Goal: Information Seeking & Learning: Find specific fact

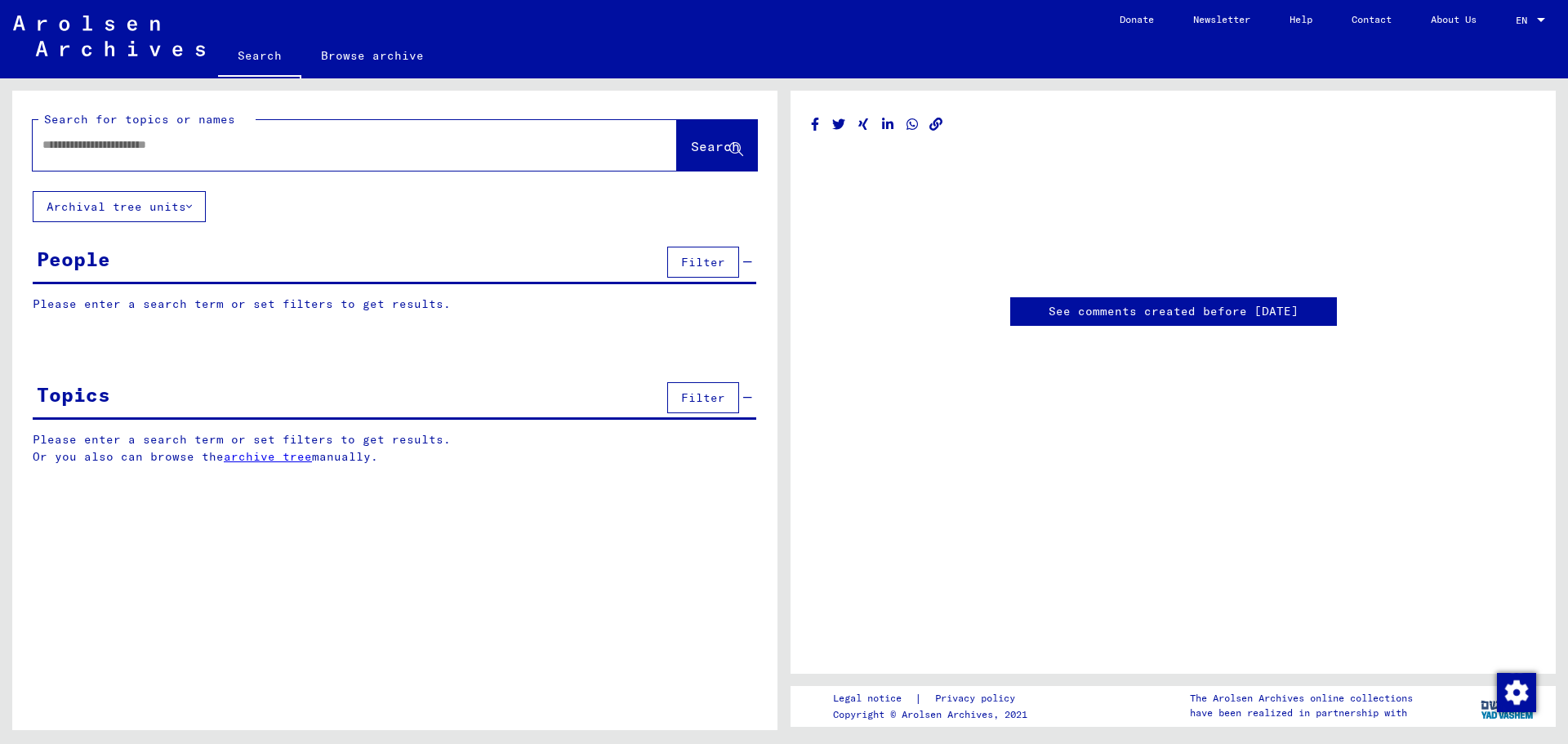
type input "********"
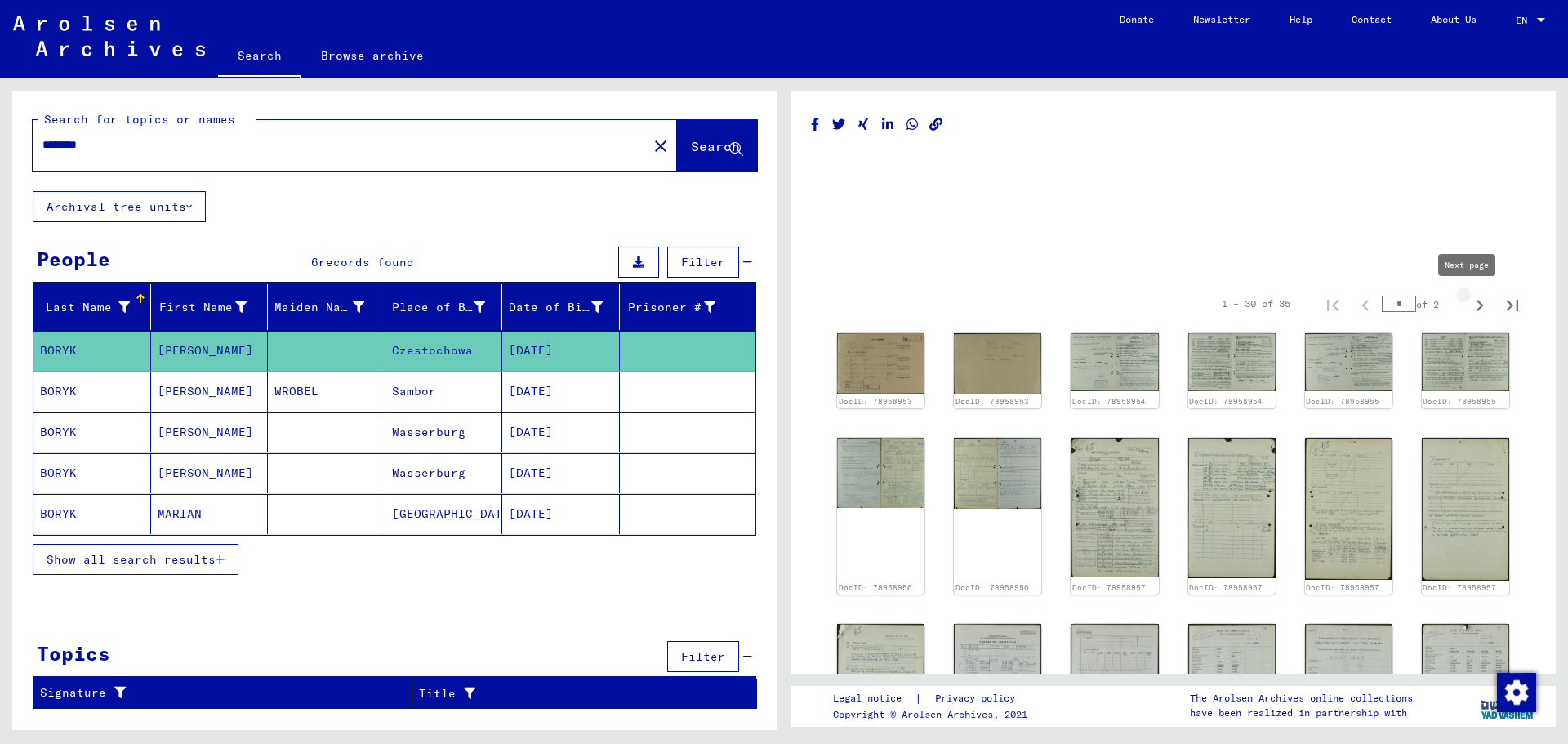
click at [1474, 303] on icon "Next page" at bounding box center [1480, 305] width 23 height 23
type input "*"
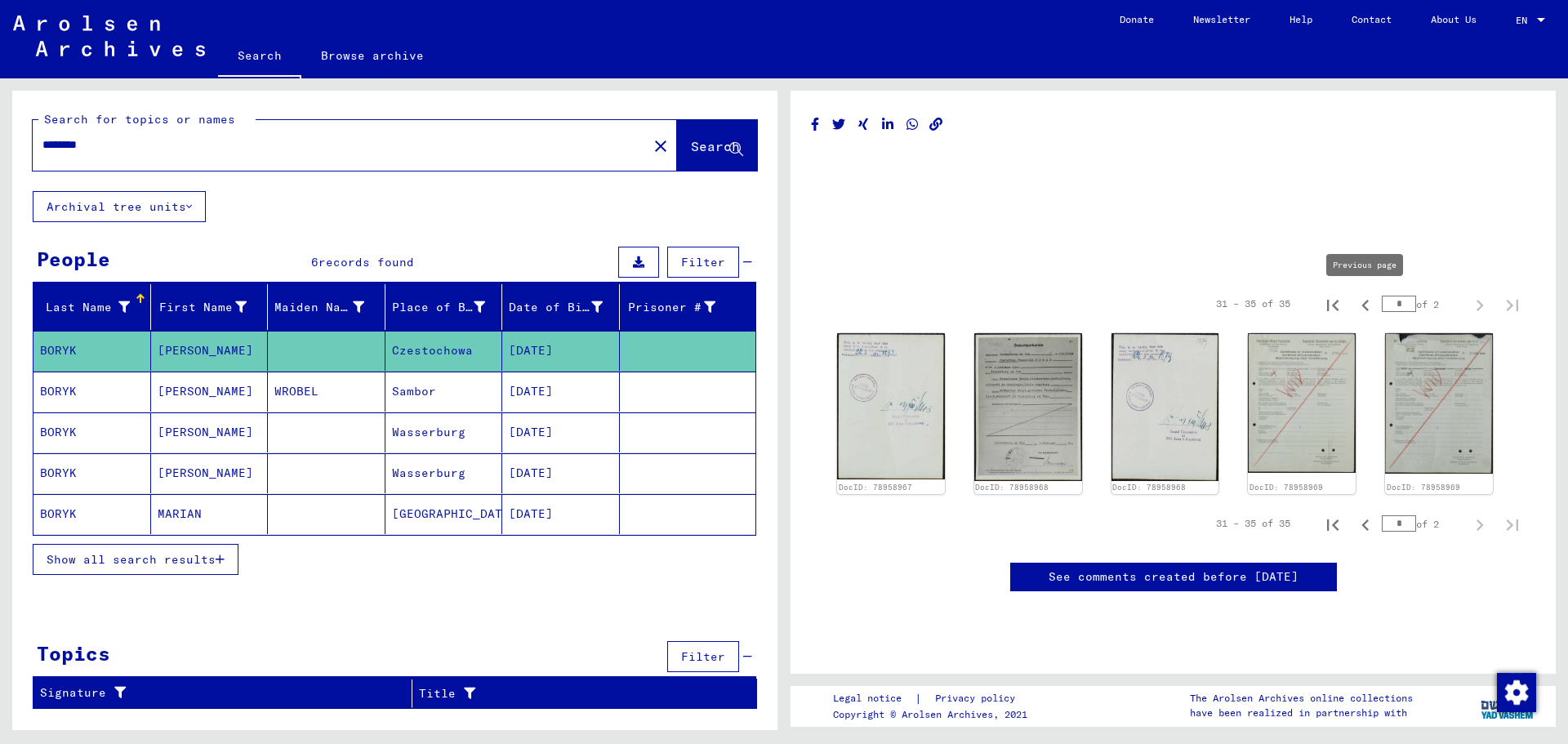
click at [1370, 303] on icon "Previous page" at bounding box center [1366, 305] width 23 height 23
type input "*"
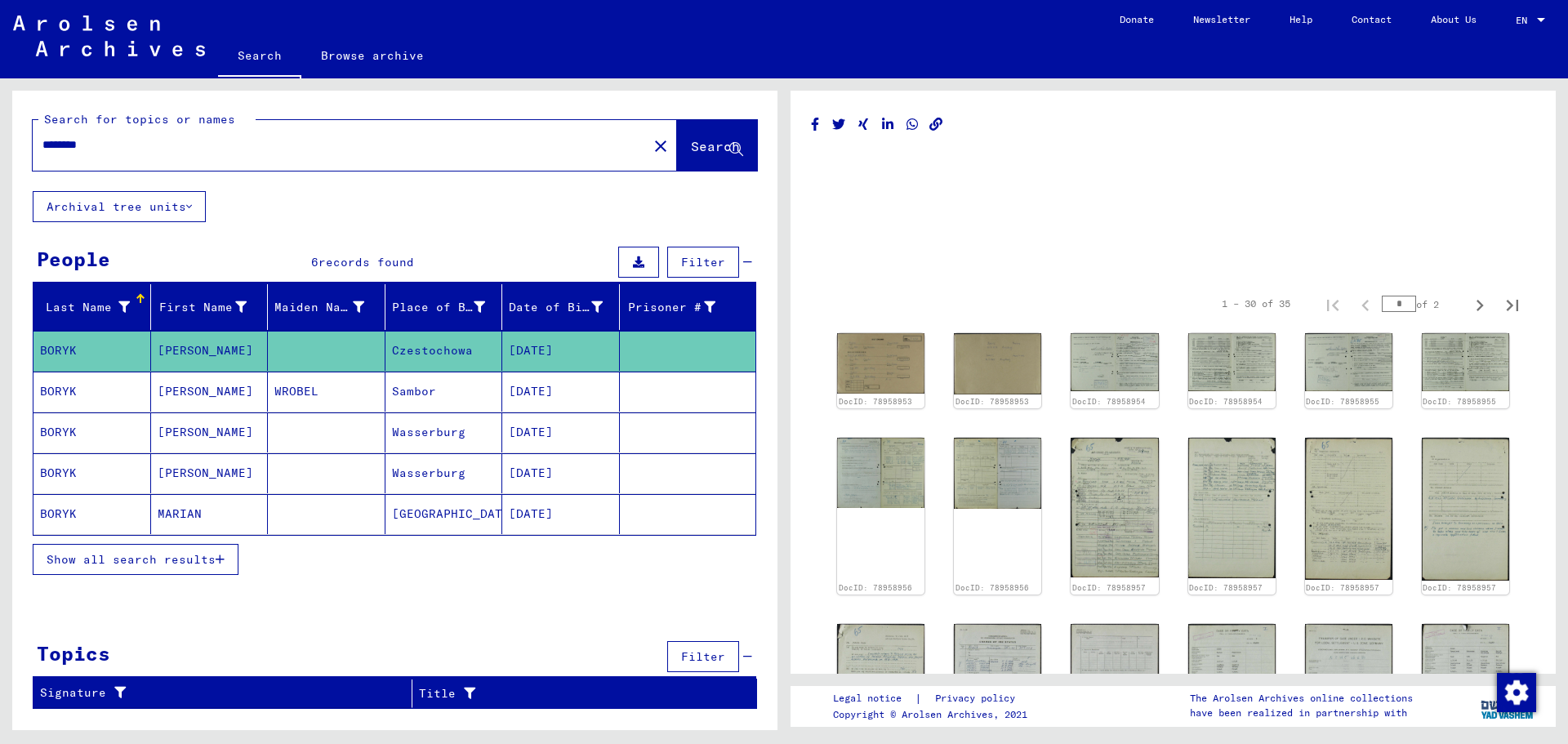
drag, startPoint x: 481, startPoint y: 347, endPoint x: 391, endPoint y: 346, distance: 90.0
click at [391, 346] on mat-cell "Czestochowa" at bounding box center [444, 351] width 118 height 40
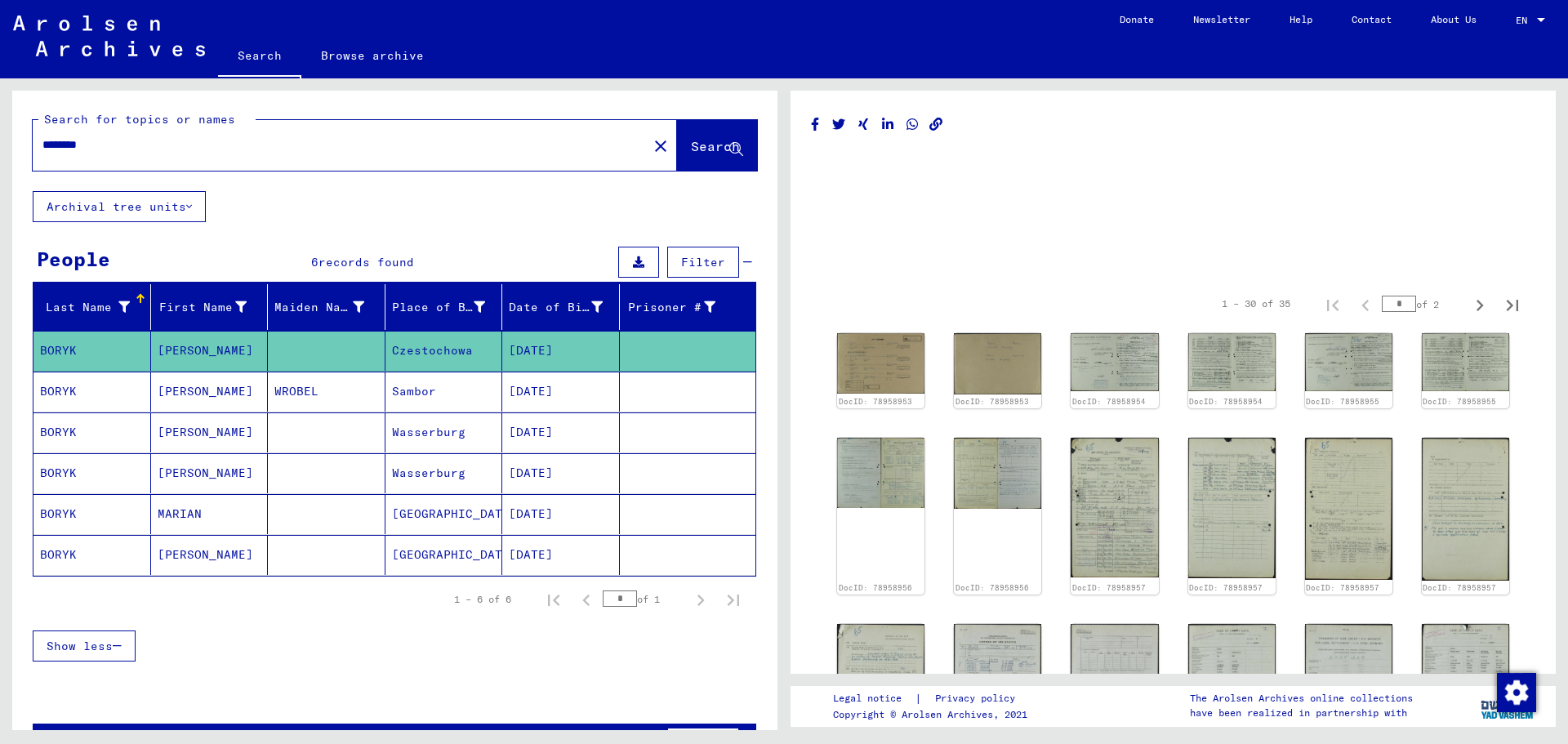
click at [249, 342] on mat-cell "[PERSON_NAME]" at bounding box center [209, 351] width 118 height 40
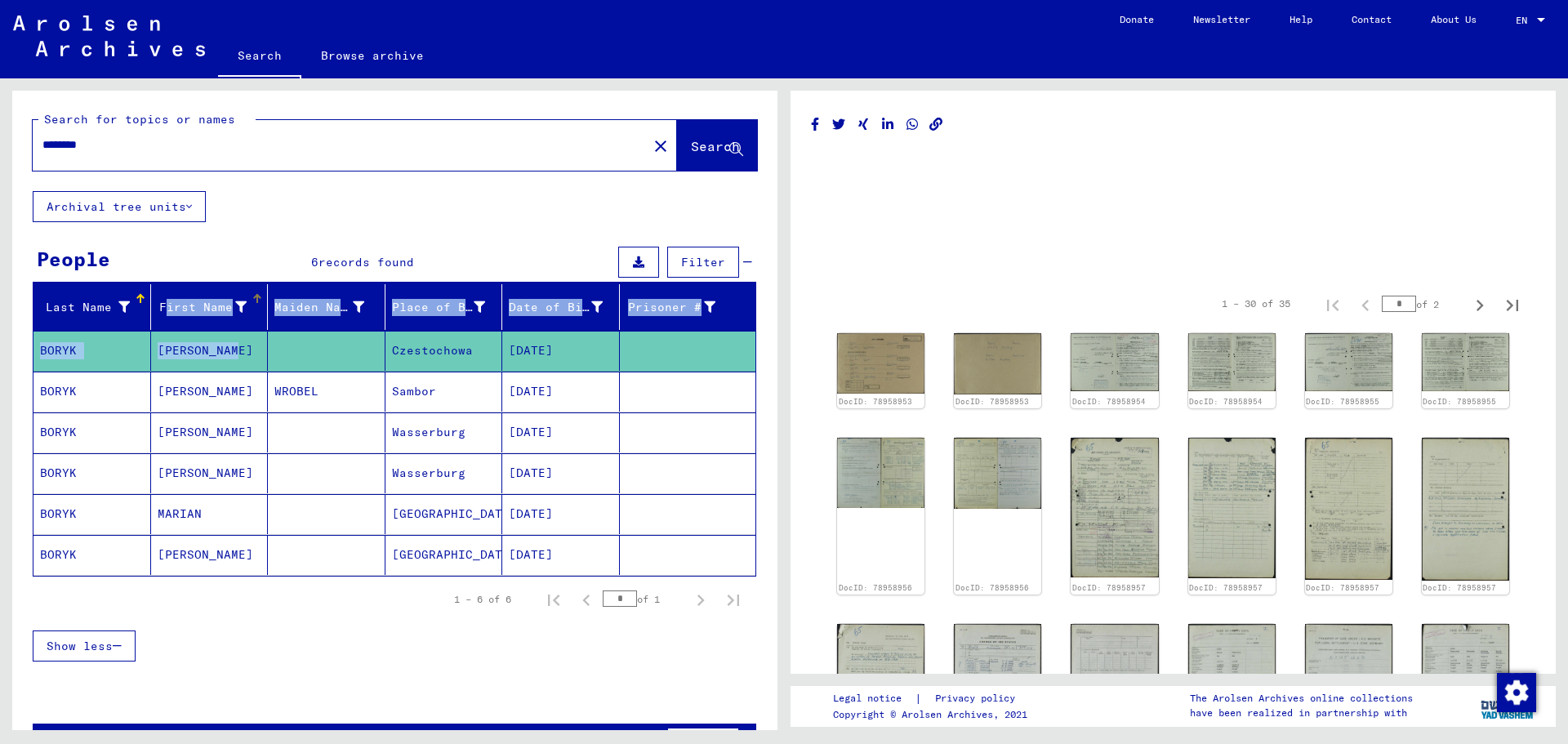
drag, startPoint x: 249, startPoint y: 342, endPoint x: 156, endPoint y: 320, distance: 95.6
click at [156, 320] on mat-table "Last Name First Name Maiden Name Place of Birth Date of Birth Prisoner # [PERSO…" at bounding box center [395, 430] width 723 height 292
copy mat-table "First Name Maiden Name Place of Birth Date of Birth Prisoner # [PERSON_NAME]"
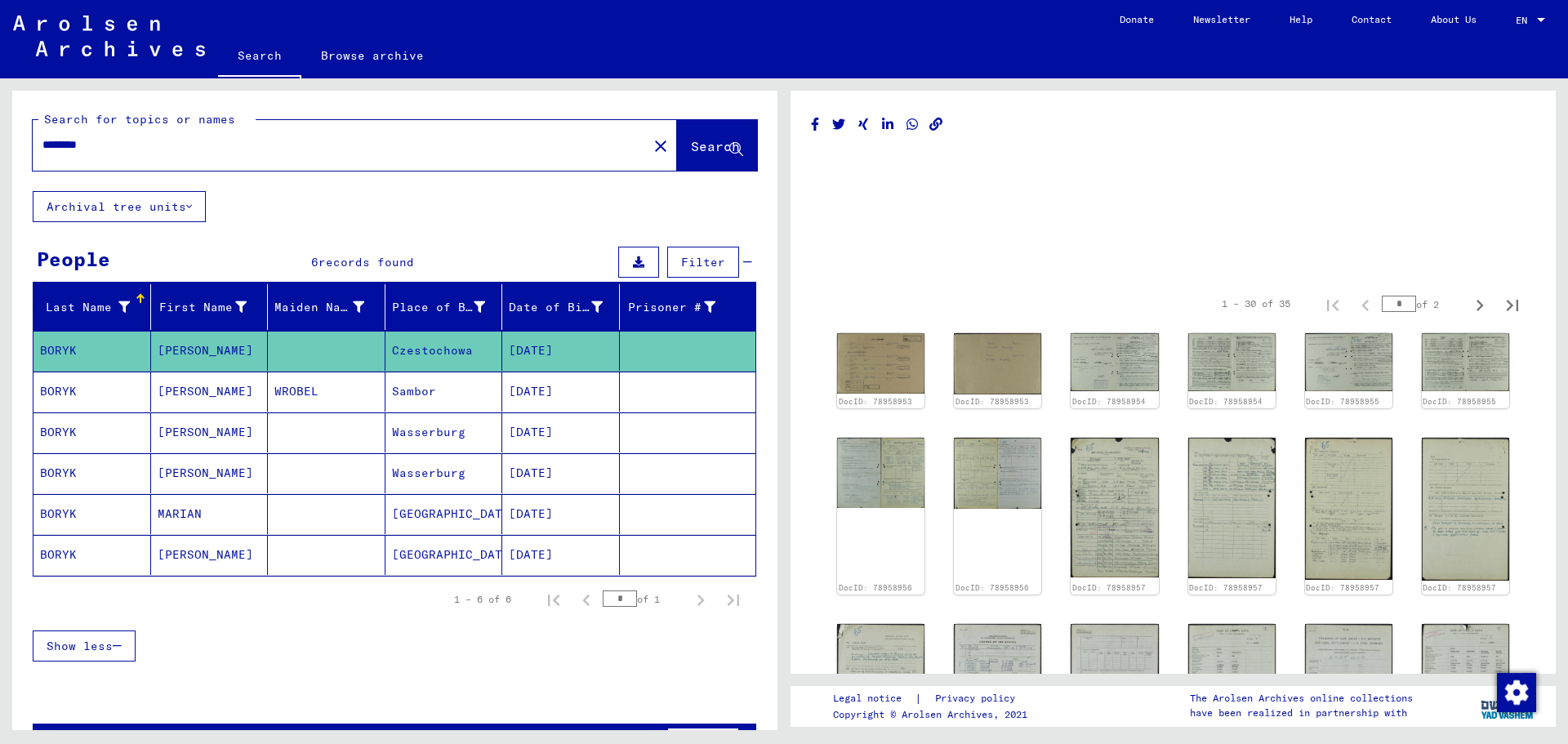
drag, startPoint x: 101, startPoint y: 152, endPoint x: 6, endPoint y: 145, distance: 95.3
click at [6, 145] on div "Search for topics or names ******** close Search Archival tree units People 6 r…" at bounding box center [392, 404] width 784 height 652
paste input "**********"
drag, startPoint x: 489, startPoint y: 146, endPoint x: 0, endPoint y: 147, distance: 489.0
click at [0, 147] on div "**********" at bounding box center [392, 404] width 784 height 652
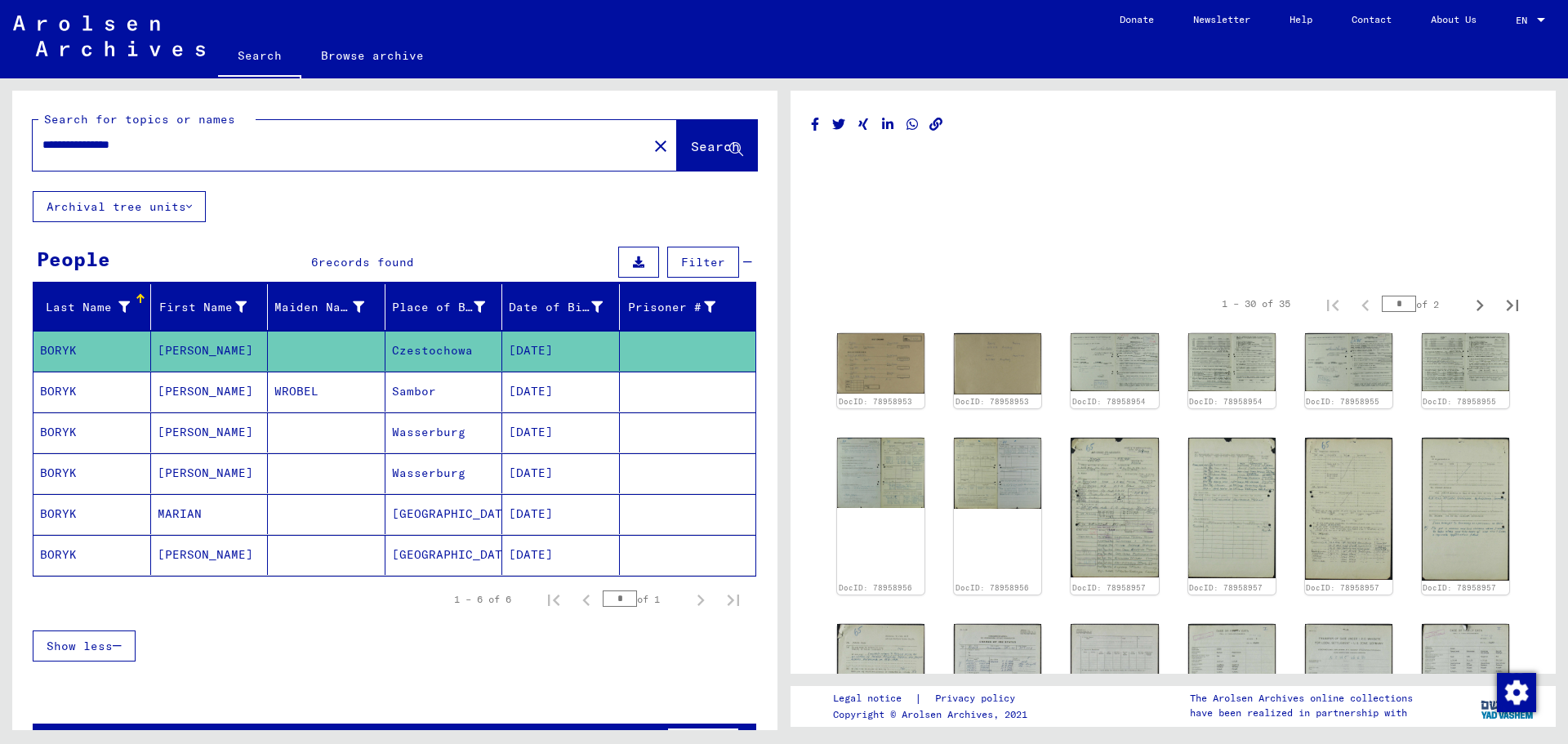
type input "**********"
click at [691, 144] on span "Search" at bounding box center [716, 146] width 49 height 16
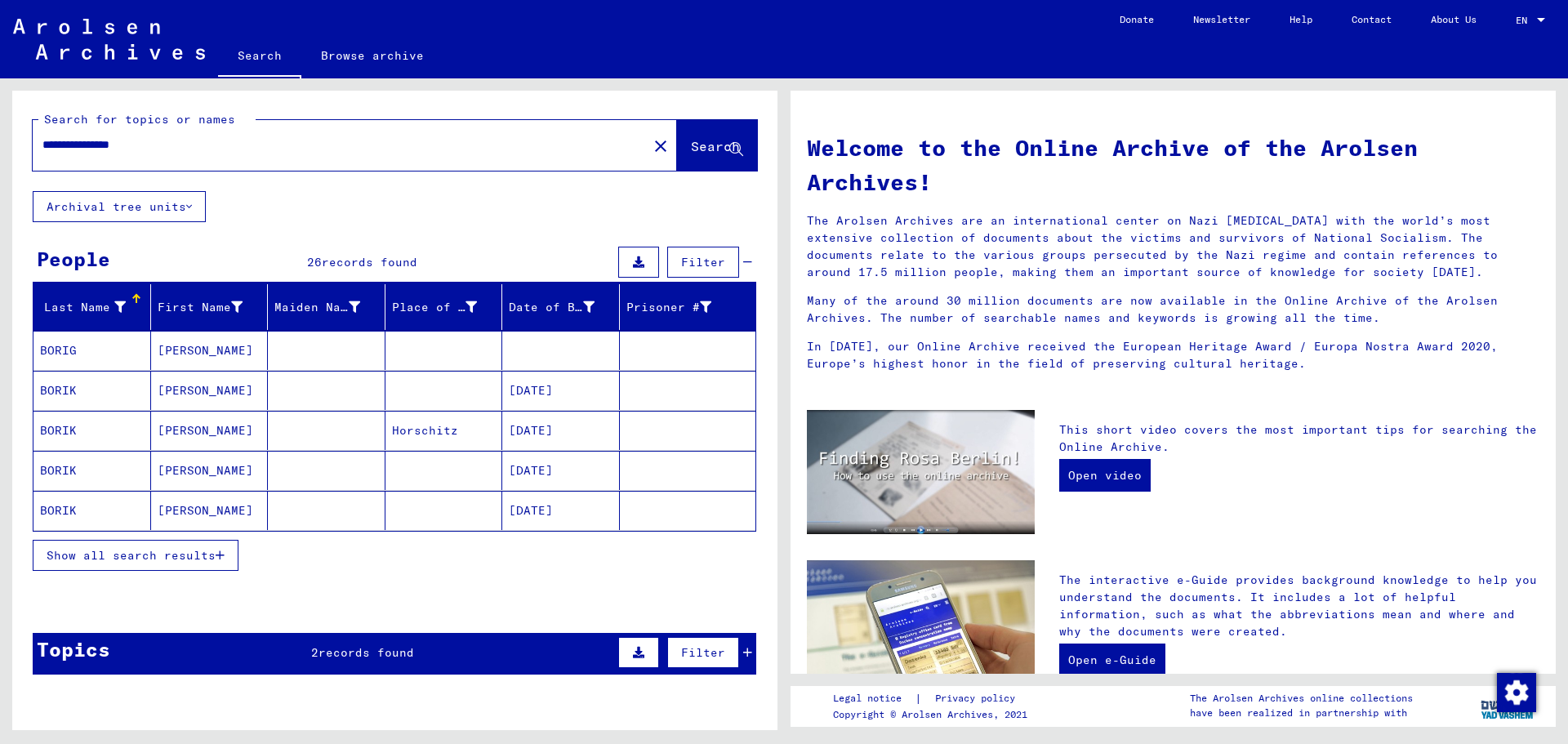
click at [324, 255] on span "records found" at bounding box center [369, 262] width 96 height 14
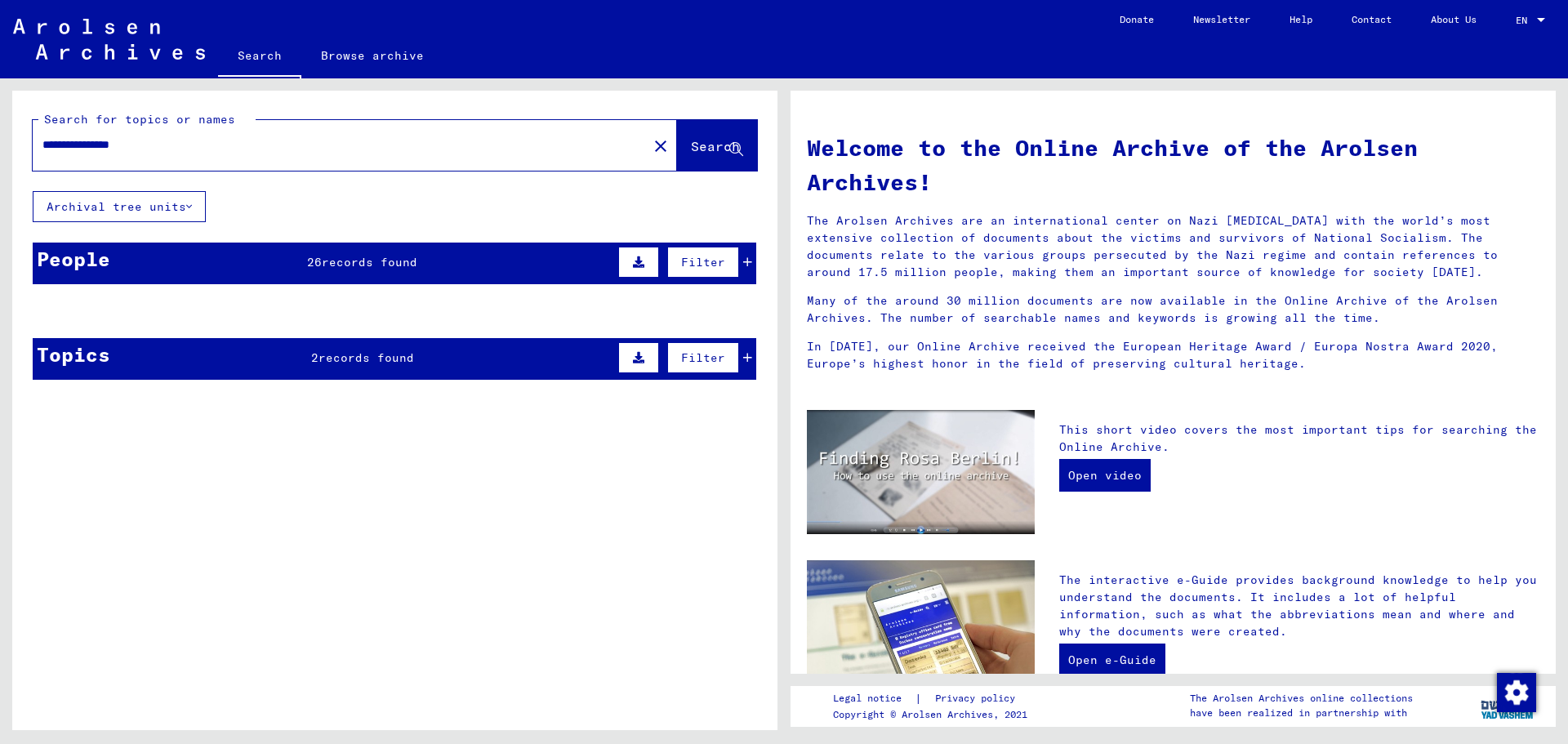
click at [334, 255] on span "records found" at bounding box center [369, 262] width 96 height 14
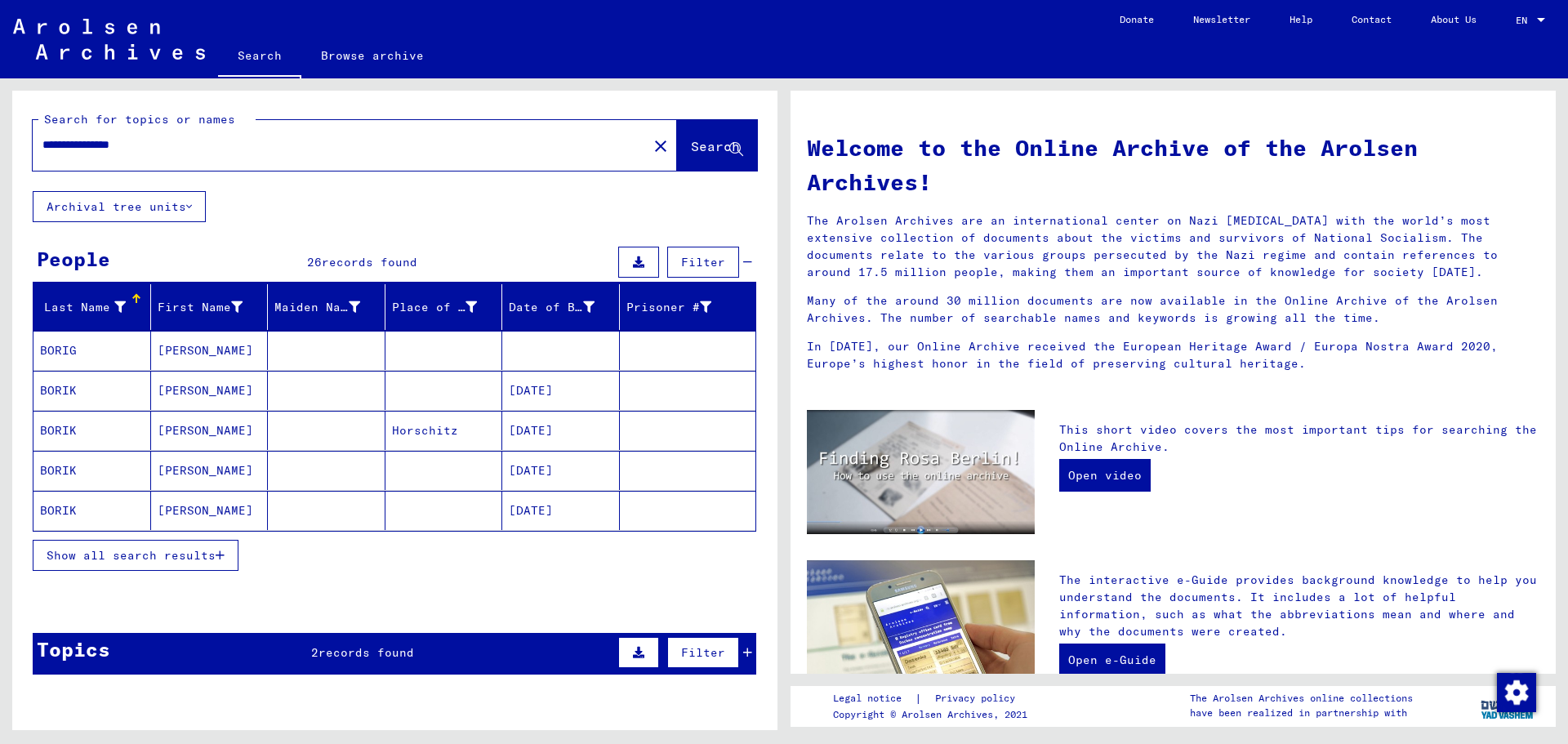
click at [158, 558] on span "Show all search results" at bounding box center [131, 555] width 169 height 14
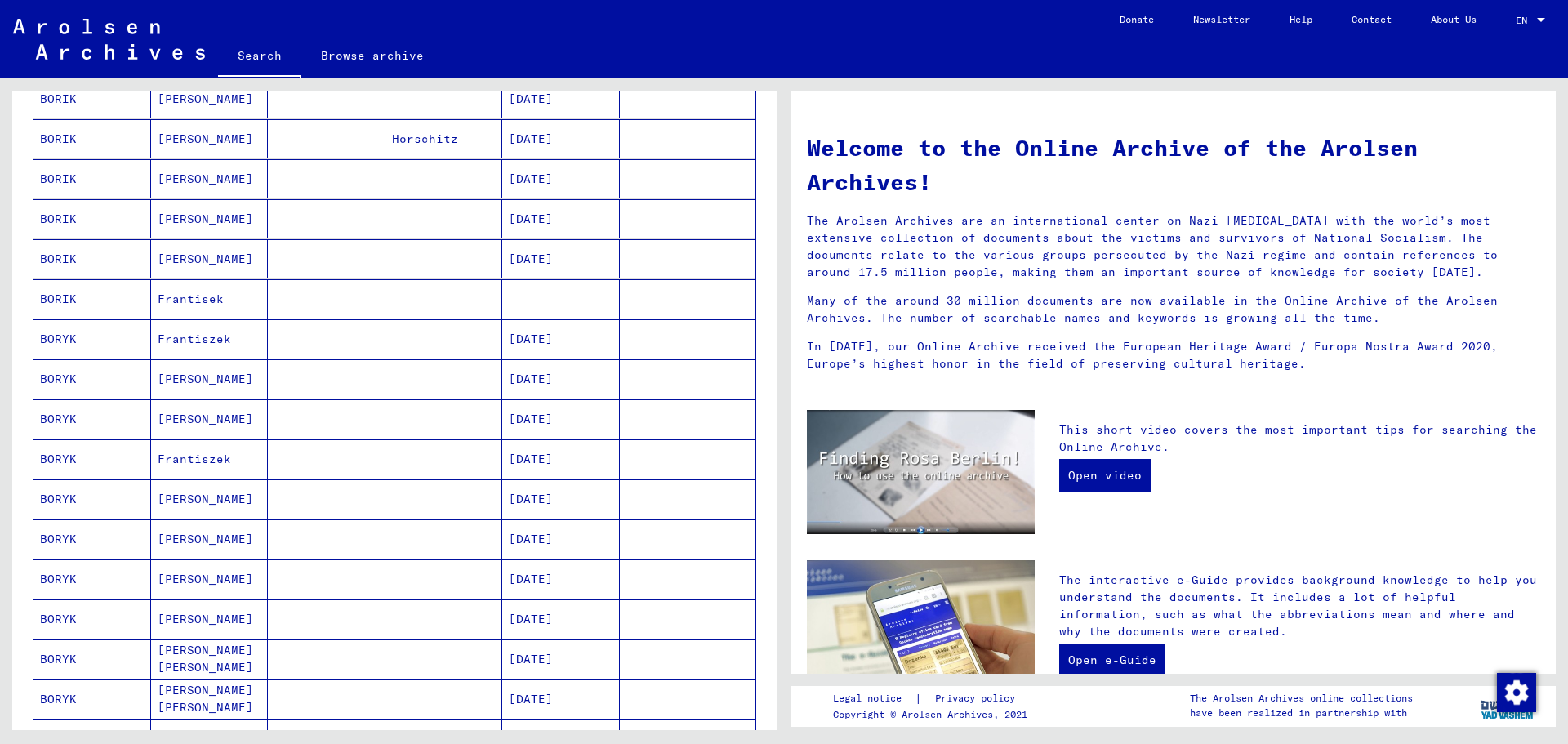
scroll to position [333, 0]
click at [510, 304] on mat-cell "[DATE]" at bounding box center [561, 297] width 118 height 39
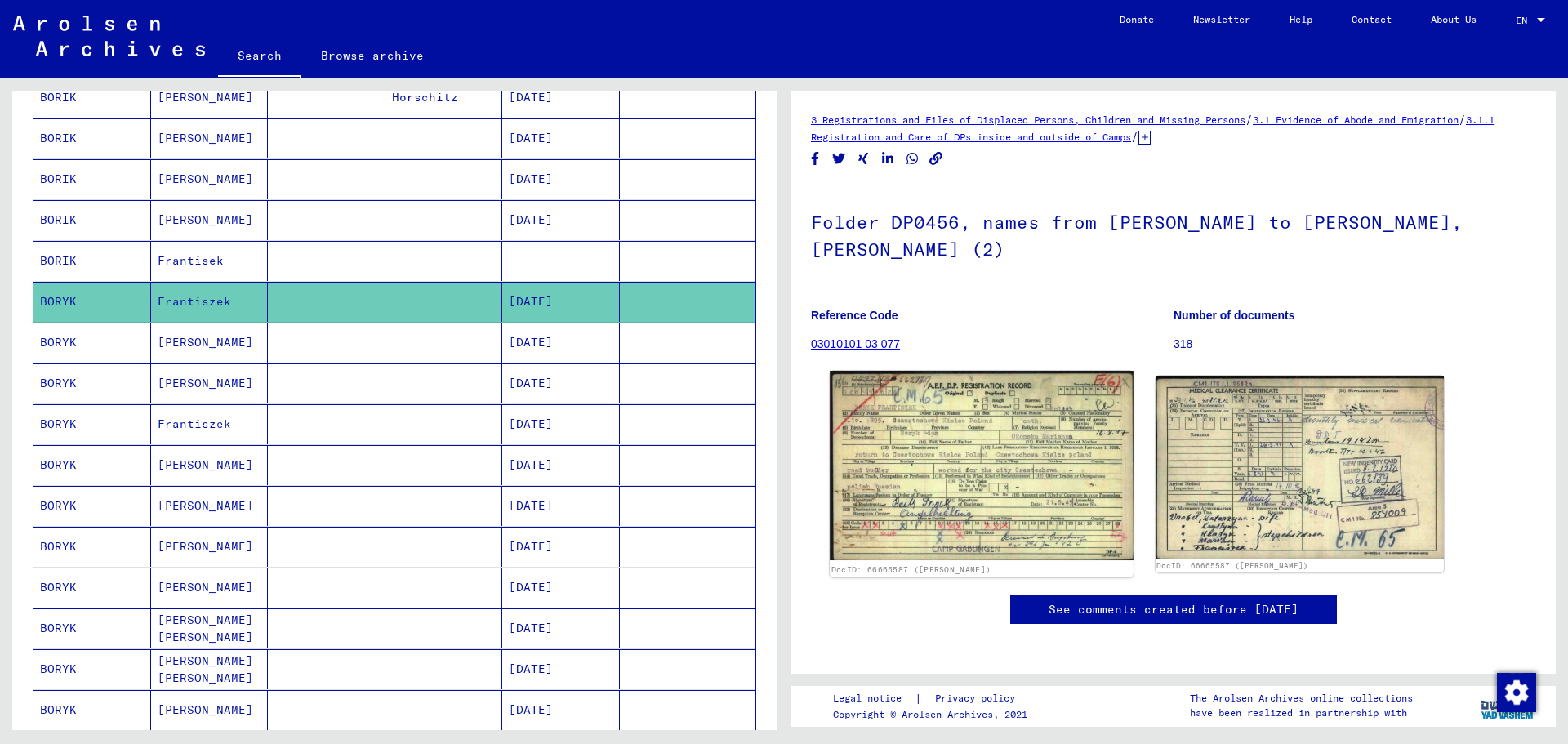
click at [1033, 488] on img at bounding box center [982, 466] width 303 height 190
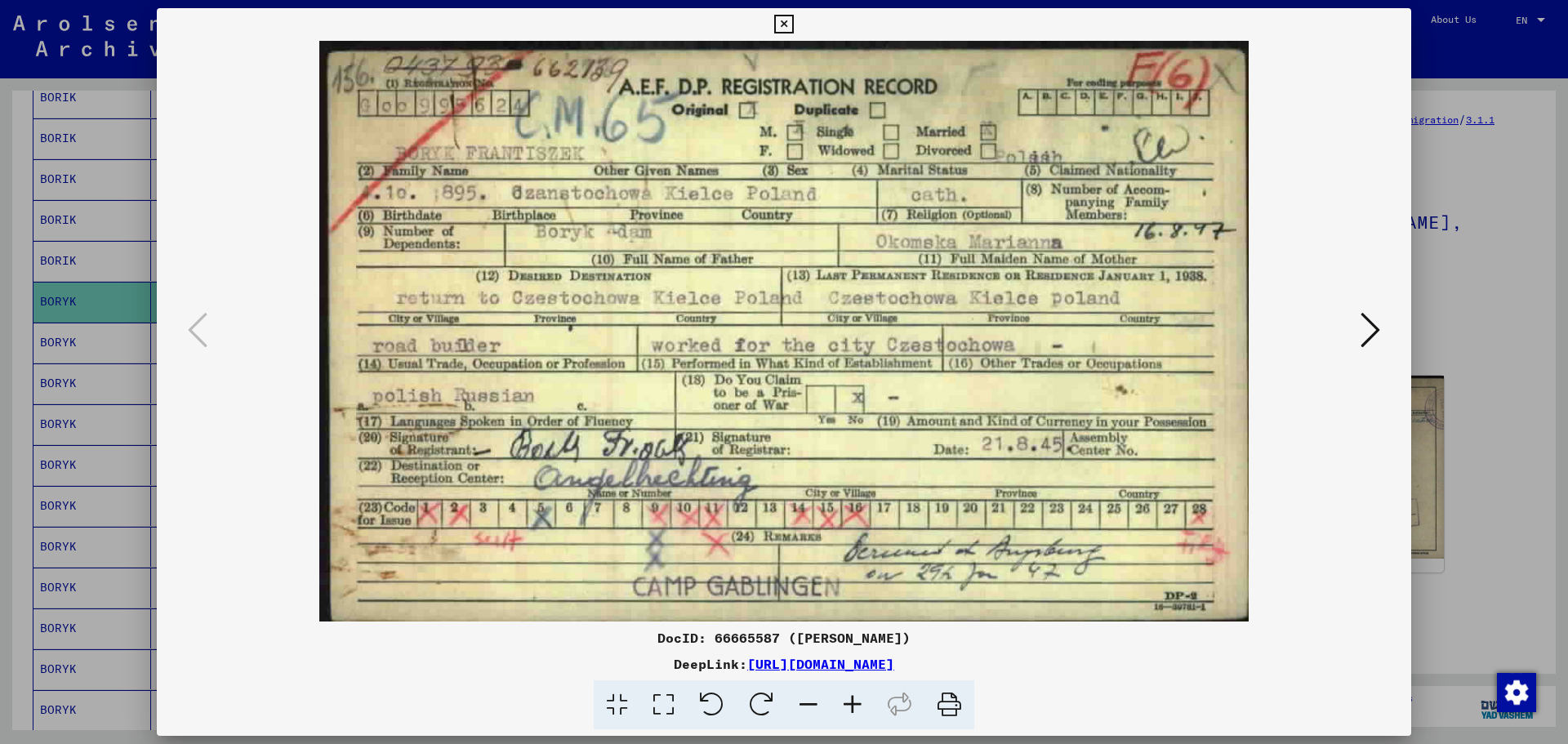
click at [786, 23] on icon at bounding box center [784, 24] width 19 height 19
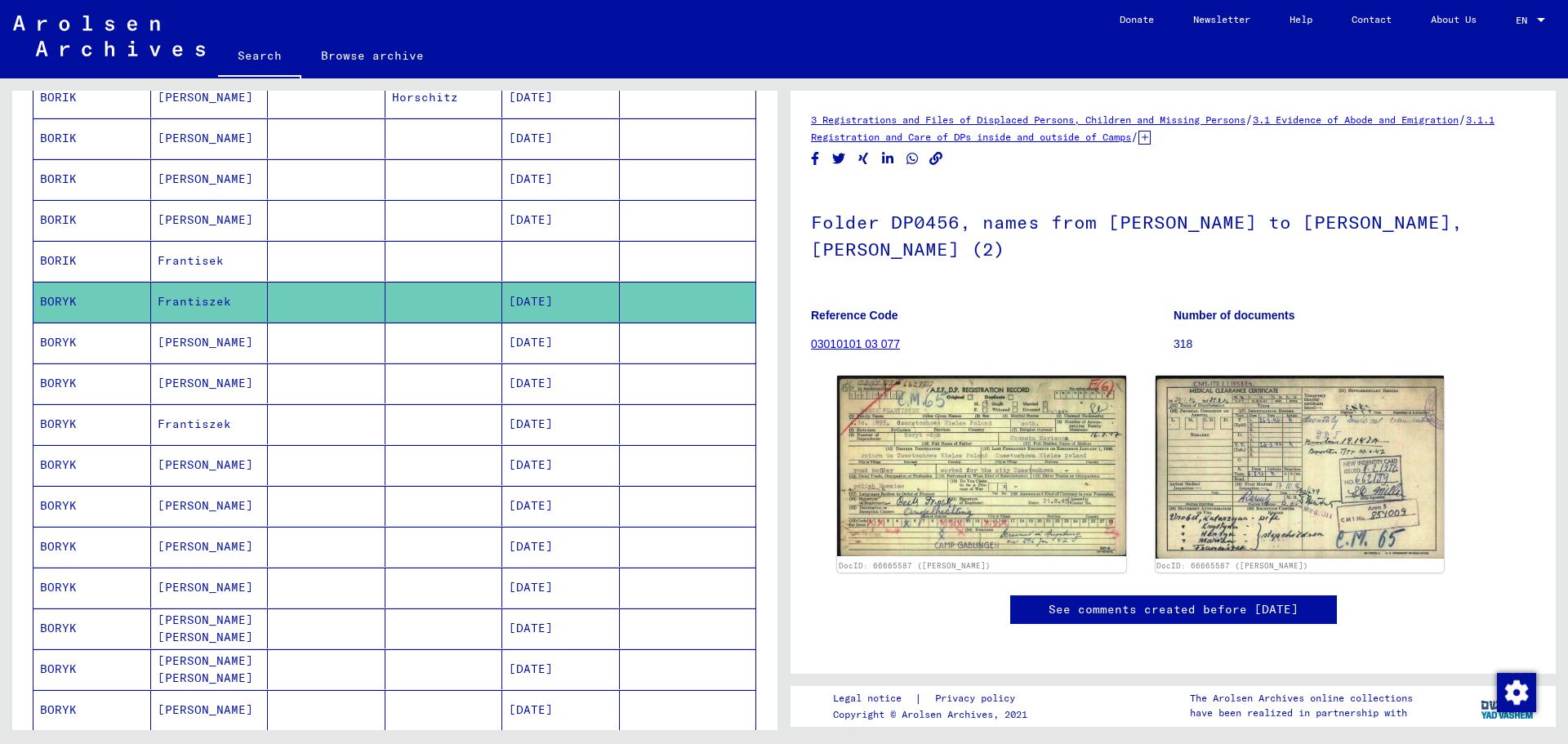
click at [548, 304] on mat-cell "[DATE]" at bounding box center [561, 302] width 118 height 40
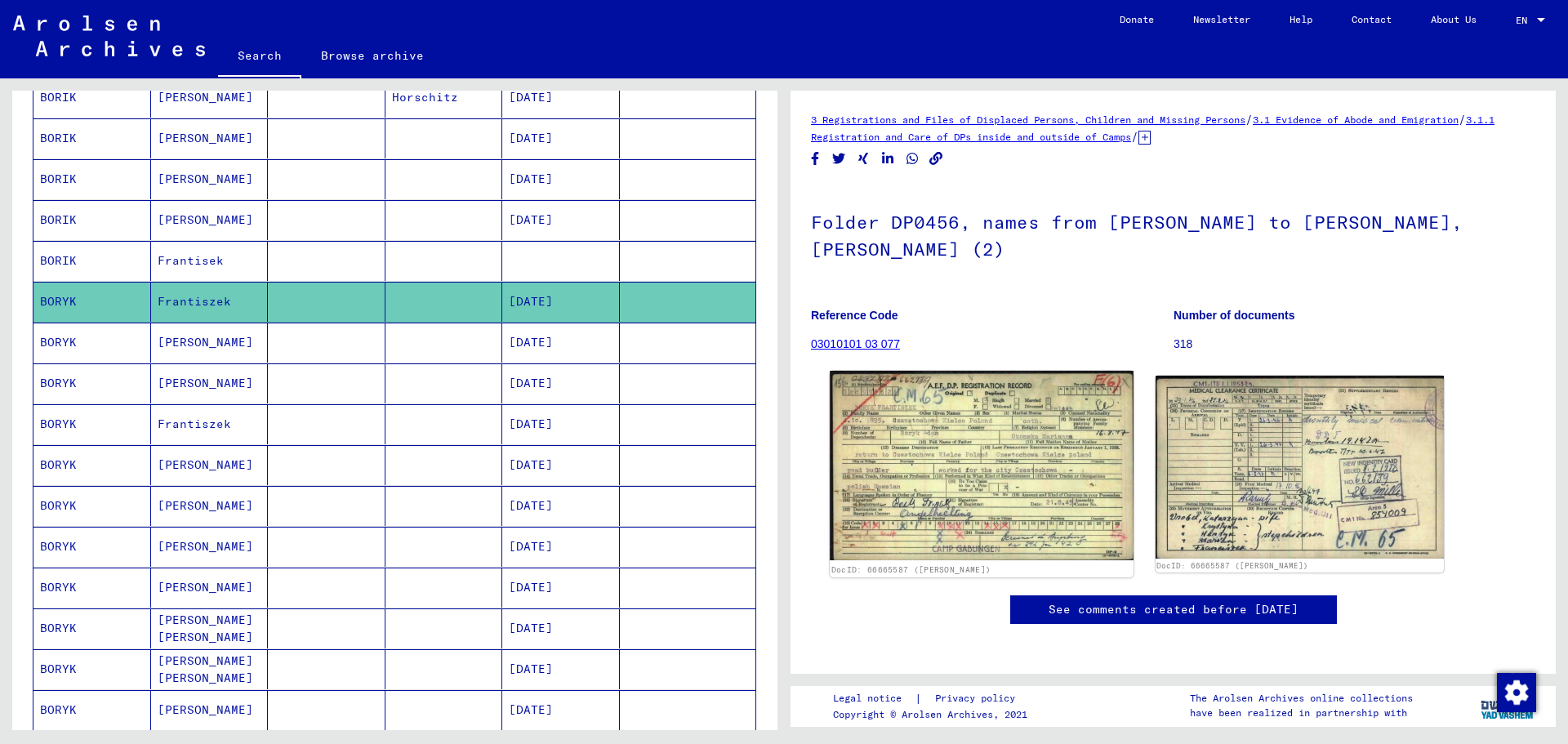
click at [890, 436] on img at bounding box center [982, 466] width 303 height 190
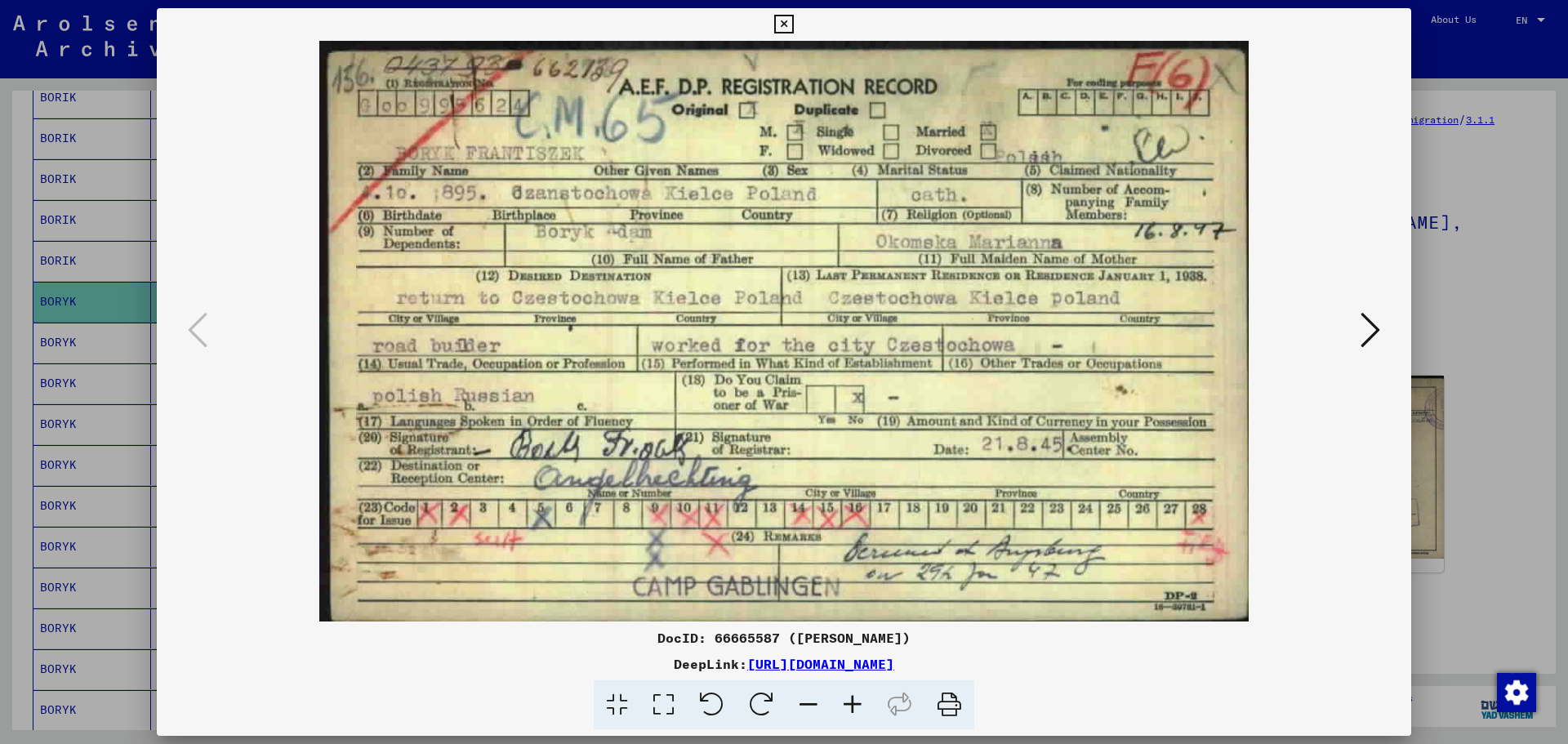
click at [780, 27] on icon at bounding box center [784, 24] width 19 height 19
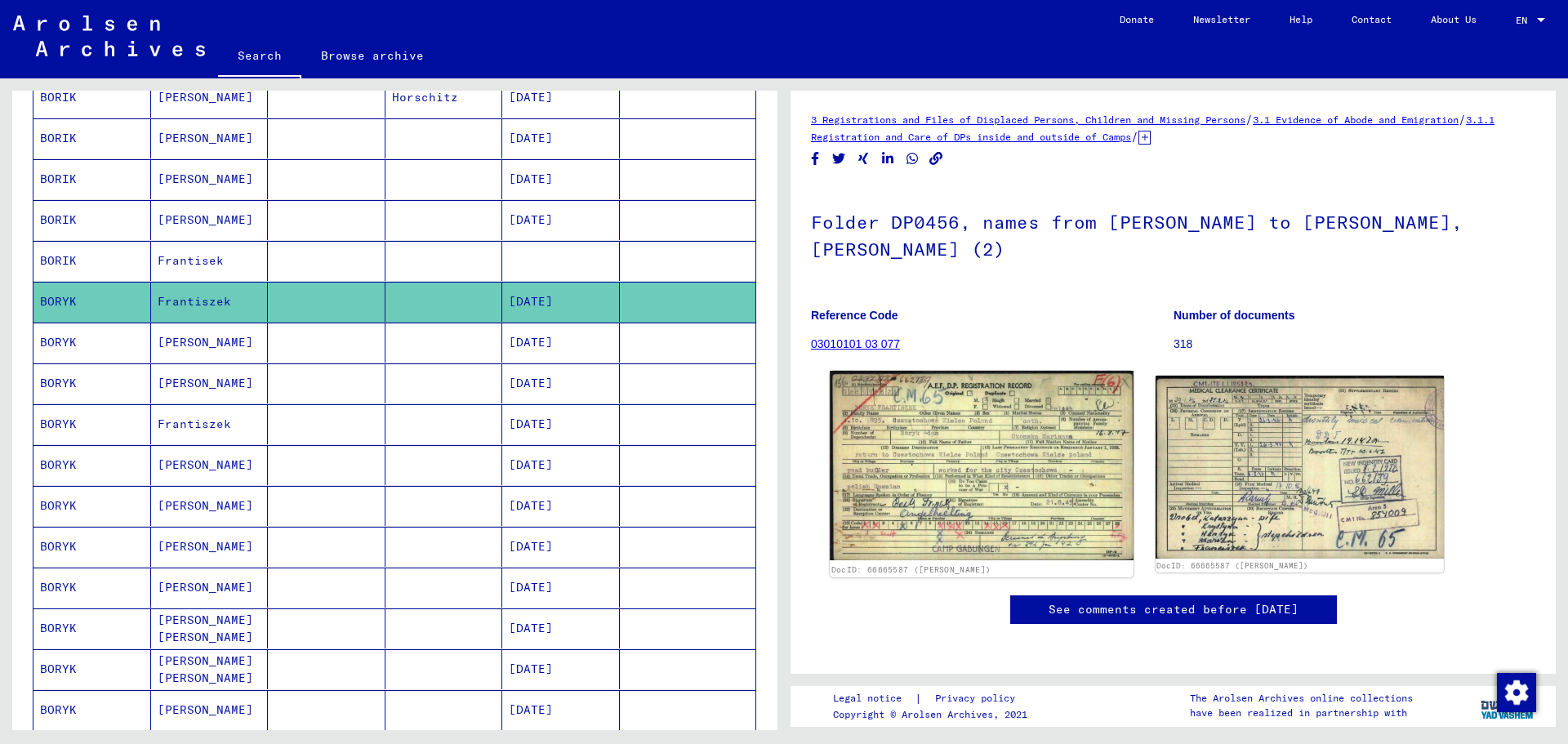
click at [993, 450] on img at bounding box center [982, 466] width 303 height 190
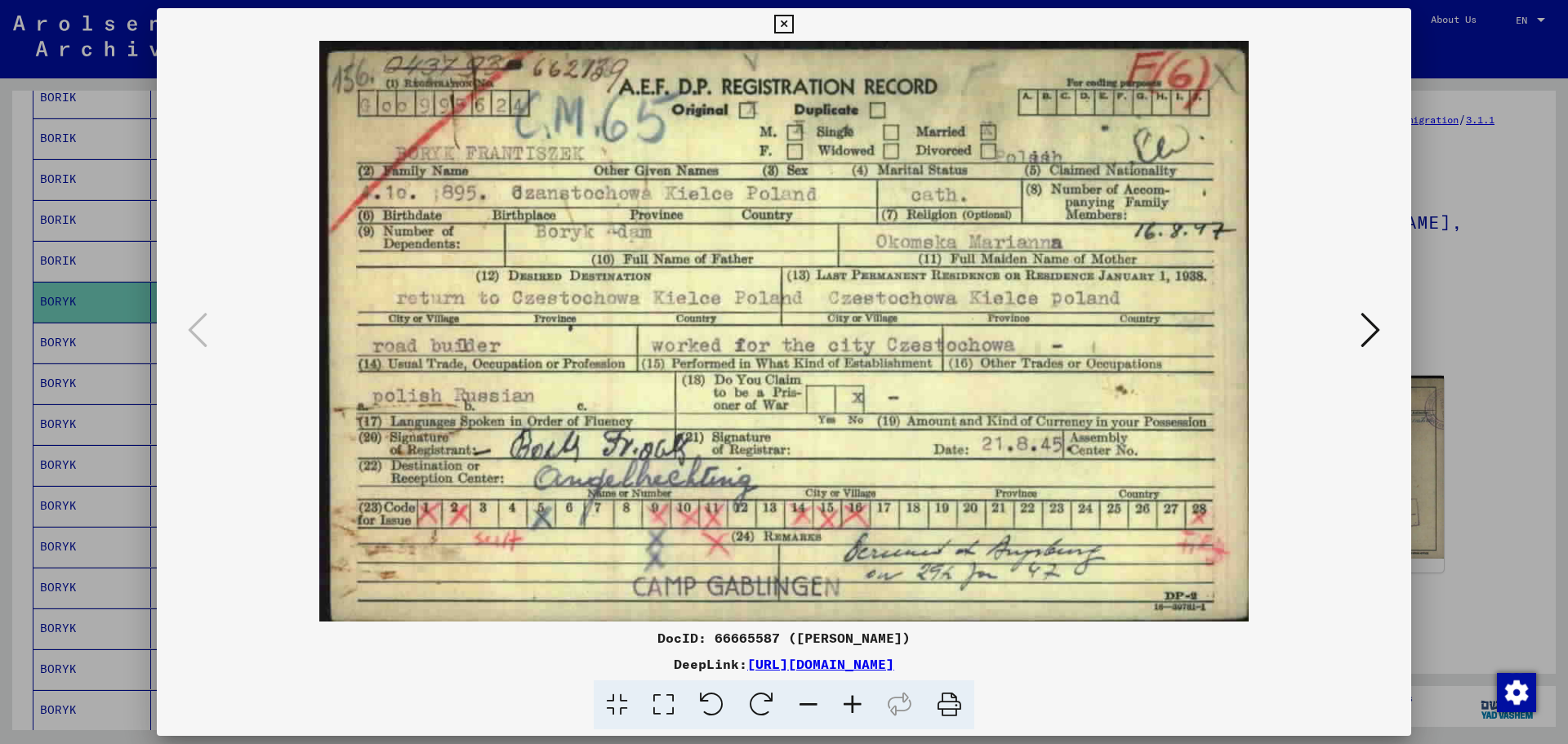
click at [775, 24] on icon at bounding box center [784, 24] width 19 height 19
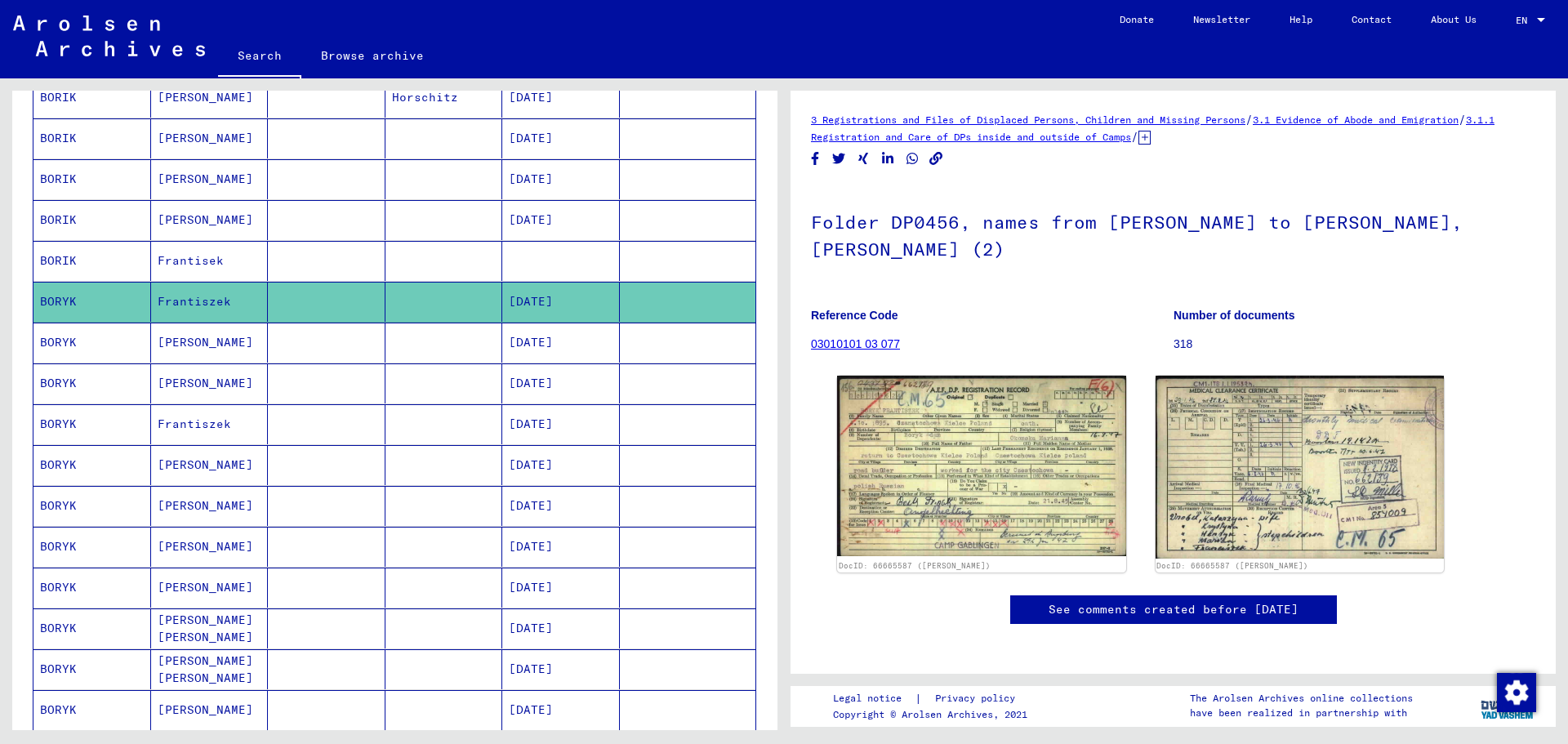
click at [549, 352] on mat-cell "[DATE]" at bounding box center [561, 342] width 118 height 40
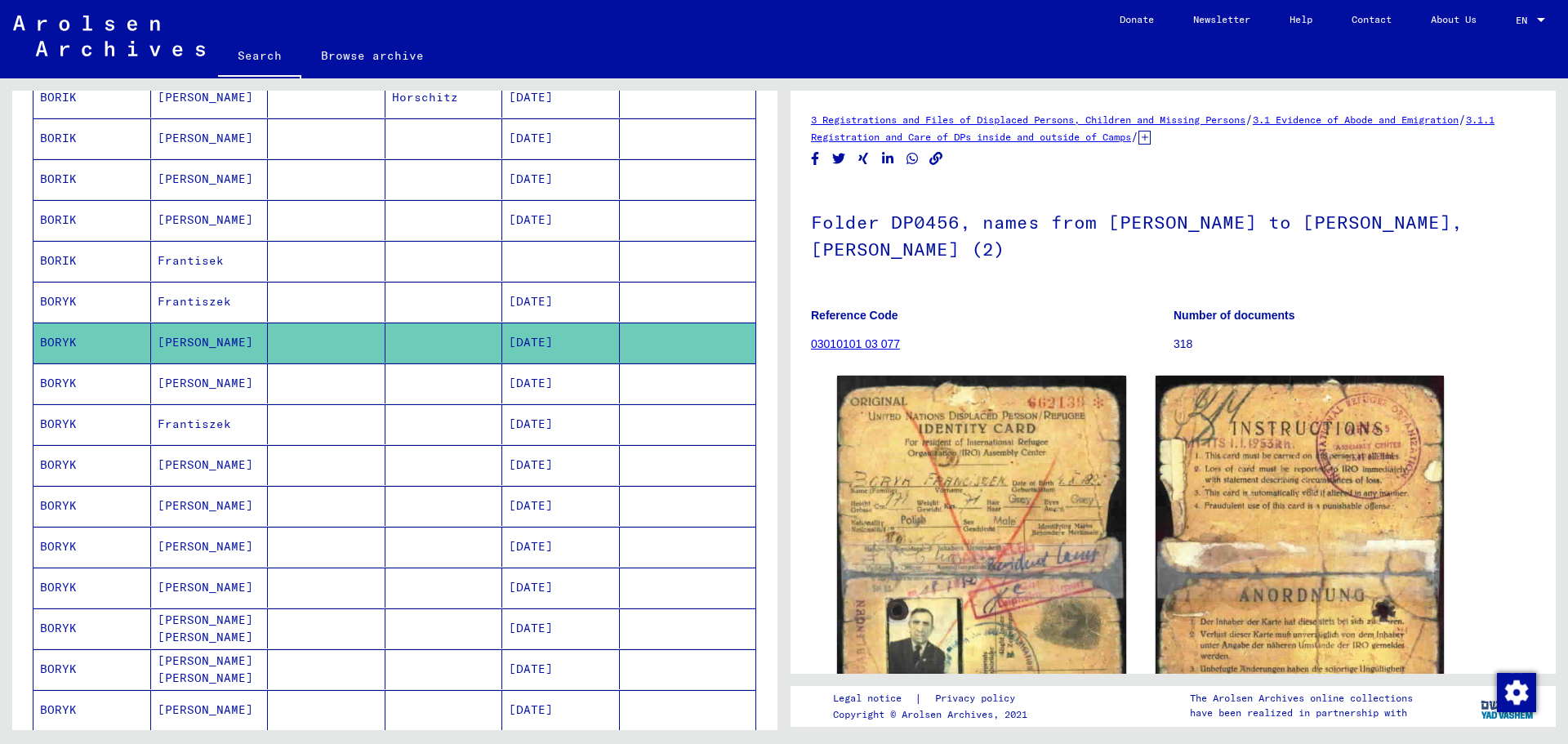
click at [546, 380] on mat-cell "[DATE]" at bounding box center [561, 383] width 118 height 40
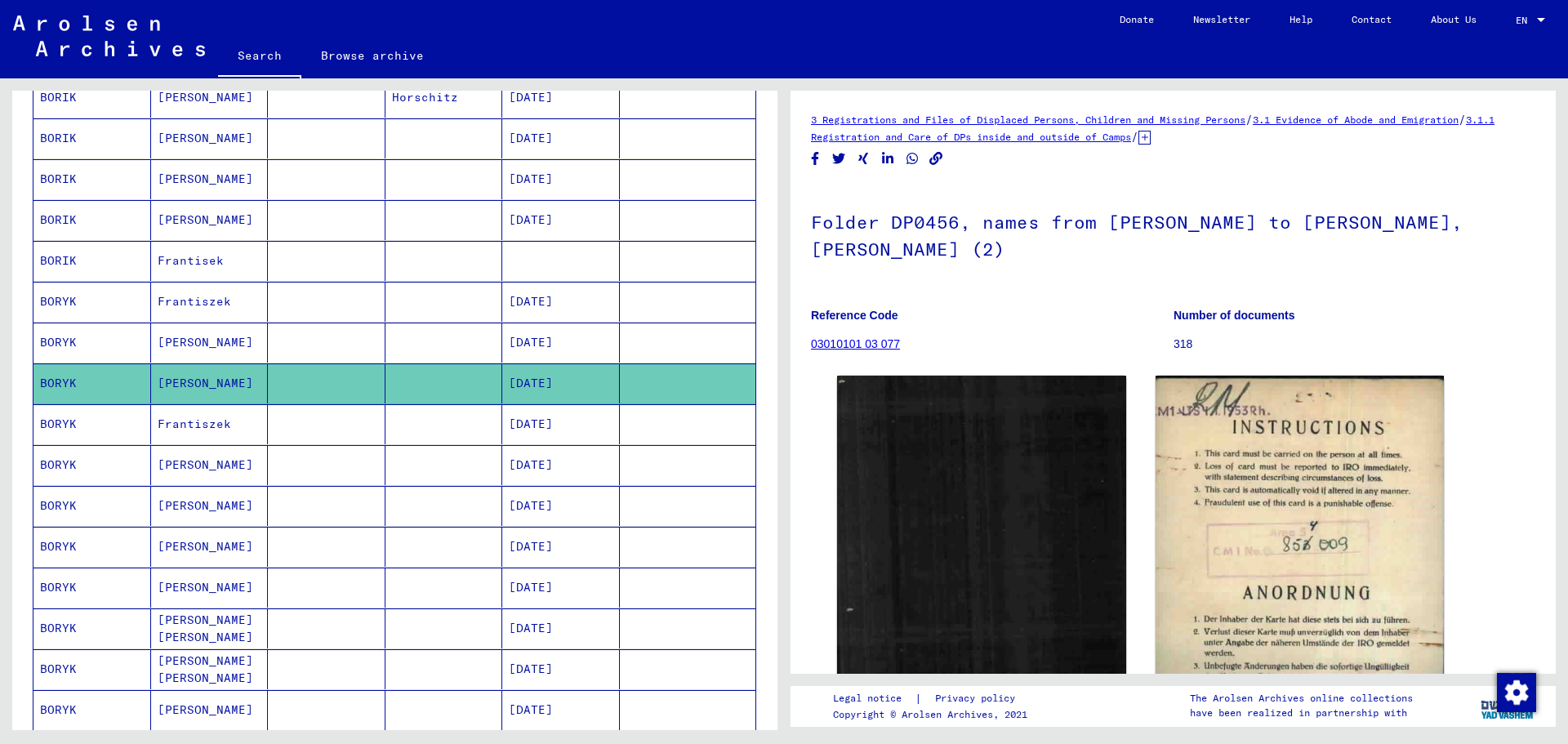
click at [537, 313] on mat-cell "[DATE]" at bounding box center [561, 302] width 118 height 40
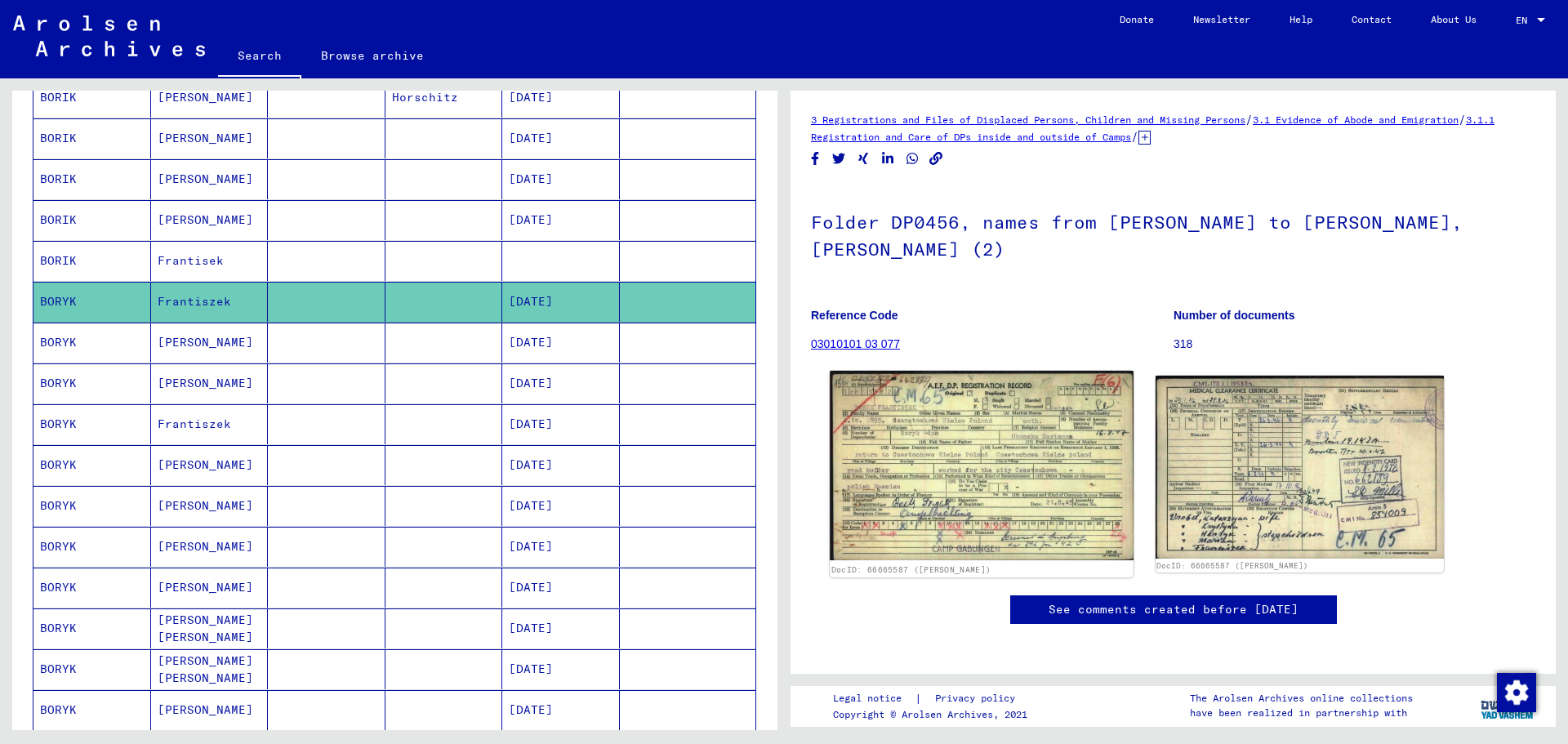
click at [969, 448] on img at bounding box center [982, 466] width 303 height 190
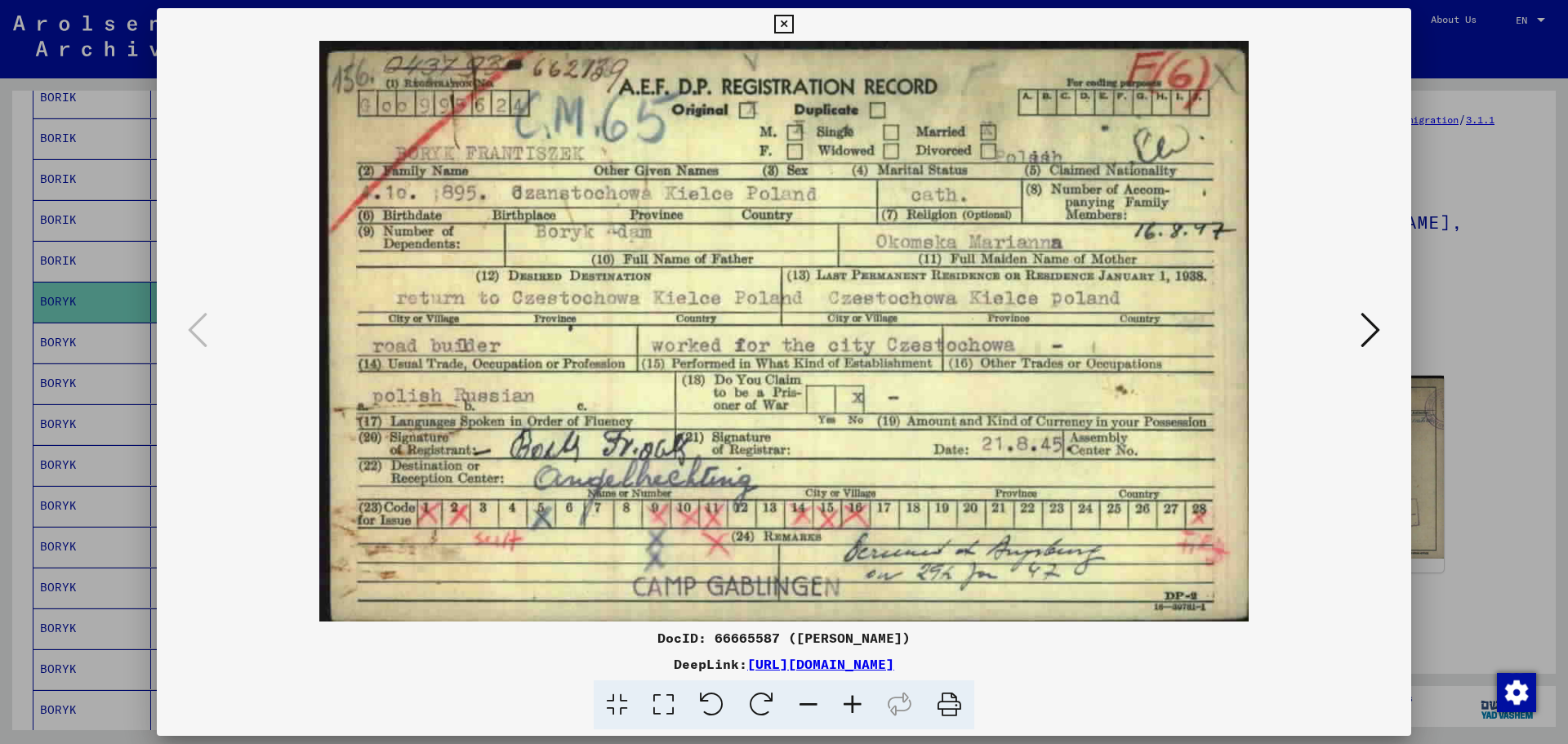
click at [787, 16] on icon at bounding box center [784, 24] width 19 height 19
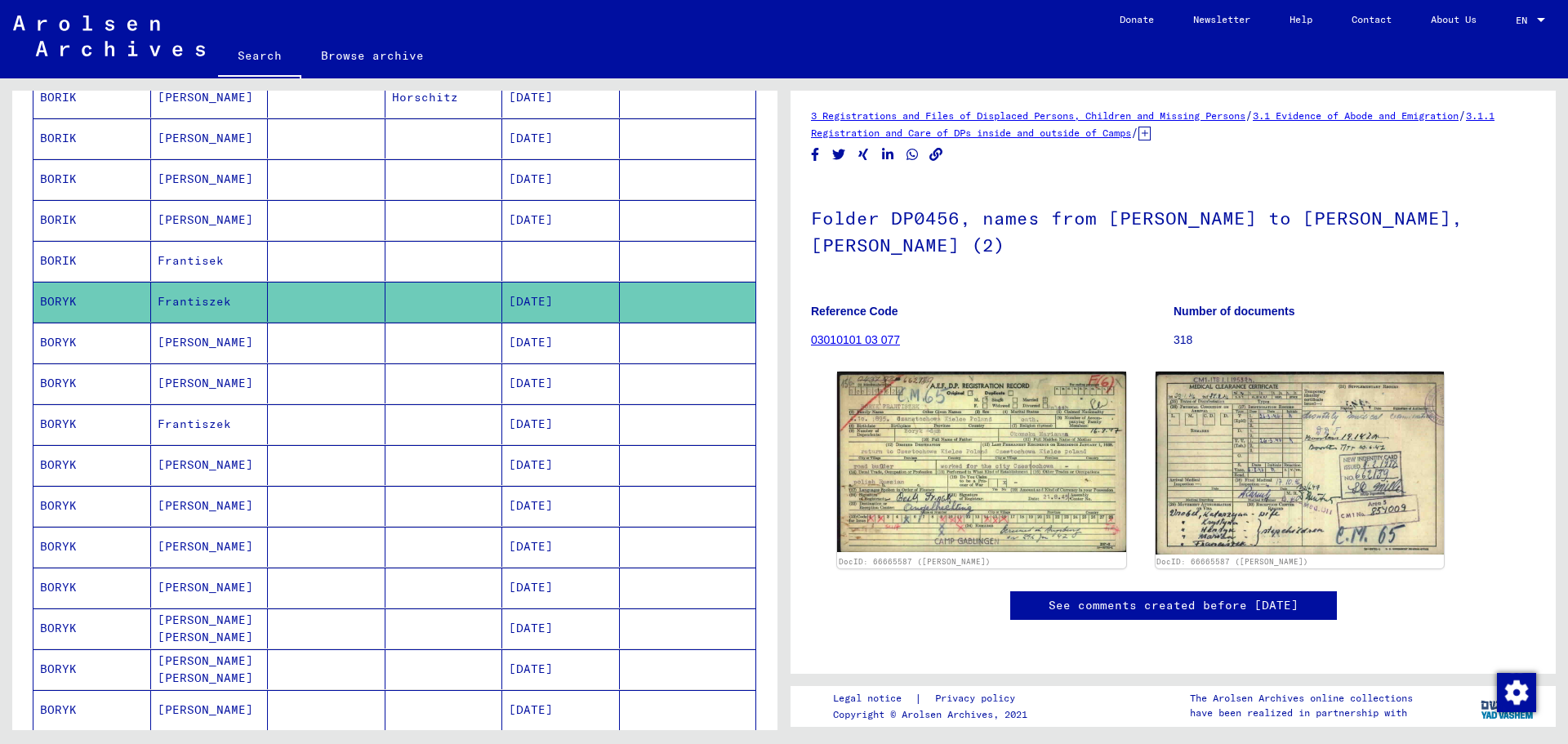
scroll to position [377, 0]
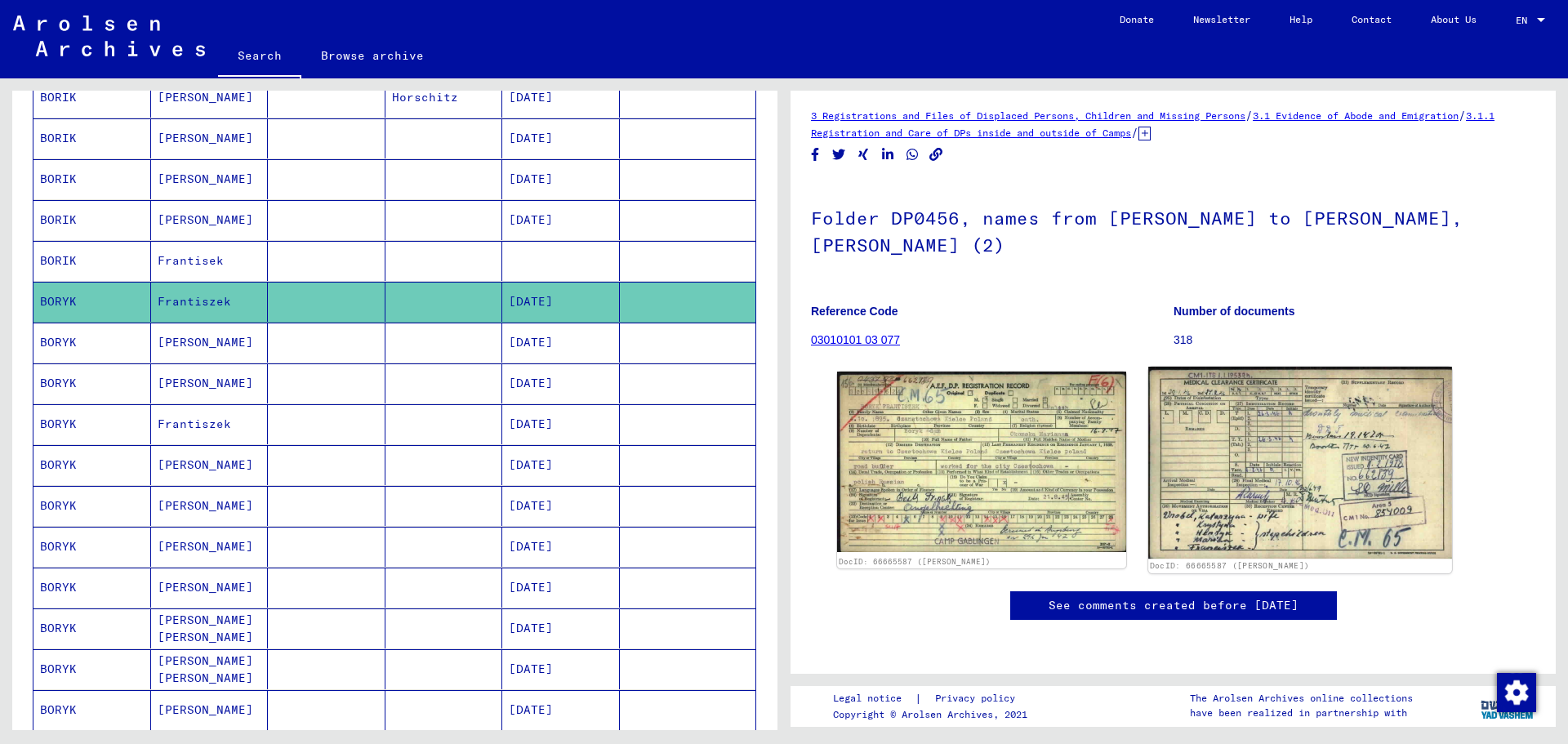
click at [1221, 367] on img at bounding box center [1300, 463] width 303 height 192
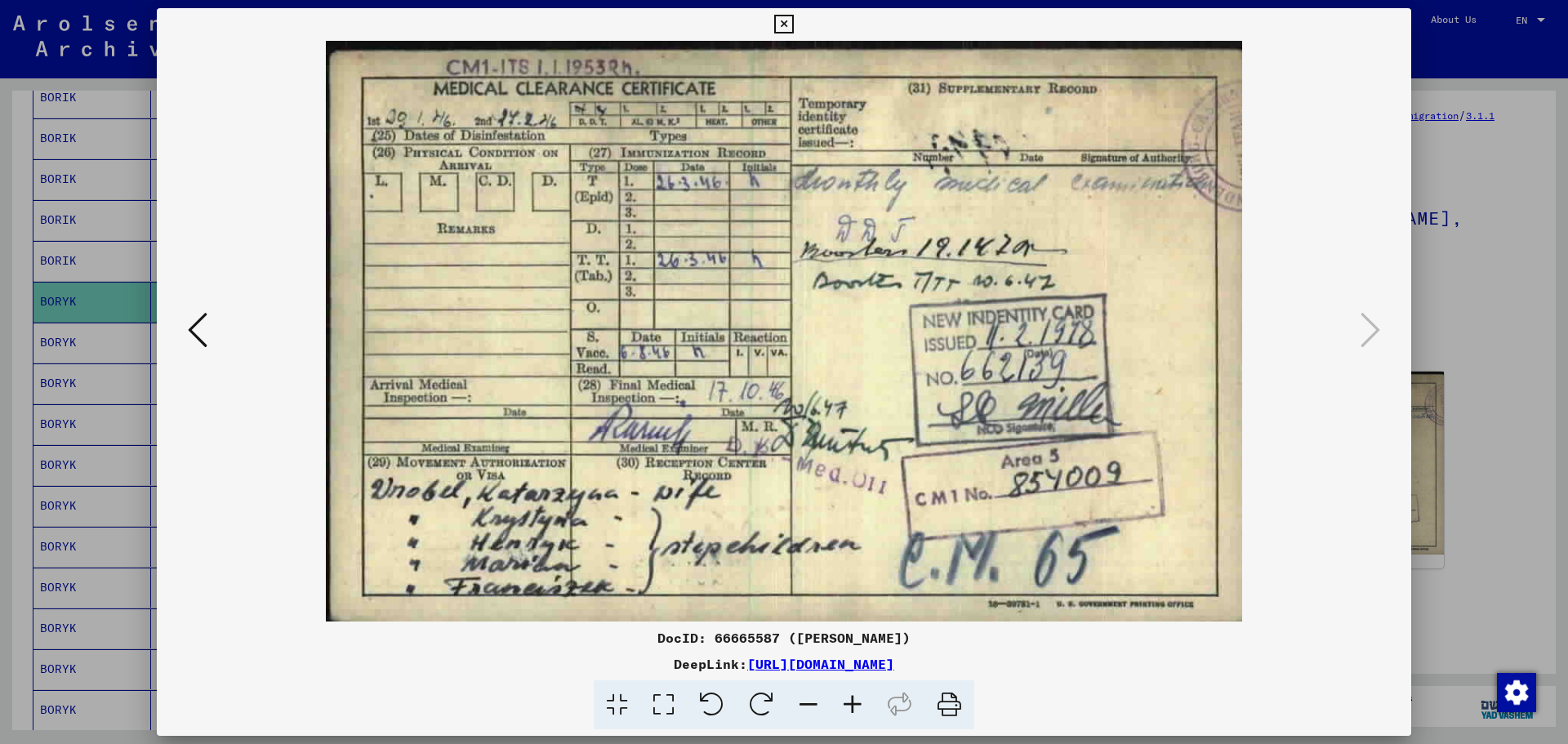
click at [1204, 158] on img at bounding box center [784, 331] width 1144 height 581
click at [202, 314] on icon at bounding box center [197, 330] width 19 height 39
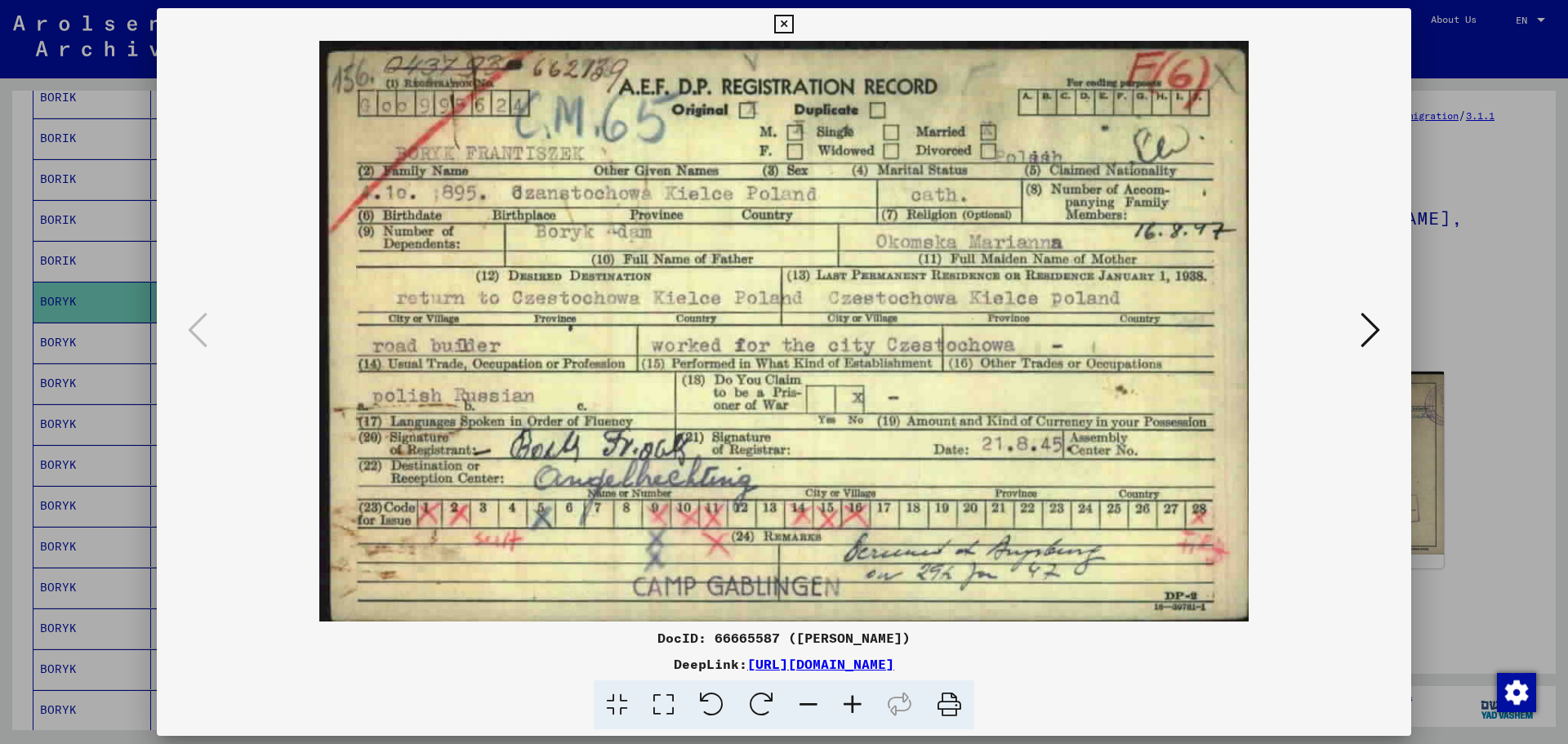
click at [1375, 330] on icon at bounding box center [1370, 330] width 19 height 39
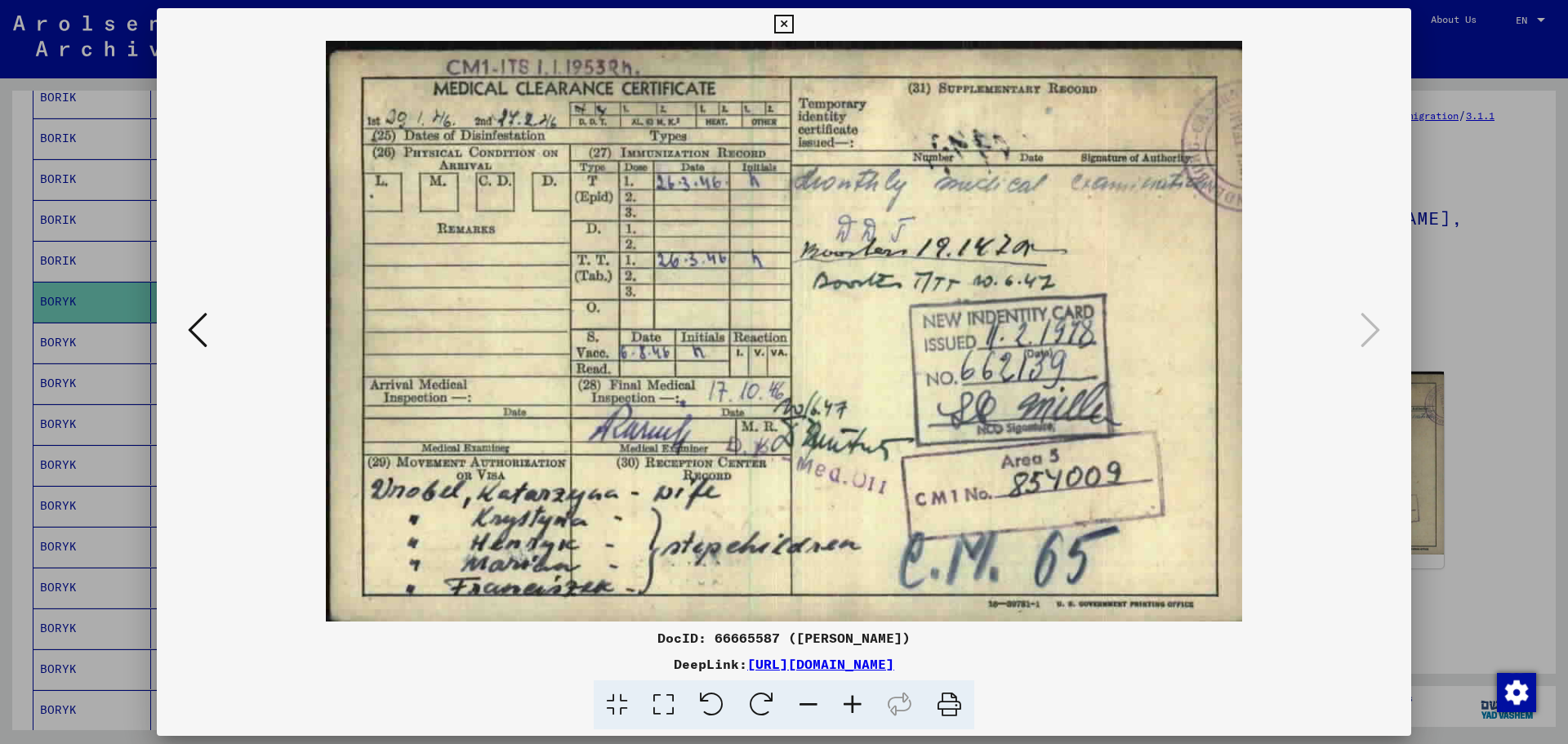
click at [207, 314] on icon at bounding box center [197, 330] width 19 height 39
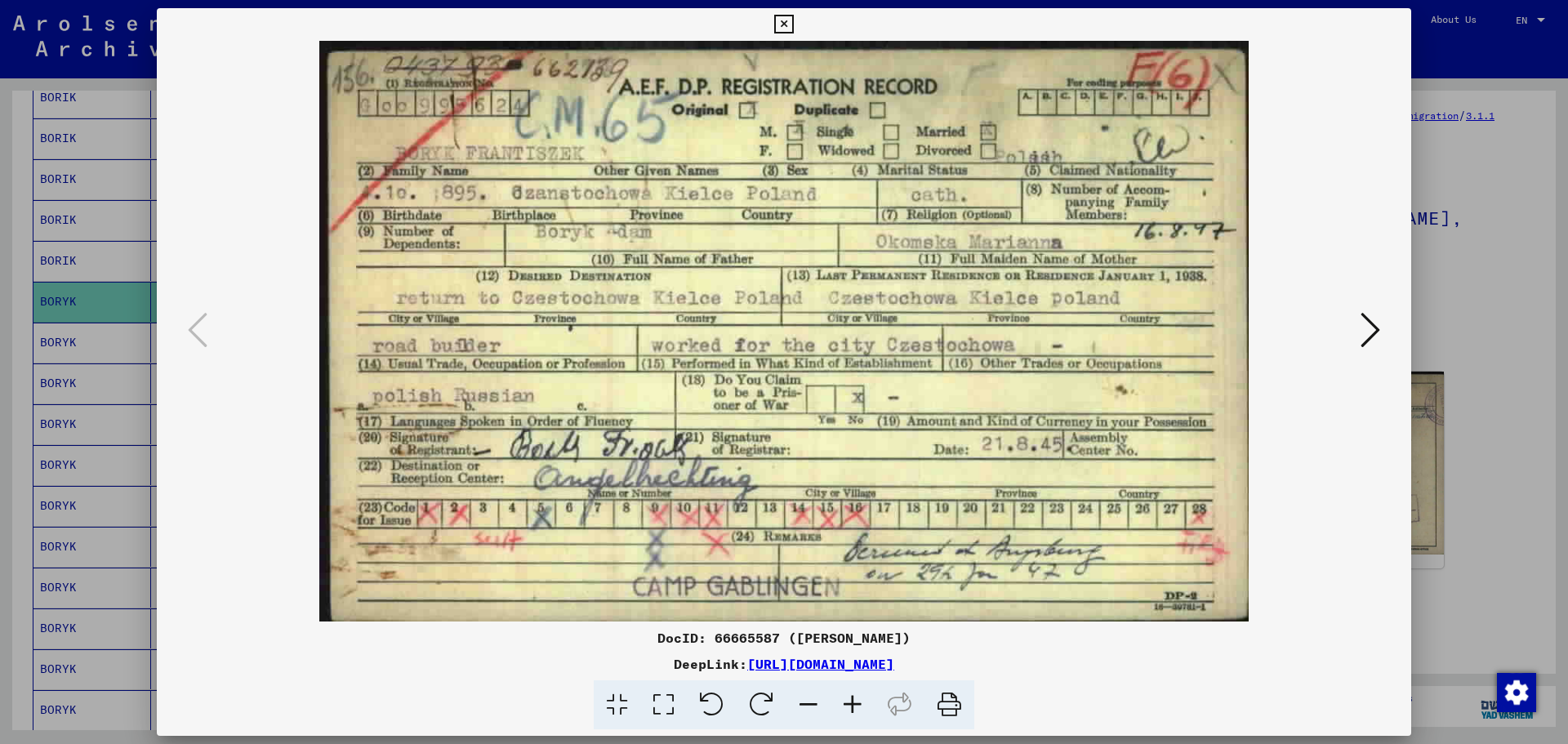
click at [783, 21] on icon at bounding box center [784, 24] width 19 height 19
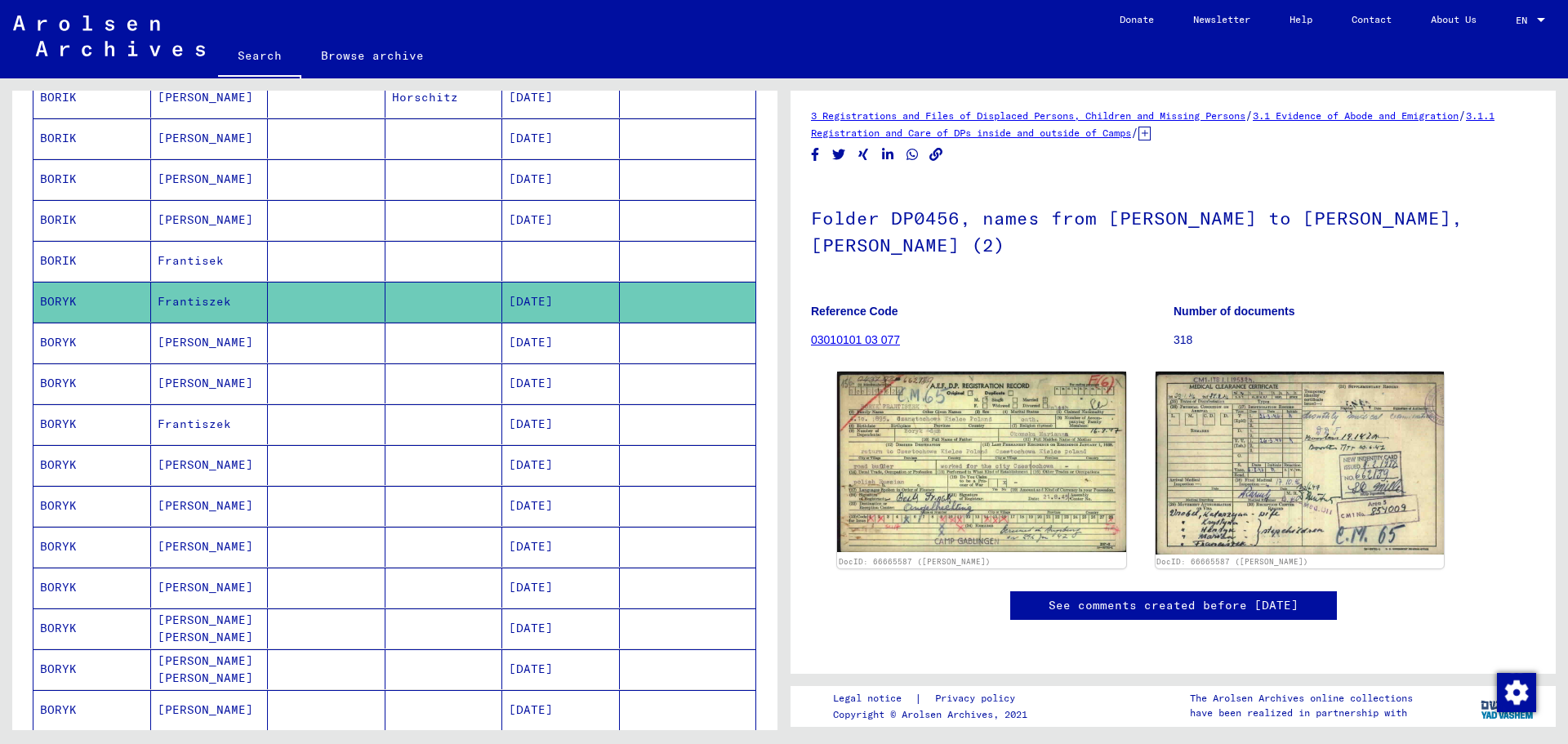
click at [471, 341] on mat-cell at bounding box center [444, 342] width 118 height 40
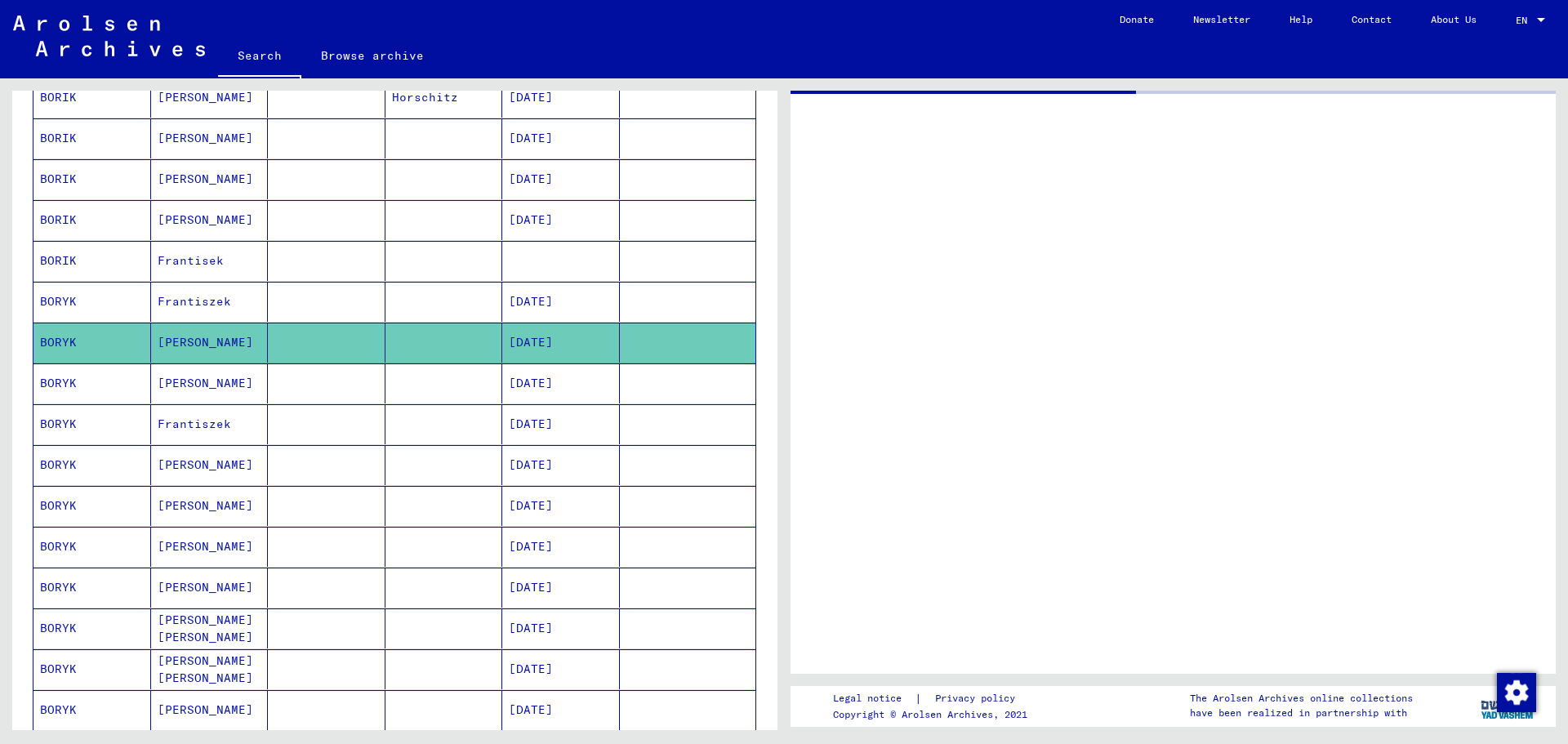
click at [425, 258] on mat-cell at bounding box center [444, 260] width 118 height 40
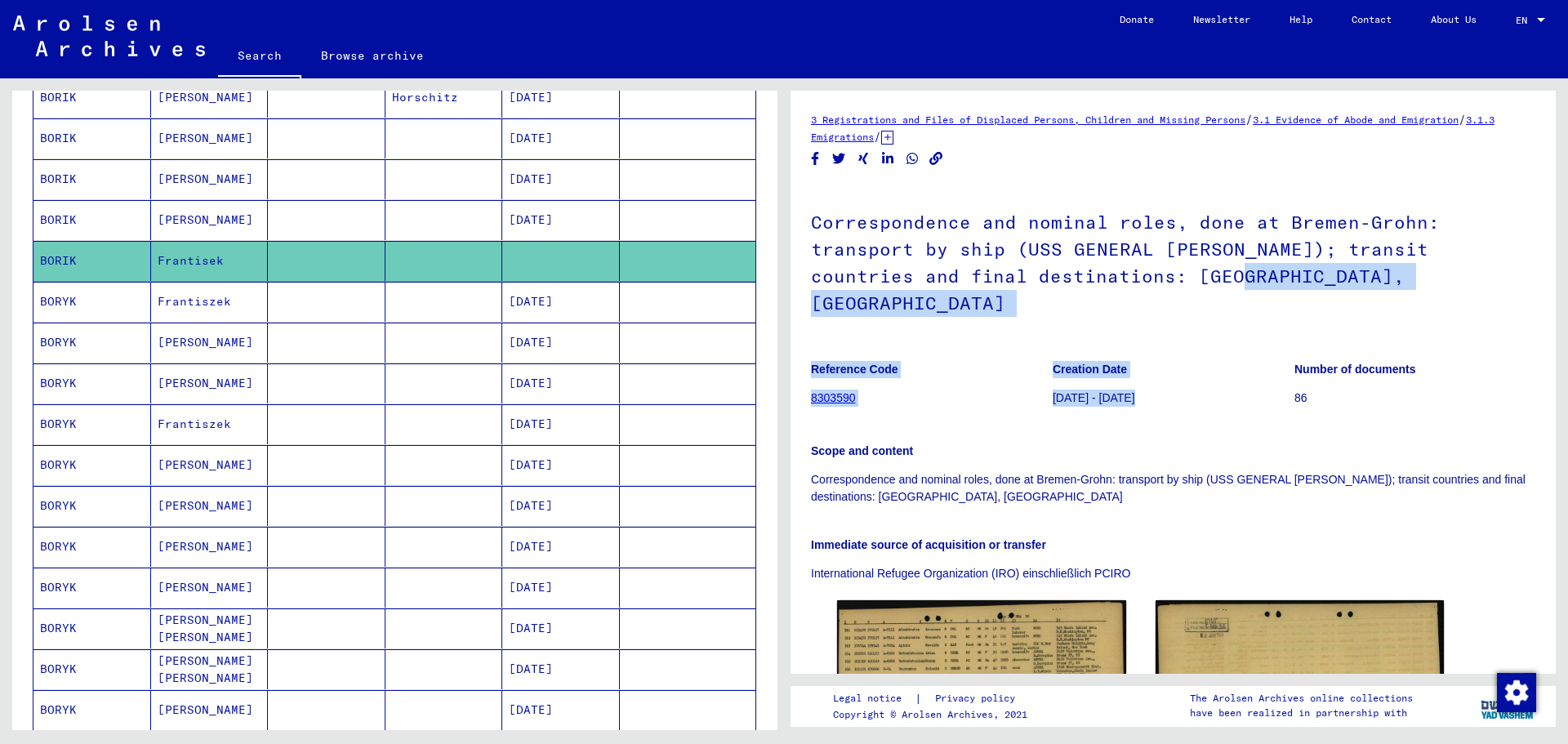
drag, startPoint x: 1561, startPoint y: 310, endPoint x: 1545, endPoint y: 353, distance: 45.9
click at [1545, 353] on div "3 Registrations and Files of Displaced Persons, Children and Missing Persons / …" at bounding box center [1177, 404] width 784 height 652
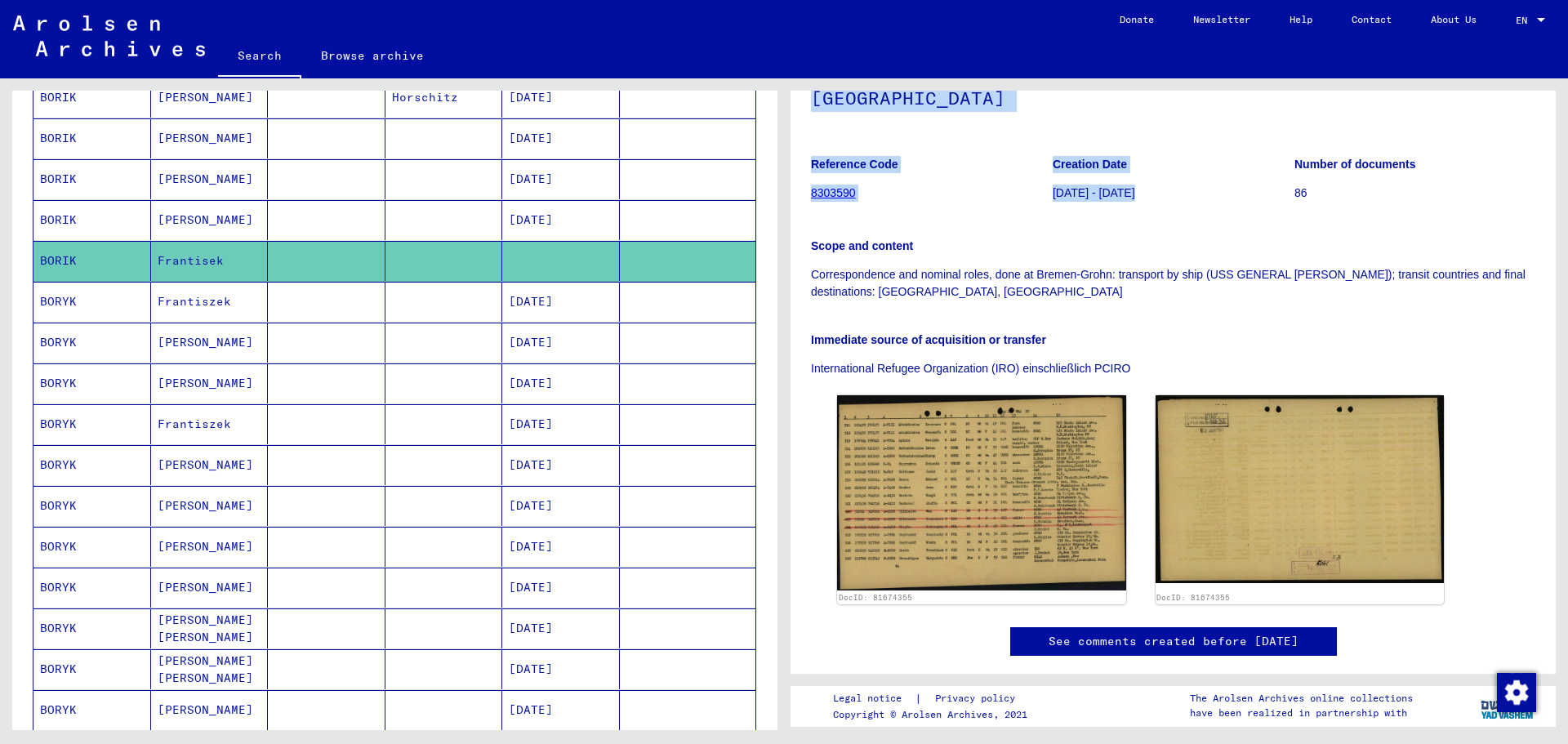
scroll to position [209, 0]
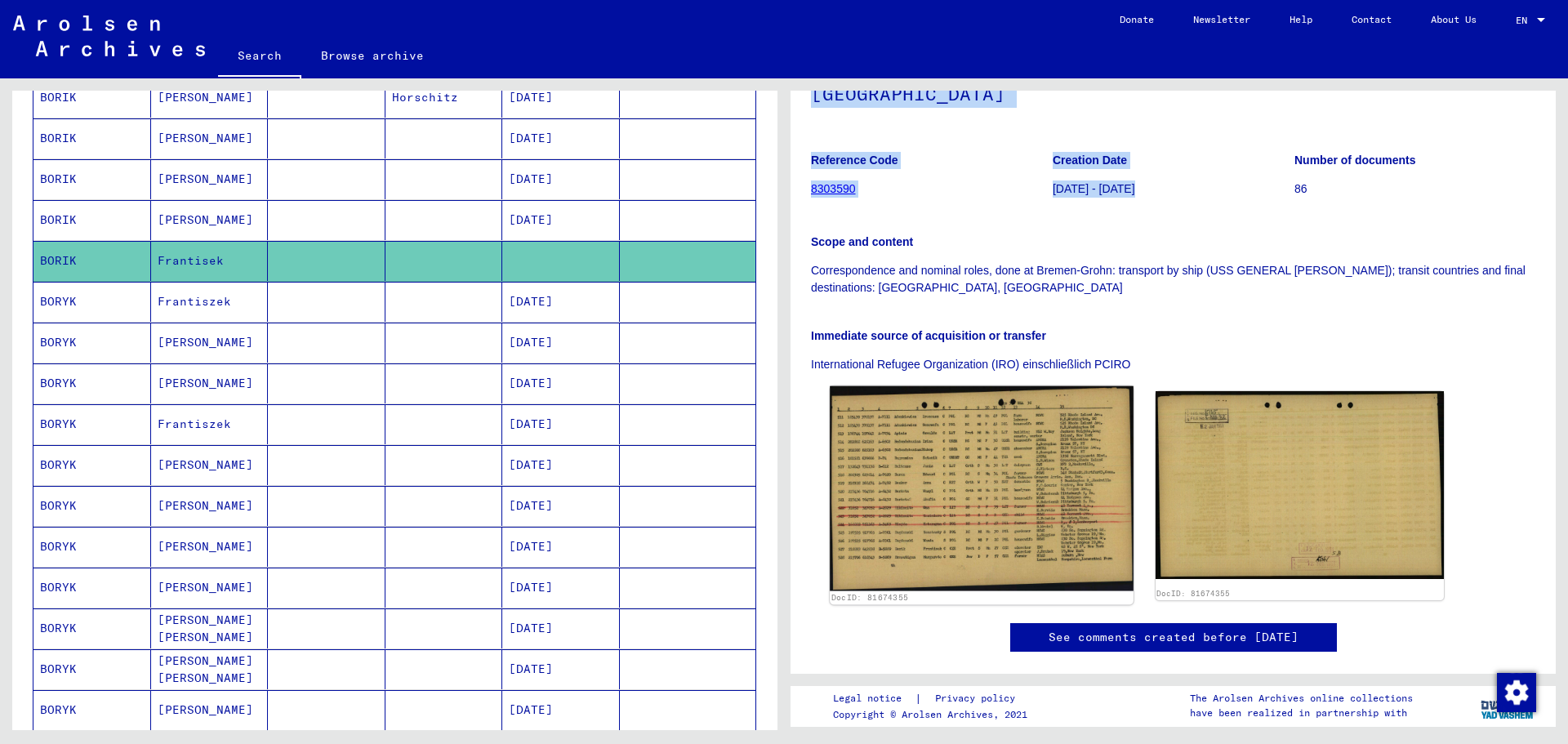
click at [974, 472] on img at bounding box center [982, 489] width 303 height 205
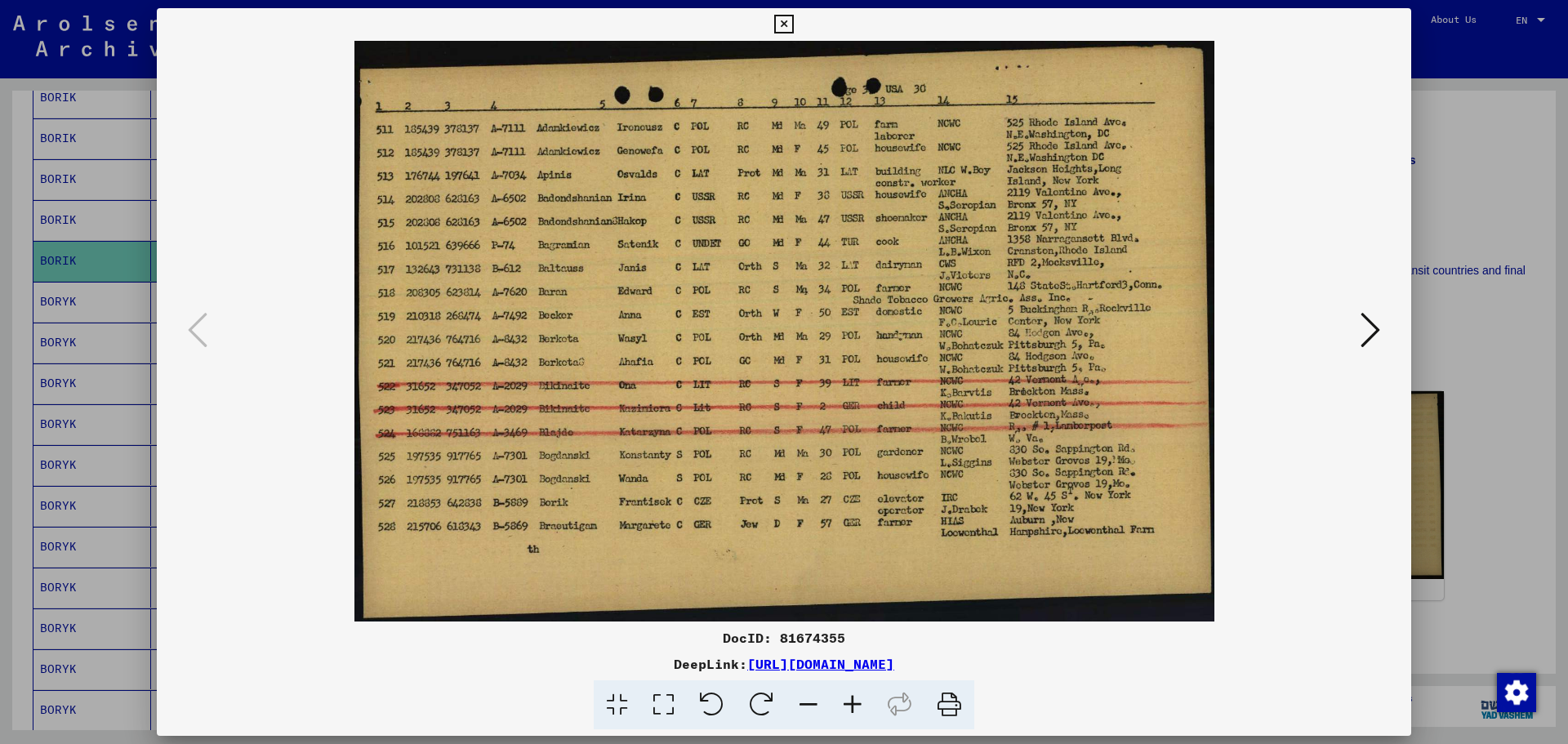
click at [856, 705] on icon at bounding box center [853, 705] width 44 height 50
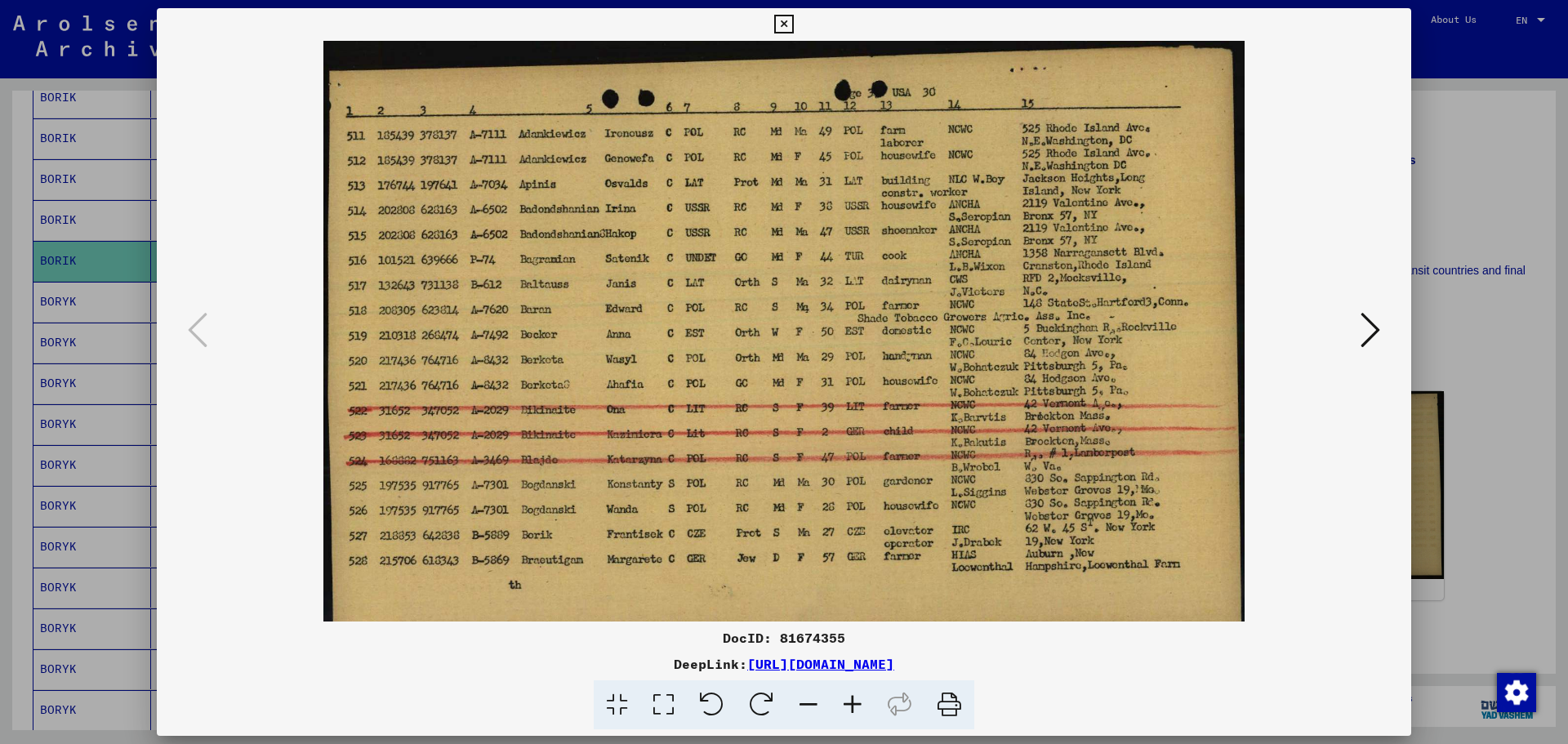
click at [856, 705] on icon at bounding box center [853, 705] width 44 height 50
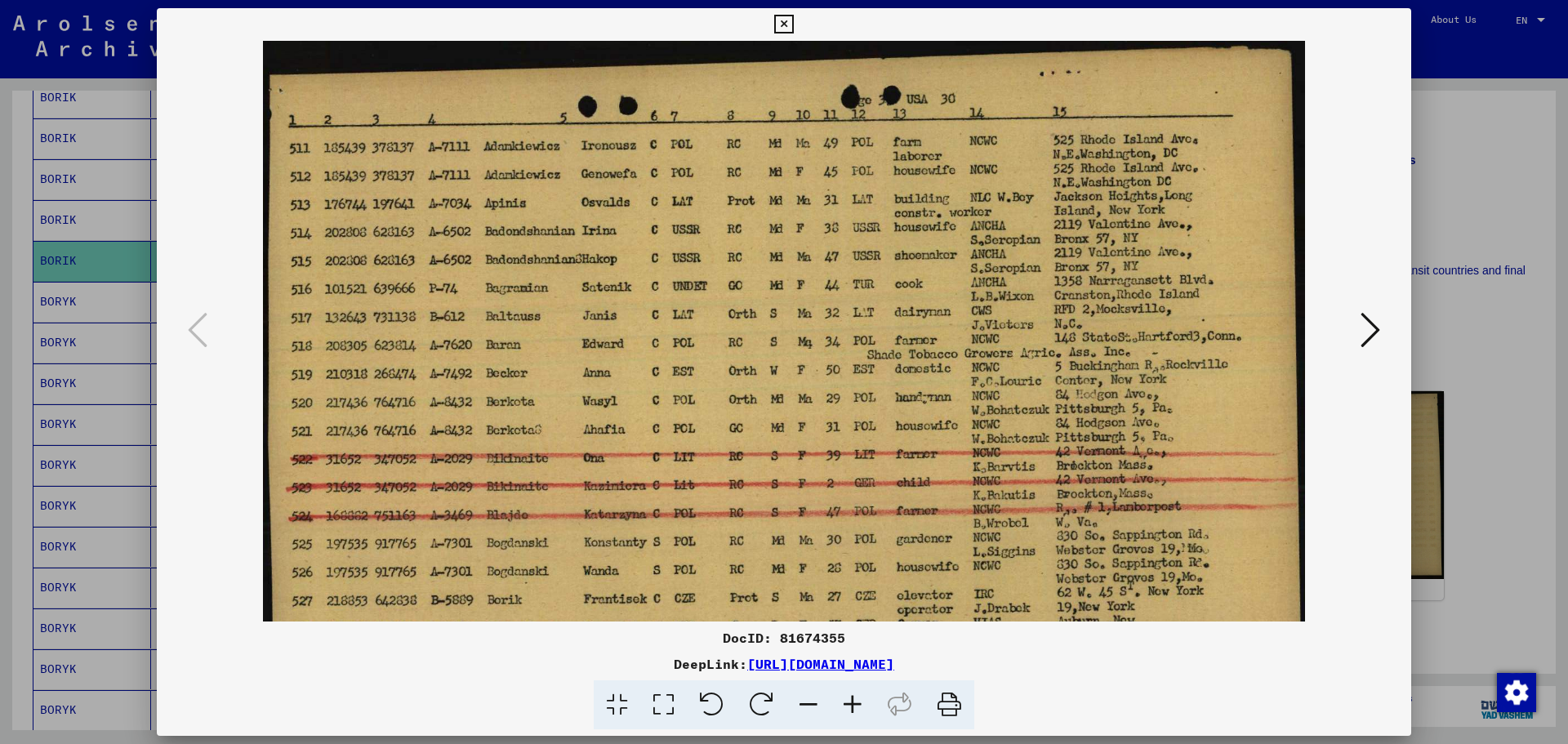
click at [856, 705] on icon at bounding box center [853, 705] width 44 height 50
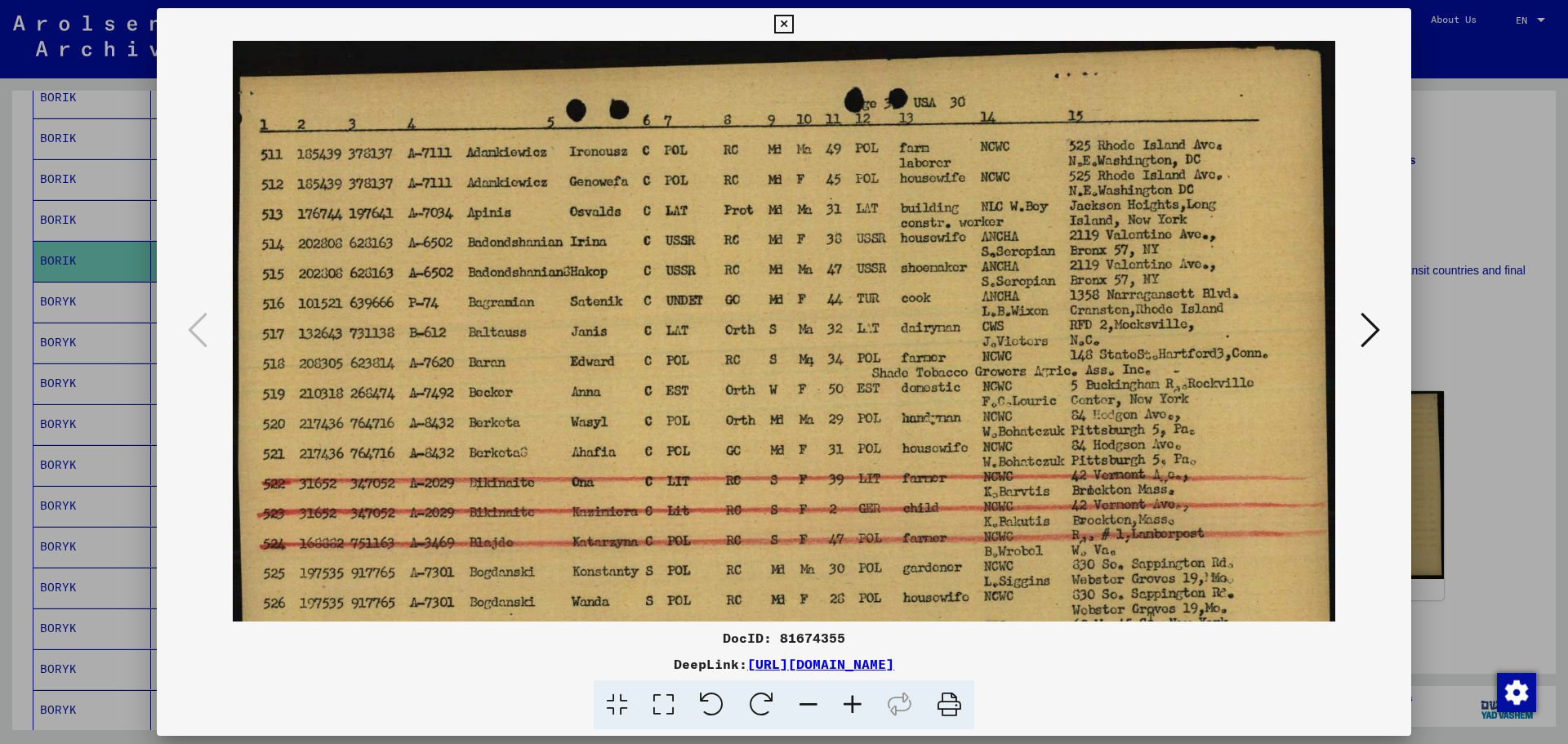
click at [856, 705] on icon at bounding box center [853, 705] width 44 height 50
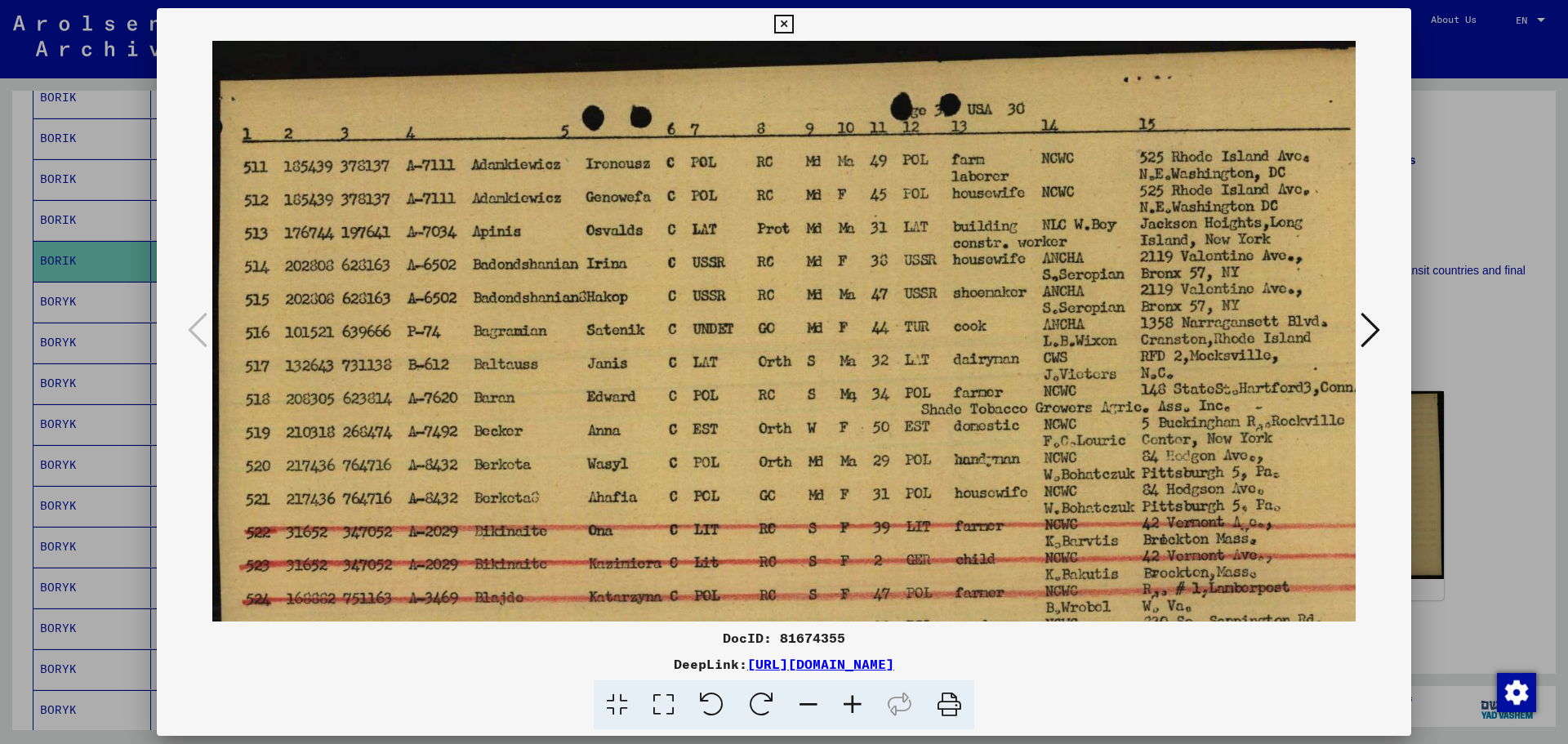
click at [856, 705] on icon at bounding box center [853, 705] width 44 height 50
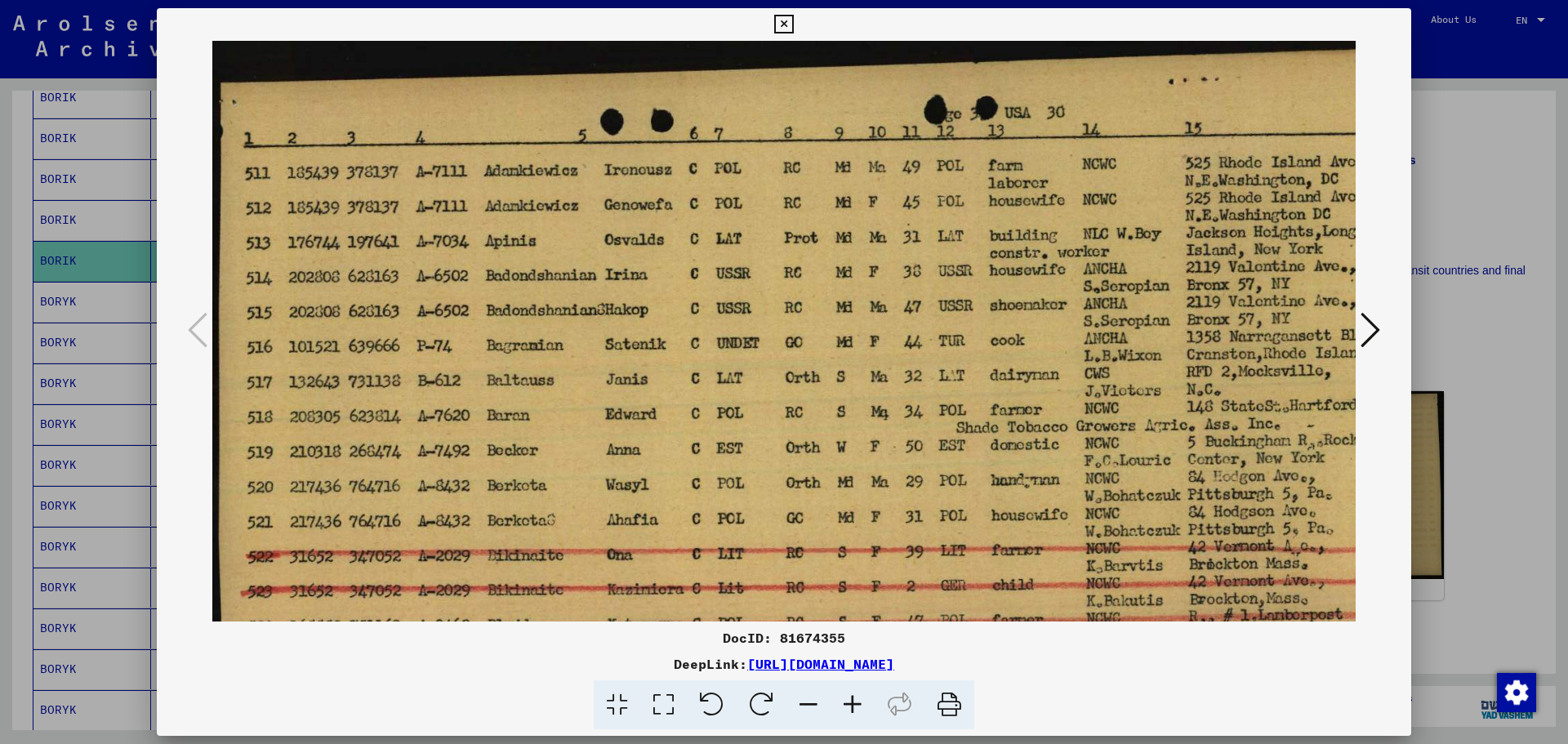
click at [856, 705] on icon at bounding box center [853, 705] width 44 height 50
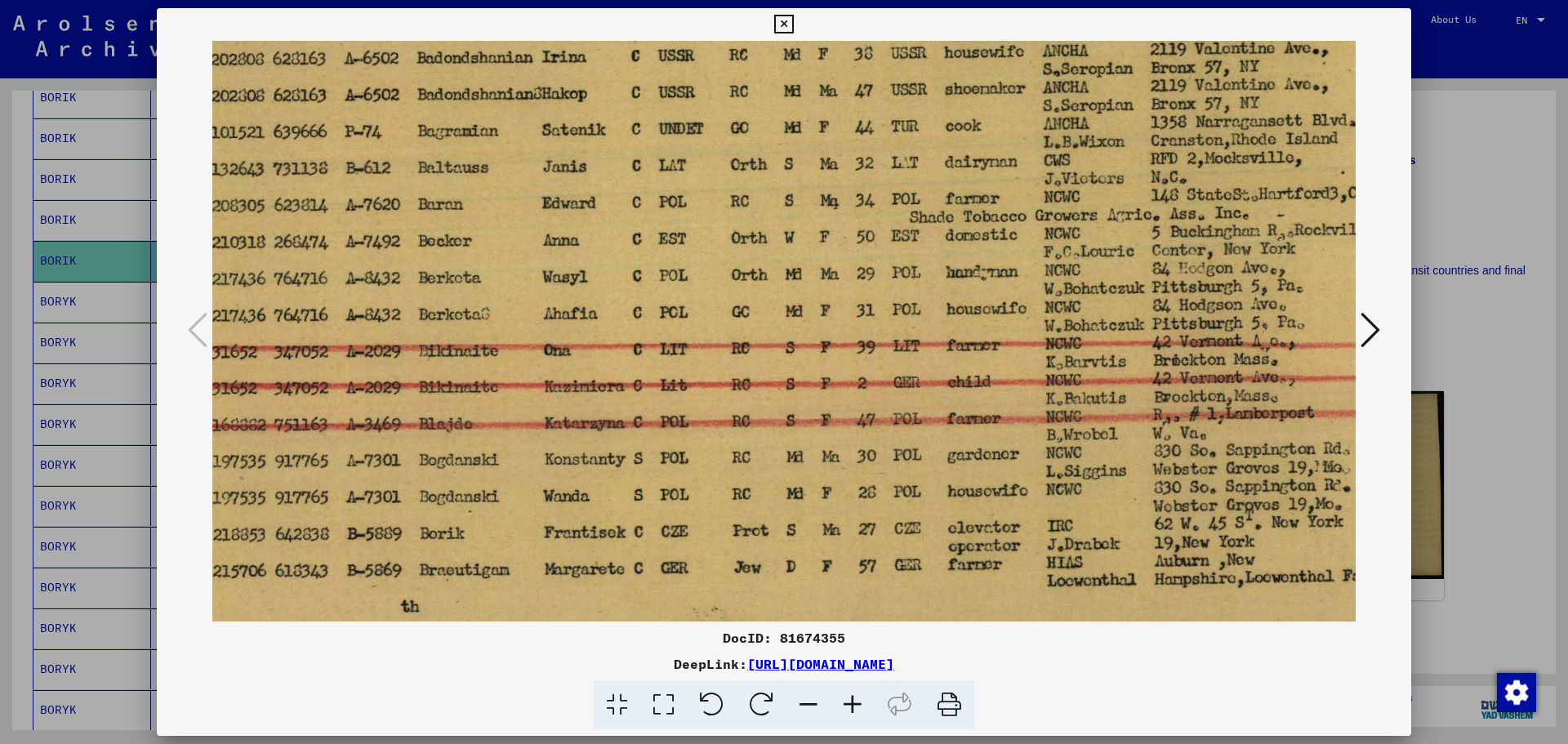
scroll to position [237, 81]
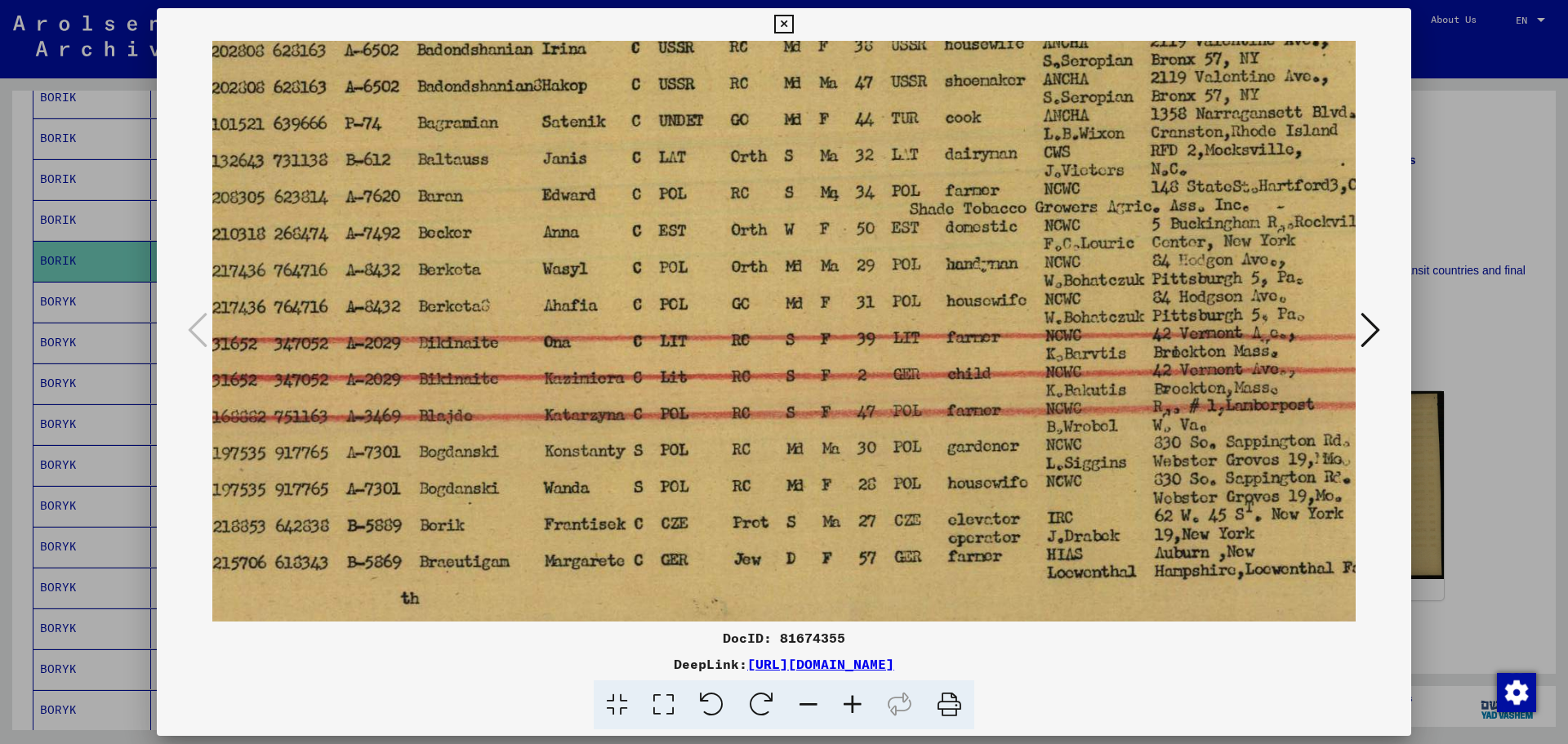
drag, startPoint x: 1133, startPoint y: 438, endPoint x: 1052, endPoint y: 201, distance: 250.5
click at [1052, 201] on img at bounding box center [802, 258] width 1344 height 908
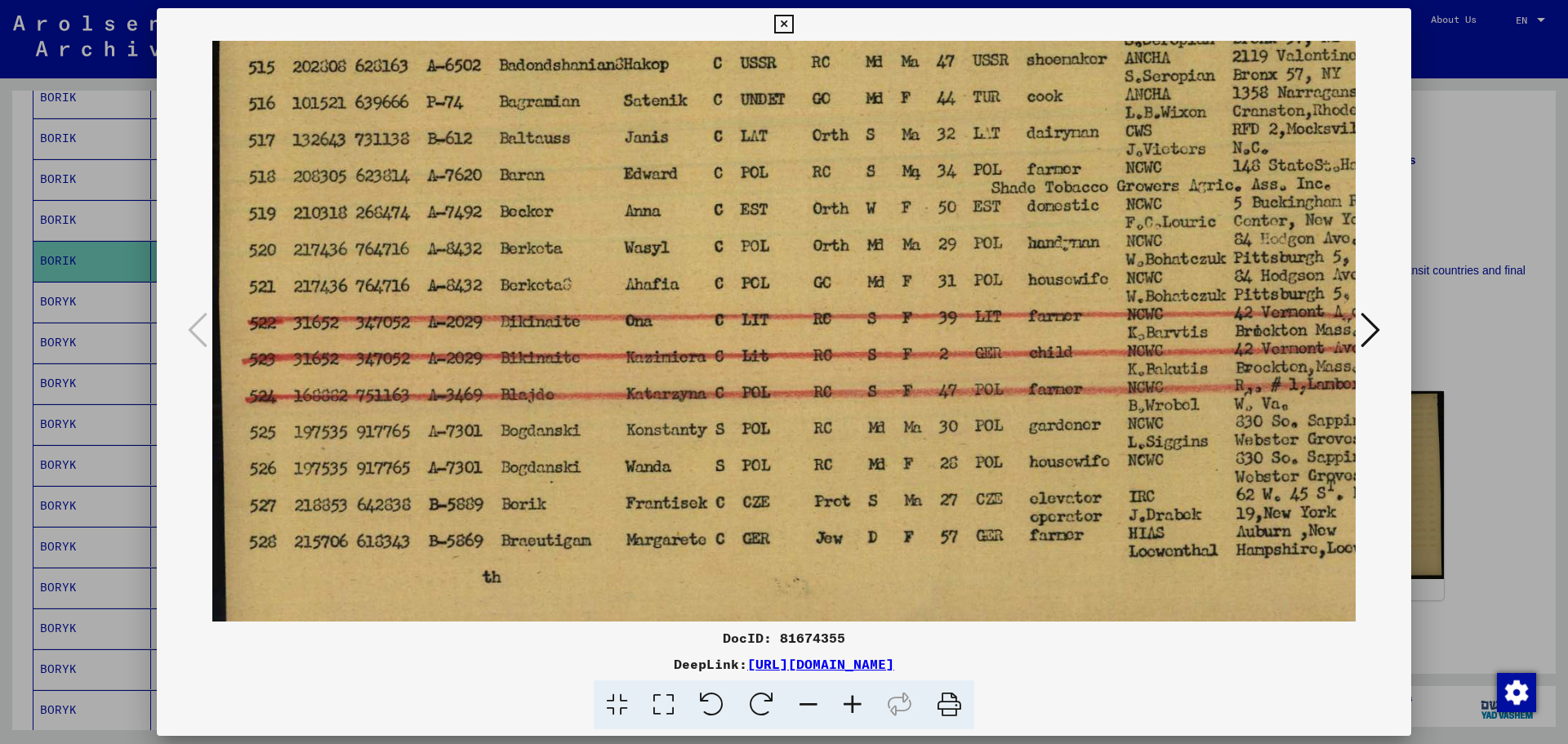
scroll to position [259, 0]
drag, startPoint x: 598, startPoint y: 543, endPoint x: 684, endPoint y: 521, distance: 88.8
click at [684, 521] on img at bounding box center [884, 236] width 1344 height 908
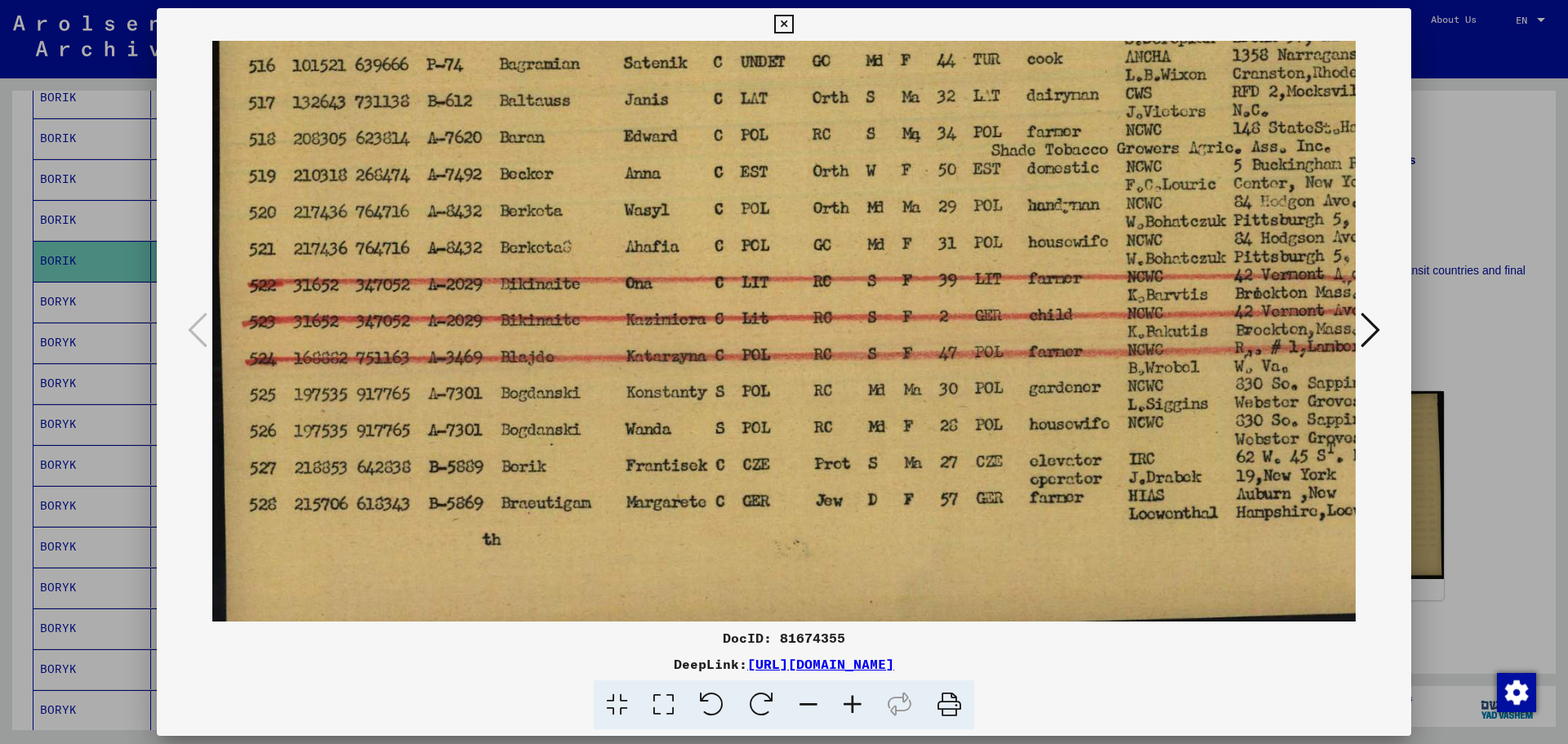
scroll to position [297, 0]
drag, startPoint x: 932, startPoint y: 514, endPoint x: 1068, endPoint y: 476, distance: 141.2
click at [1068, 476] on img at bounding box center [884, 197] width 1344 height 908
click at [782, 23] on icon at bounding box center [784, 24] width 19 height 19
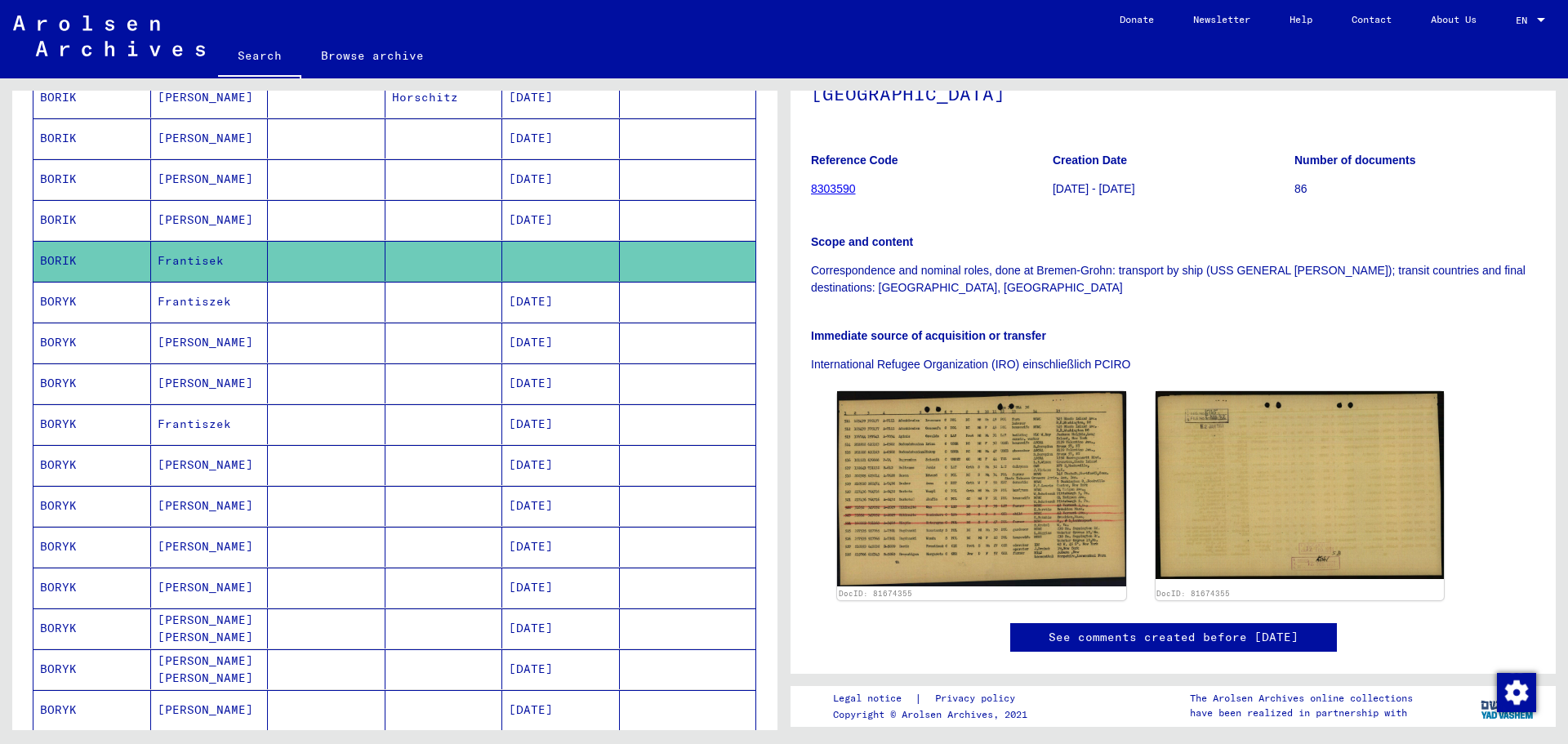
click at [551, 478] on mat-cell "[DATE]" at bounding box center [561, 465] width 118 height 40
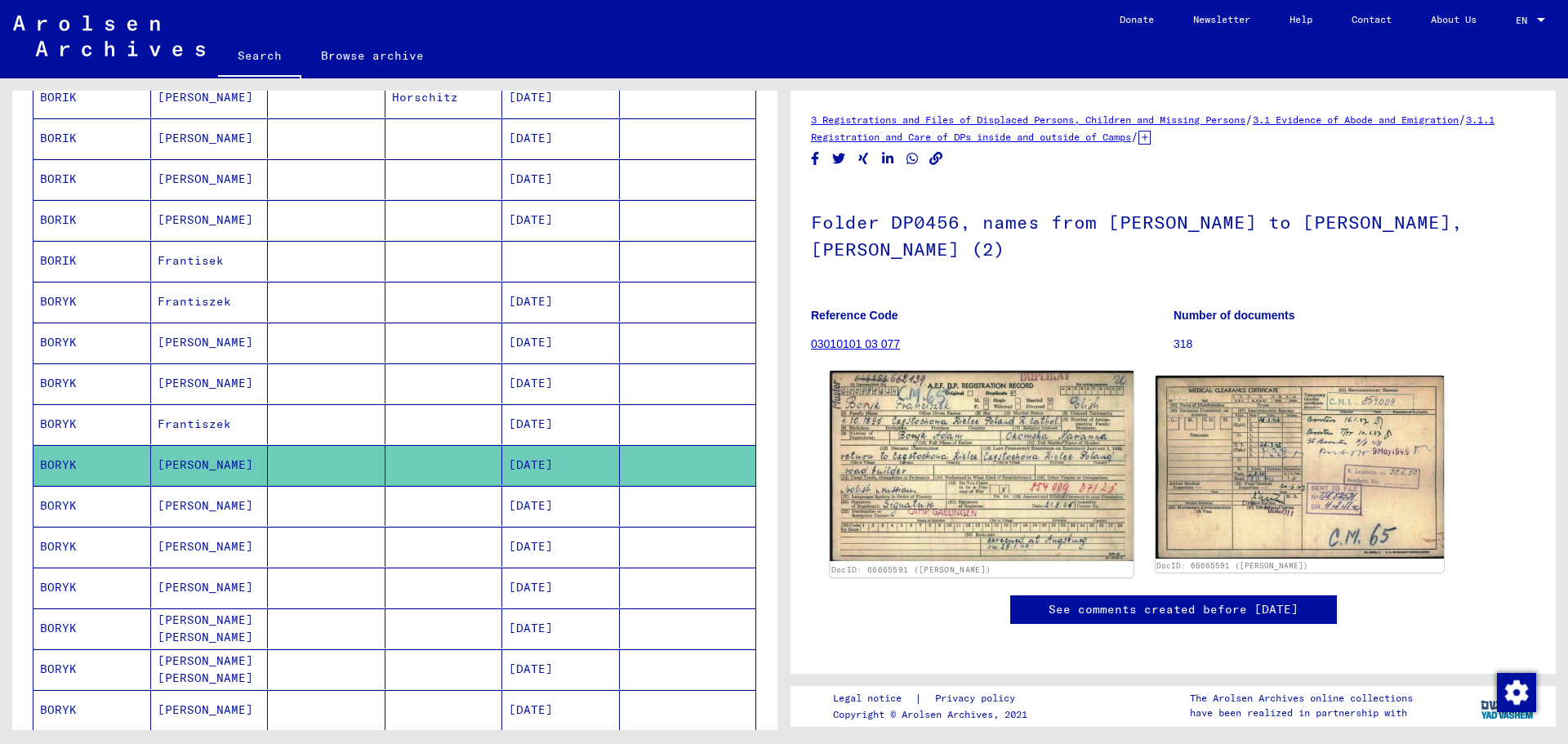
click at [966, 471] on img at bounding box center [982, 466] width 303 height 191
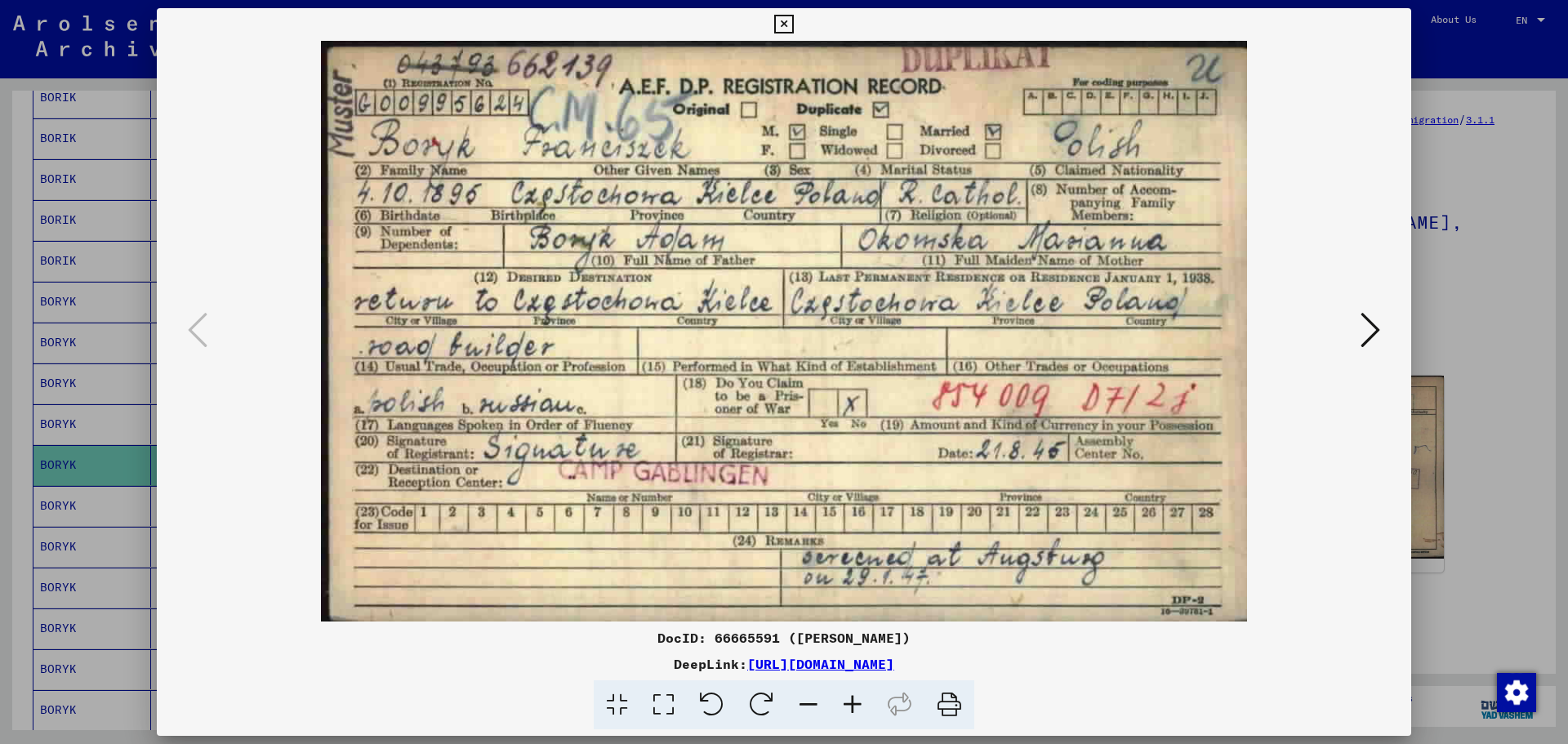
click at [1368, 331] on icon at bounding box center [1370, 330] width 19 height 39
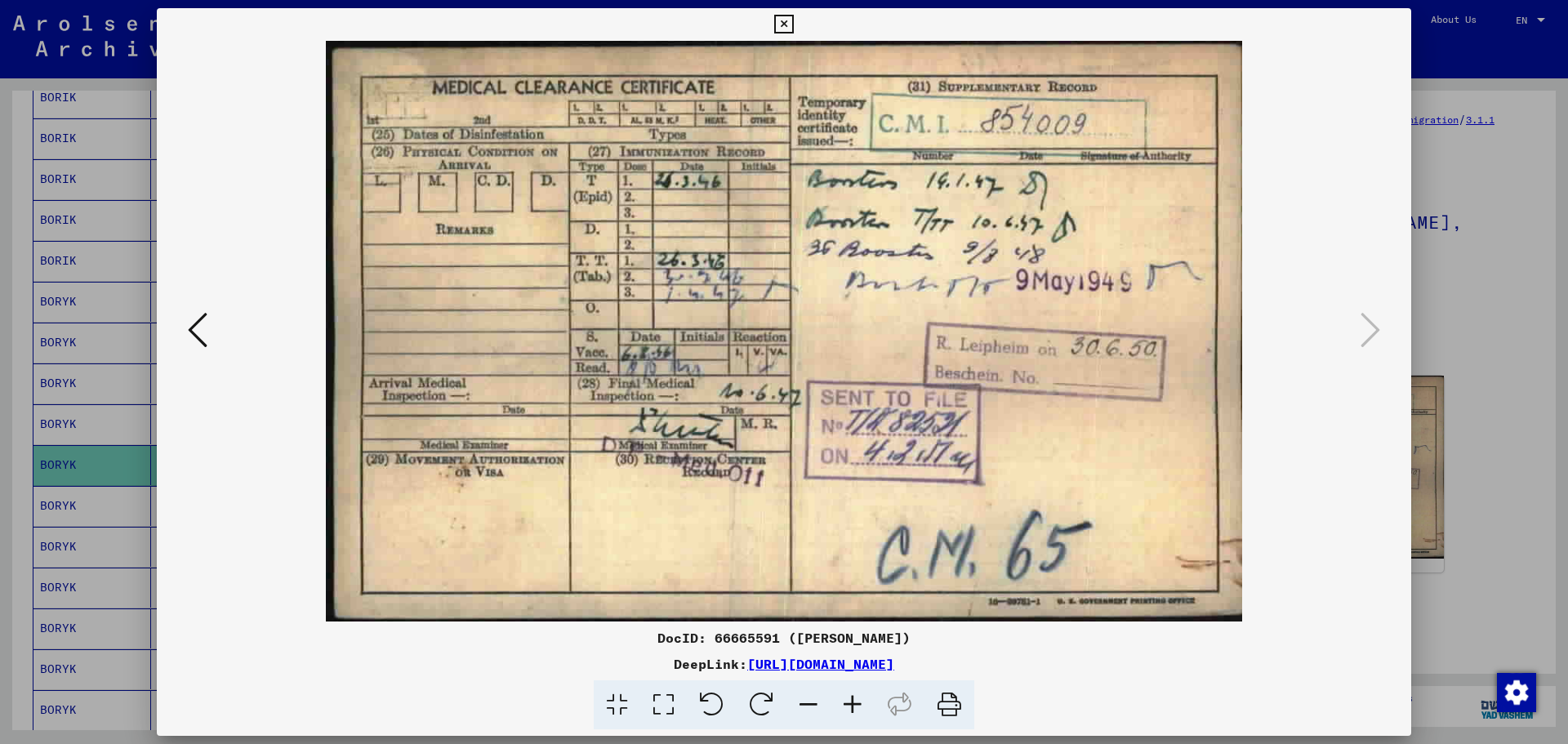
click at [196, 332] on icon at bounding box center [197, 330] width 19 height 39
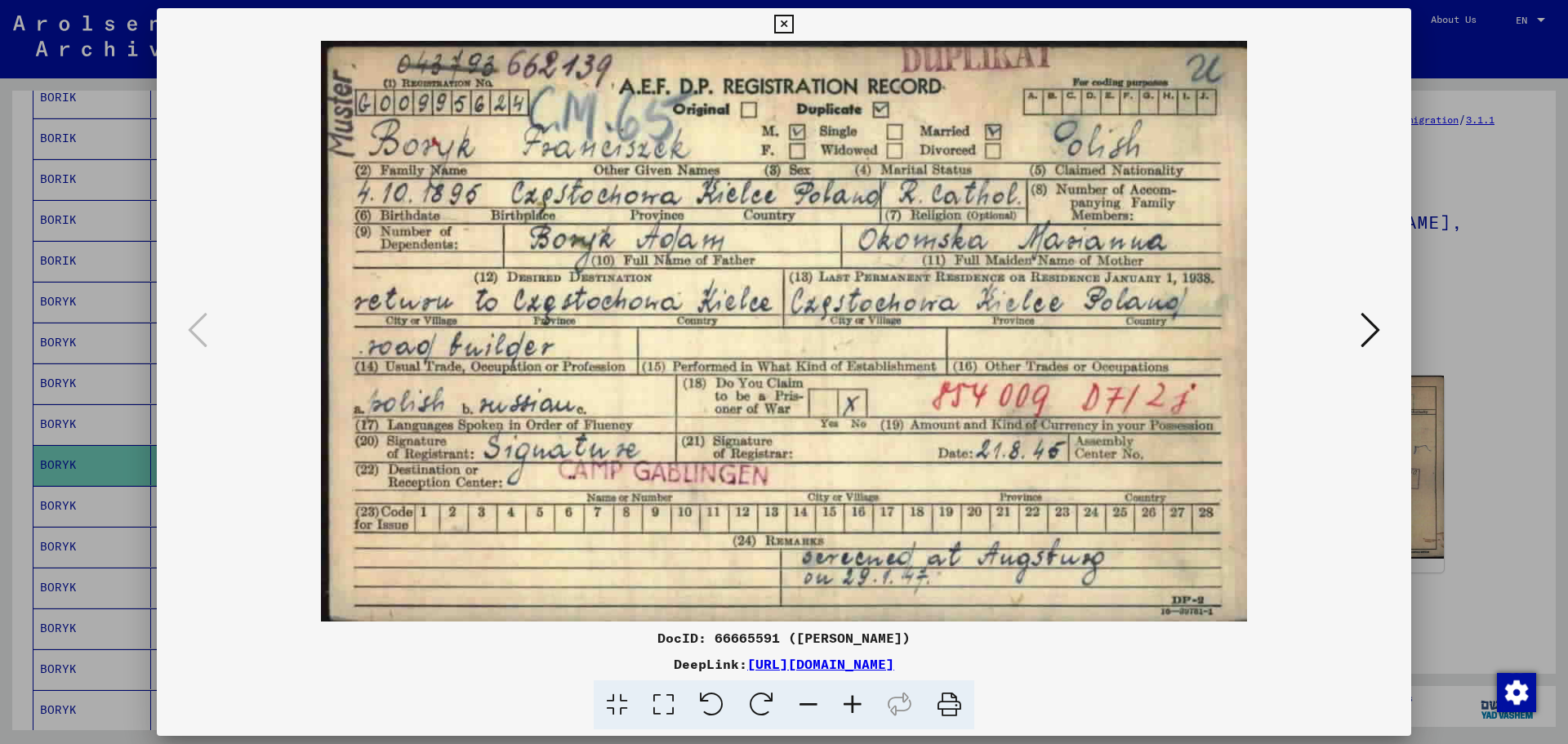
click at [786, 19] on icon at bounding box center [784, 24] width 19 height 19
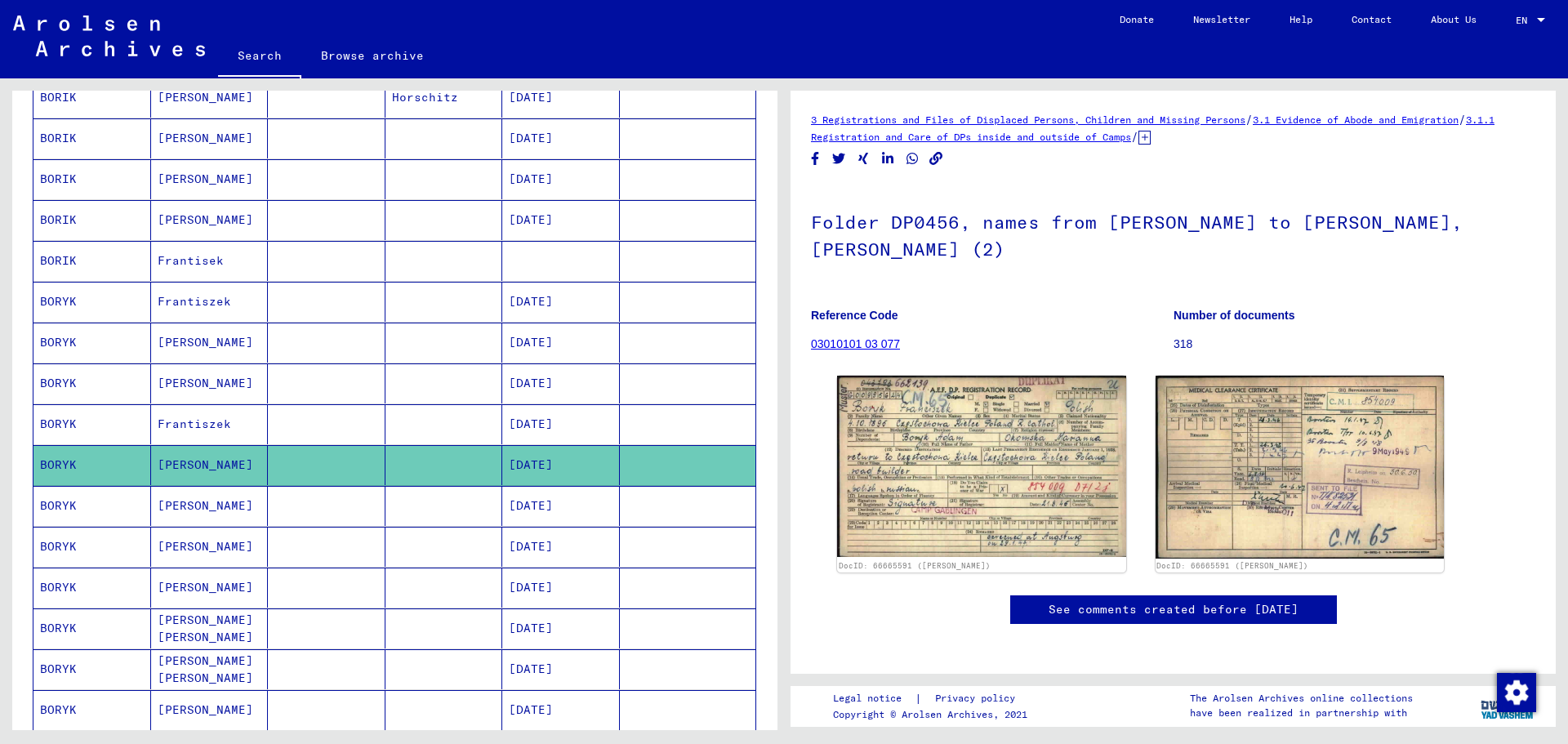
click at [385, 288] on mat-cell at bounding box center [444, 302] width 118 height 40
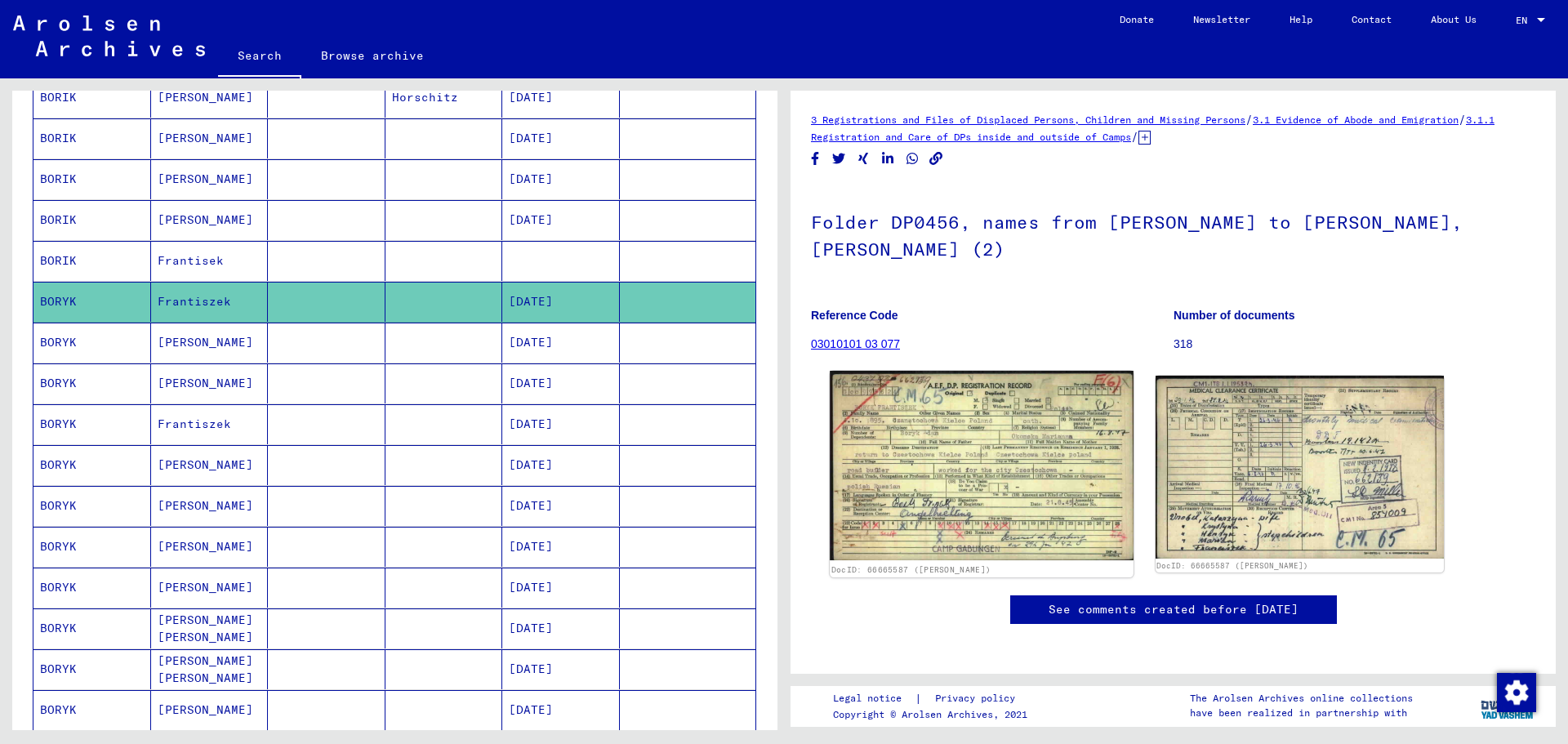
click at [1017, 425] on img at bounding box center [982, 466] width 303 height 190
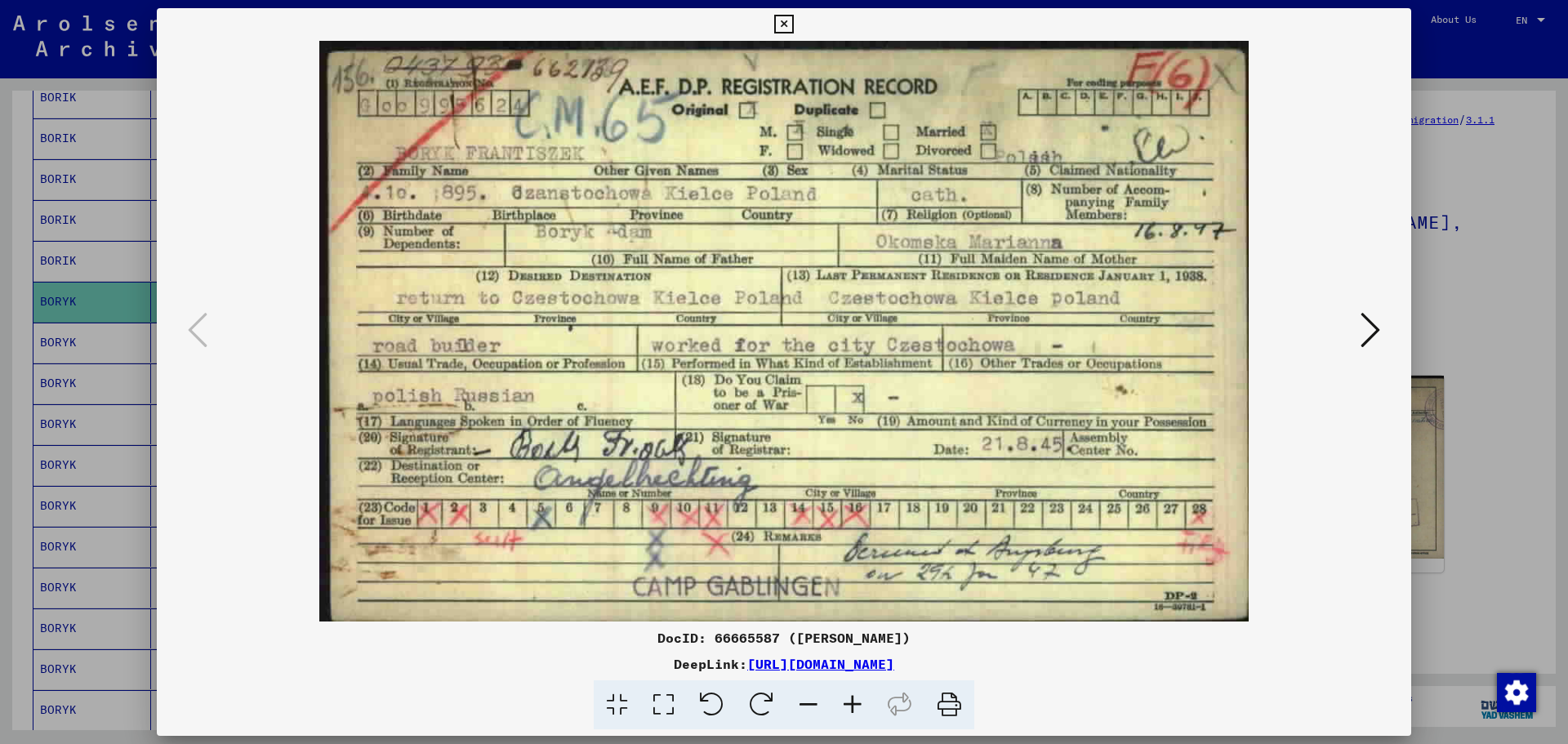
click at [1507, 237] on div at bounding box center [784, 372] width 1568 height 744
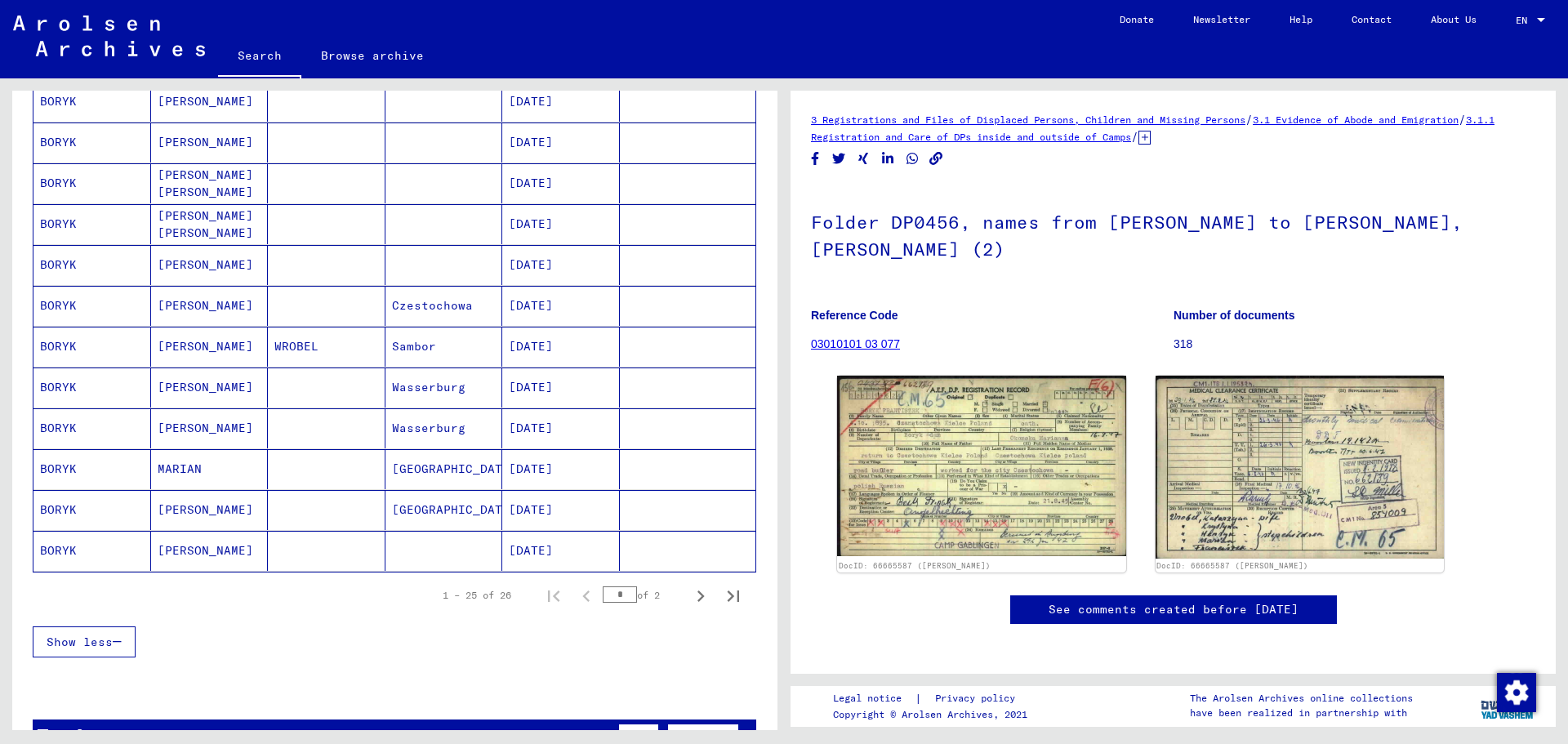
scroll to position [778, 0]
click at [690, 600] on icon "Next page" at bounding box center [701, 598] width 23 height 23
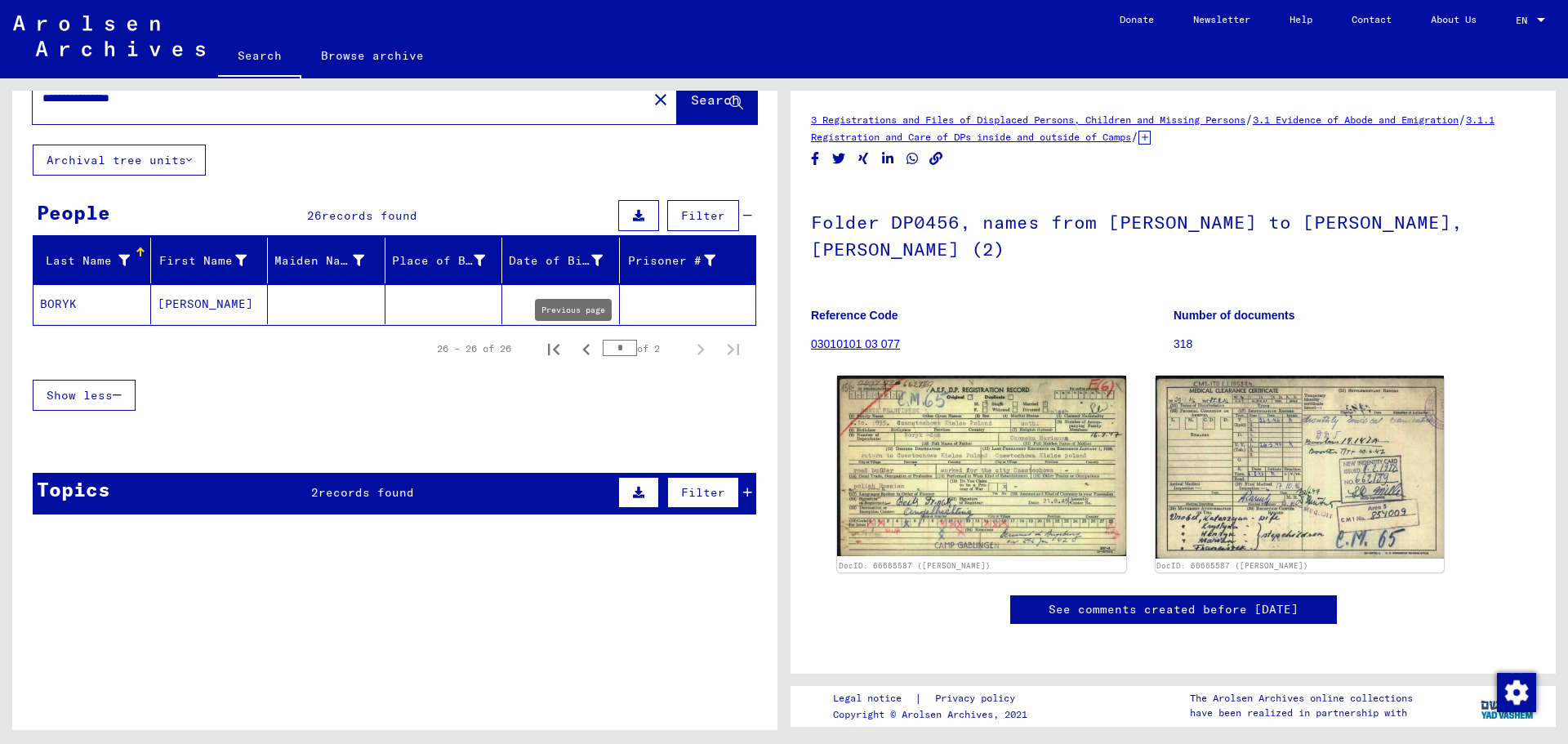
click at [583, 346] on icon "Previous page" at bounding box center [586, 349] width 8 height 11
type input "*"
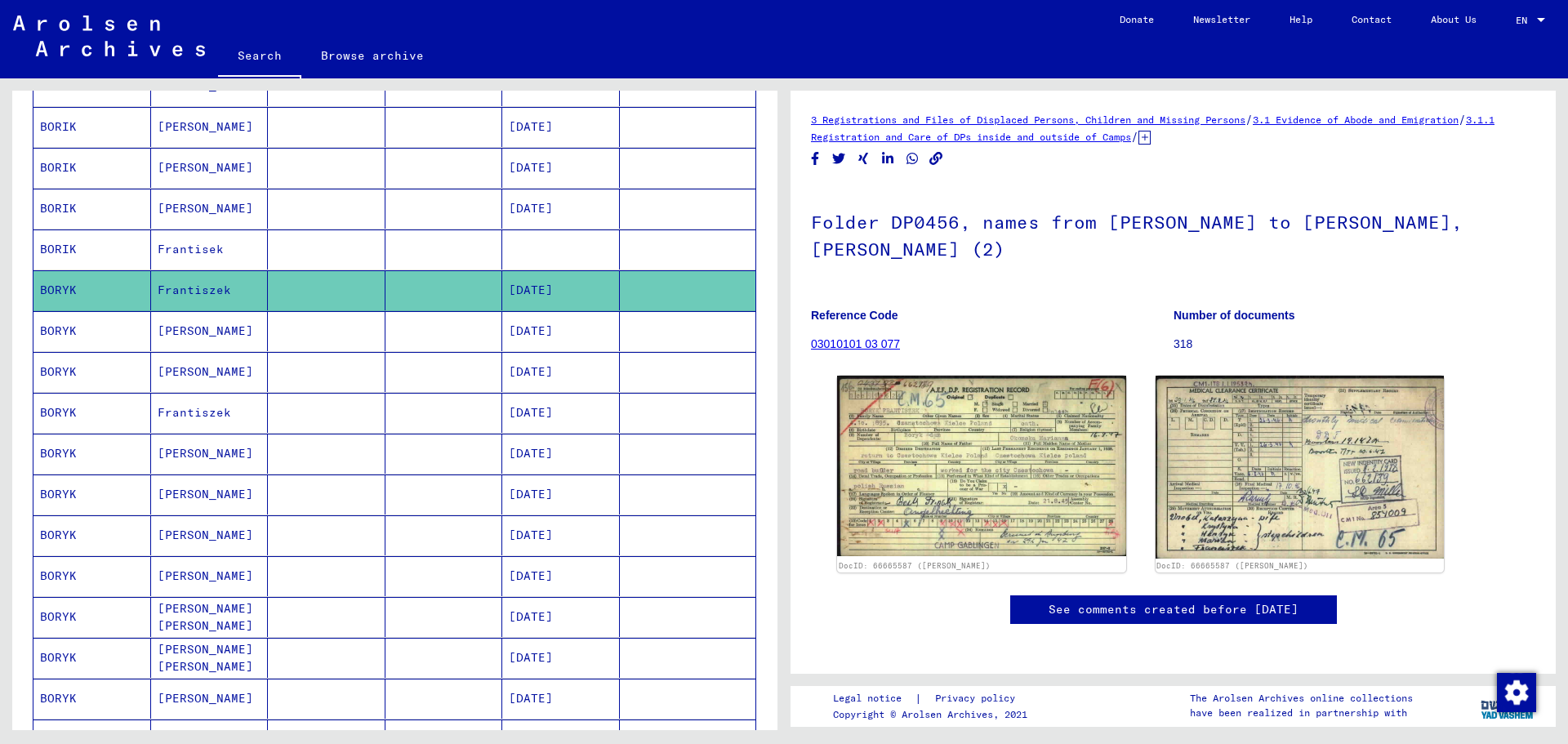
scroll to position [342, 0]
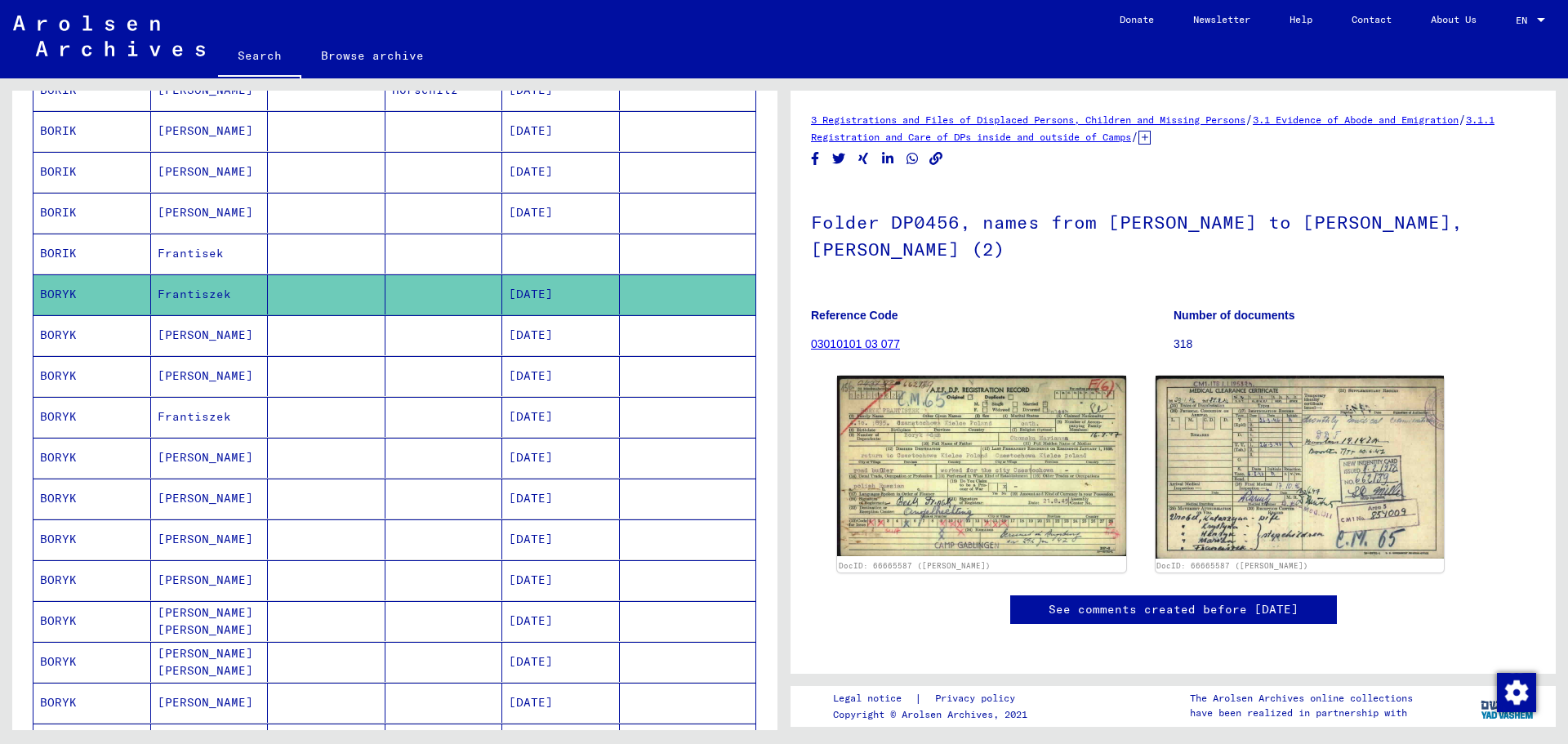
drag, startPoint x: 581, startPoint y: 416, endPoint x: 494, endPoint y: 419, distance: 87.1
click at [502, 419] on mat-cell "[DATE]" at bounding box center [561, 417] width 118 height 40
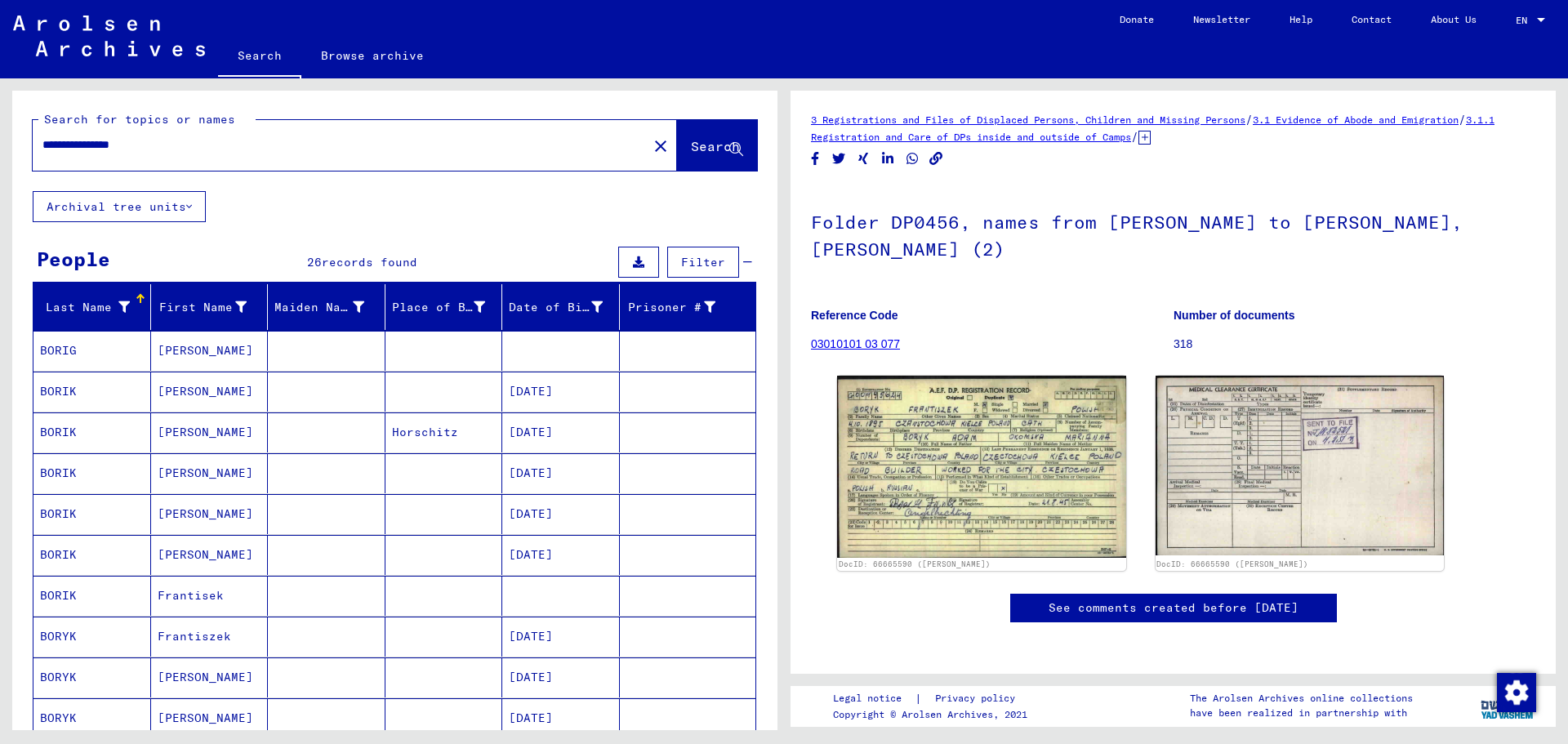
click at [270, 147] on input "**********" at bounding box center [340, 145] width 596 height 17
paste input "**********"
click at [691, 142] on span "Search" at bounding box center [716, 146] width 49 height 16
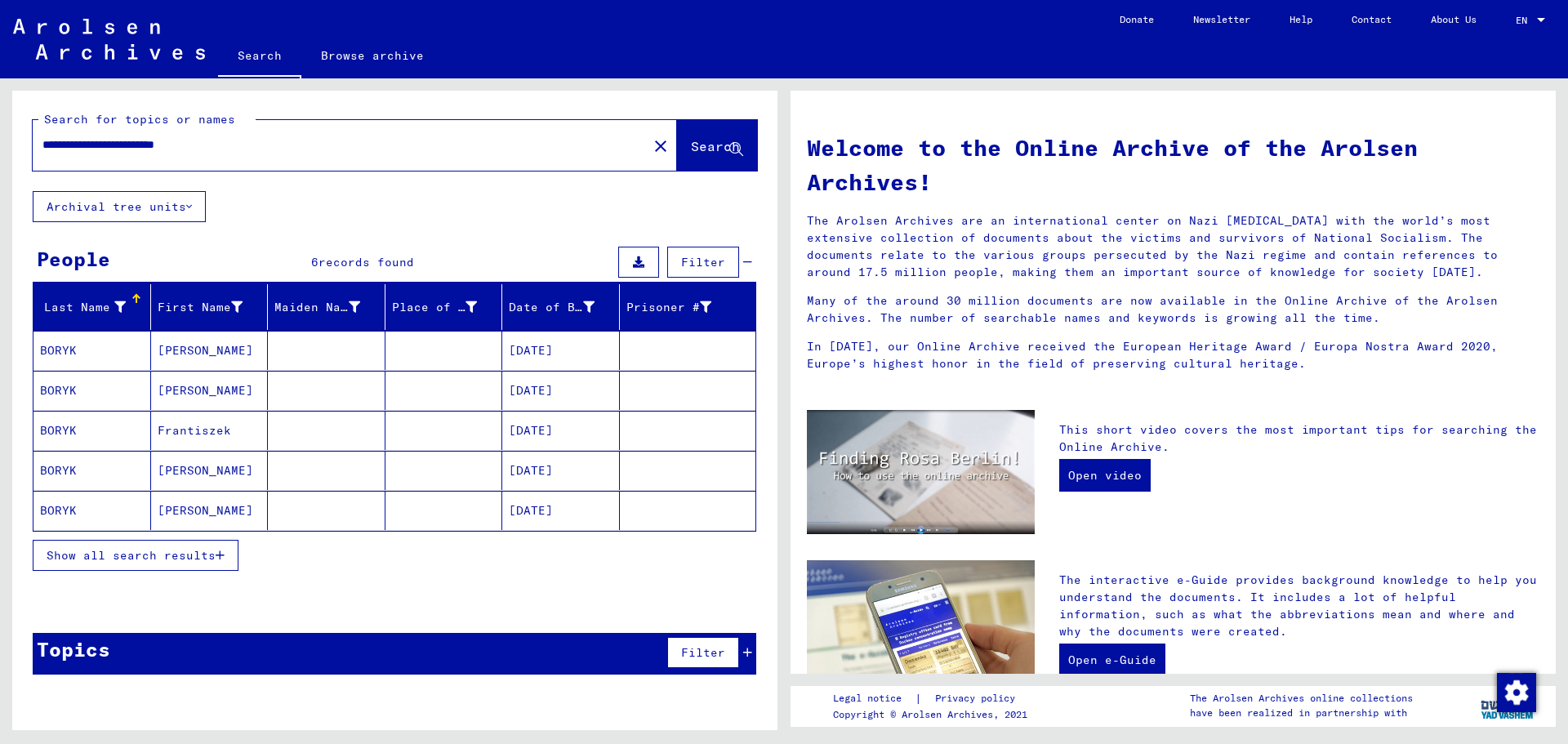
click at [68, 143] on input "**********" at bounding box center [335, 145] width 585 height 17
click at [708, 134] on button "Search" at bounding box center [717, 146] width 80 height 51
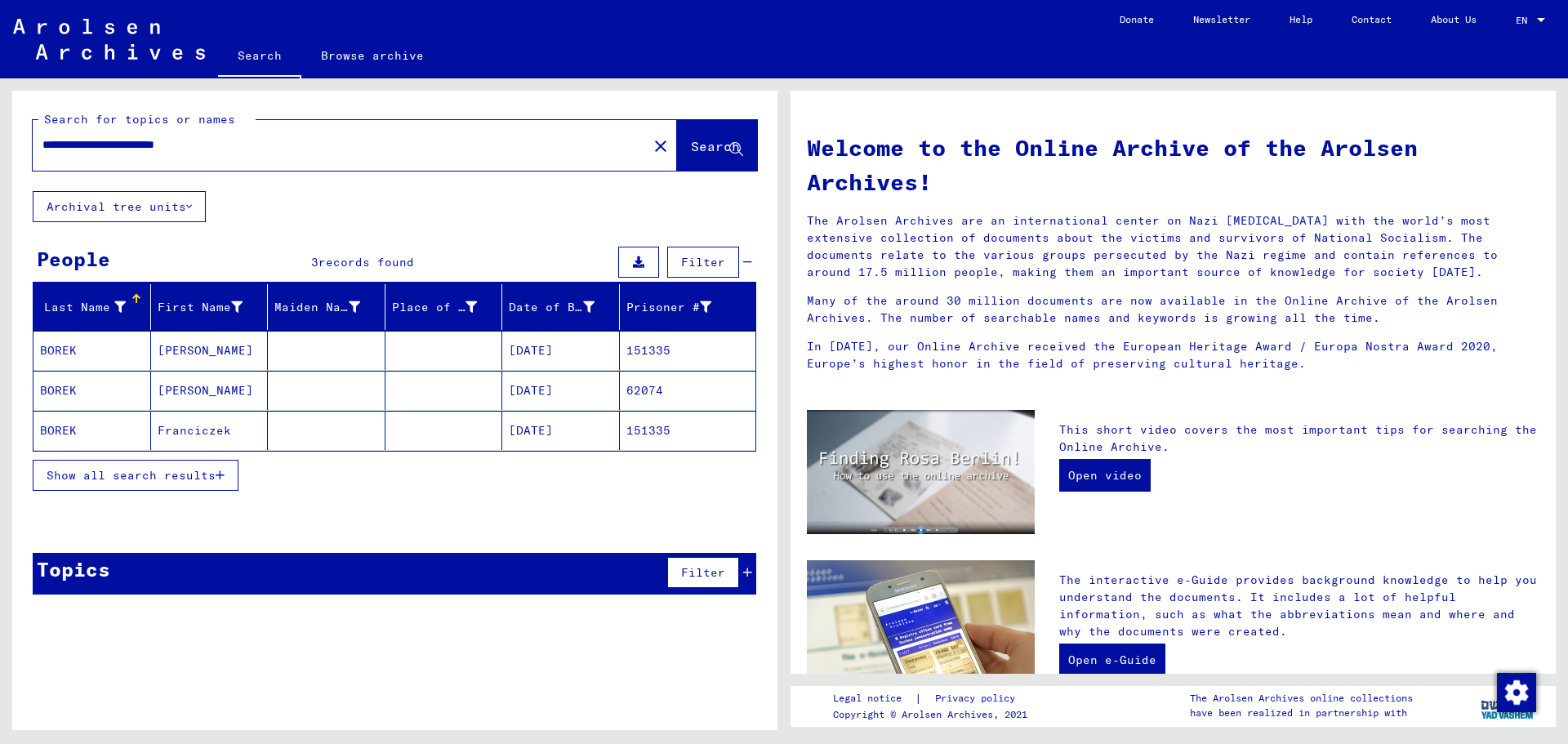
drag, startPoint x: 679, startPoint y: 394, endPoint x: 615, endPoint y: 391, distance: 64.1
click at [615, 391] on mat-row "[PERSON_NAME] [DATE] 62074" at bounding box center [395, 391] width 722 height 40
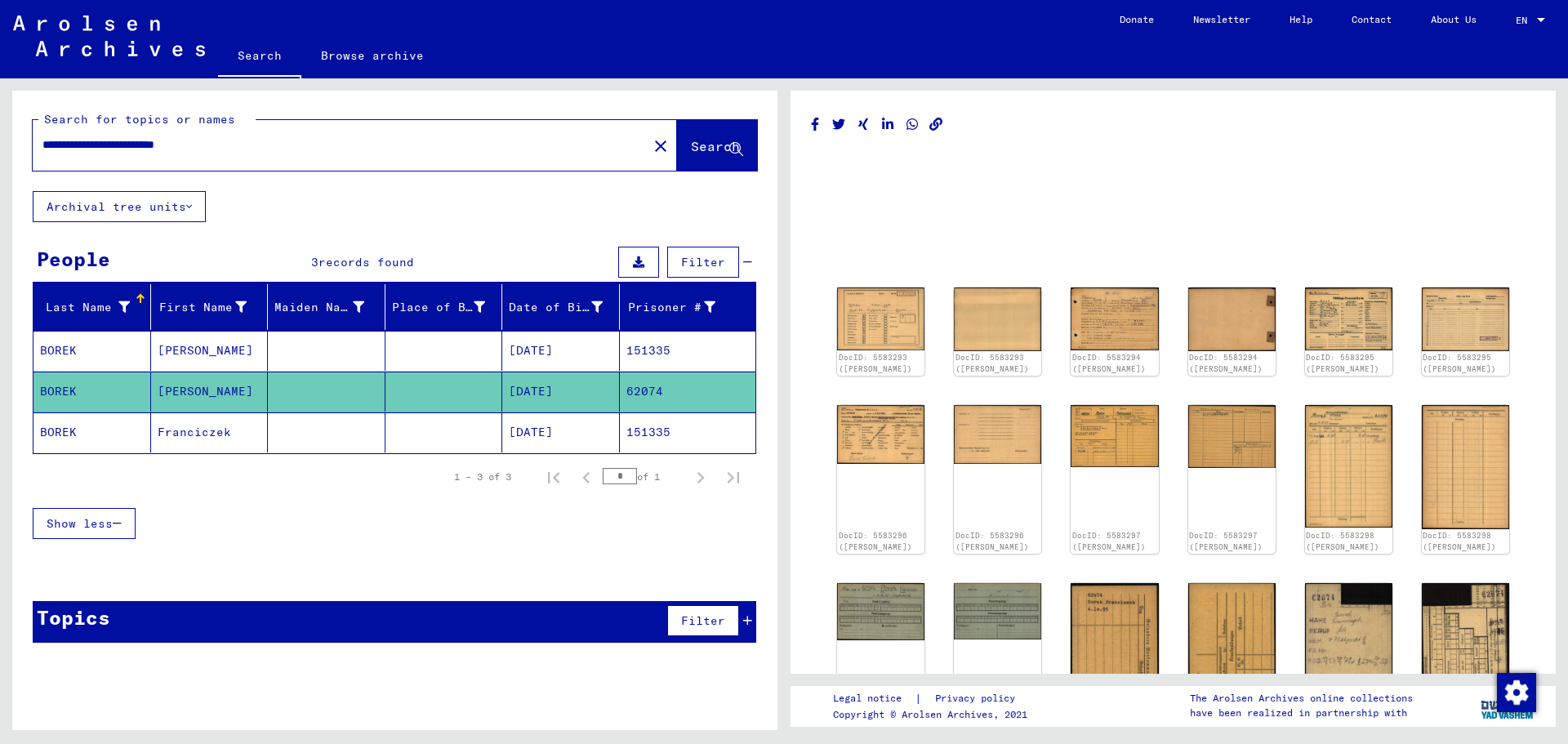
drag, startPoint x: 679, startPoint y: 433, endPoint x: 629, endPoint y: 436, distance: 50.1
click at [629, 436] on mat-cell "151335" at bounding box center [688, 432] width 136 height 40
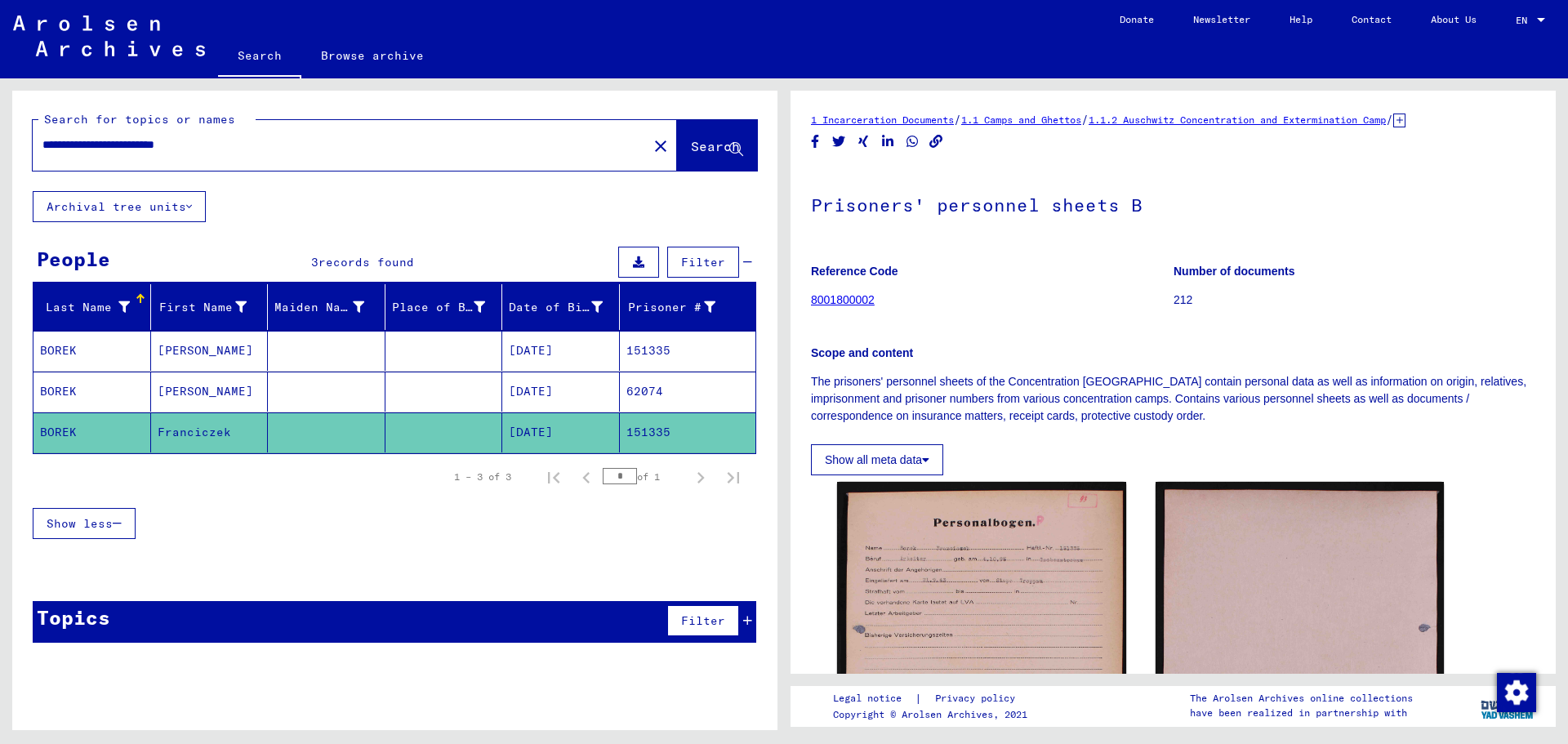
drag, startPoint x: 240, startPoint y: 142, endPoint x: 163, endPoint y: 138, distance: 77.1
click at [163, 138] on input "**********" at bounding box center [340, 145] width 596 height 17
paste input "text"
drag, startPoint x: 157, startPoint y: 146, endPoint x: 86, endPoint y: 131, distance: 72.6
click at [86, 131] on div "**********" at bounding box center [335, 144] width 606 height 36
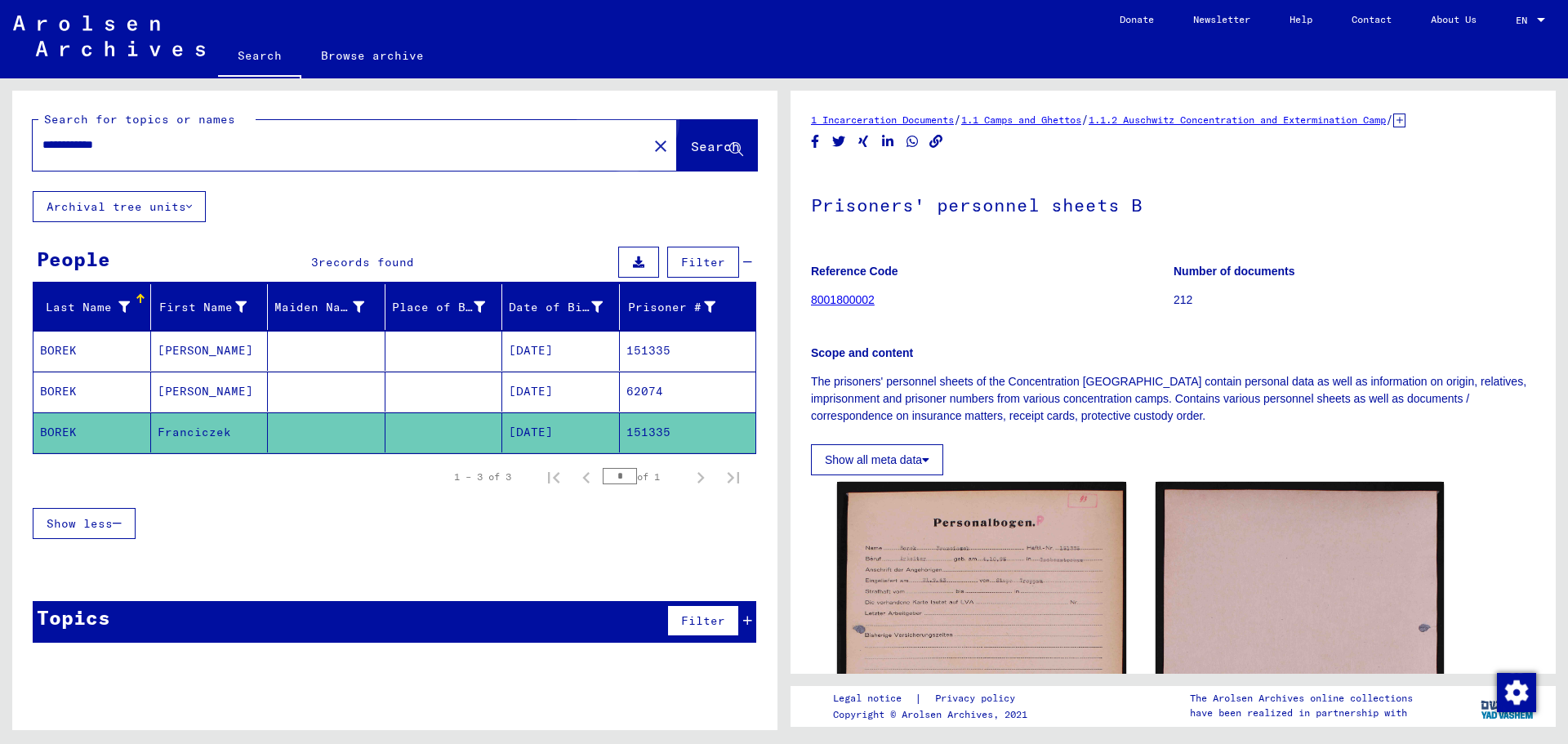
click at [695, 141] on span "Search" at bounding box center [716, 146] width 49 height 16
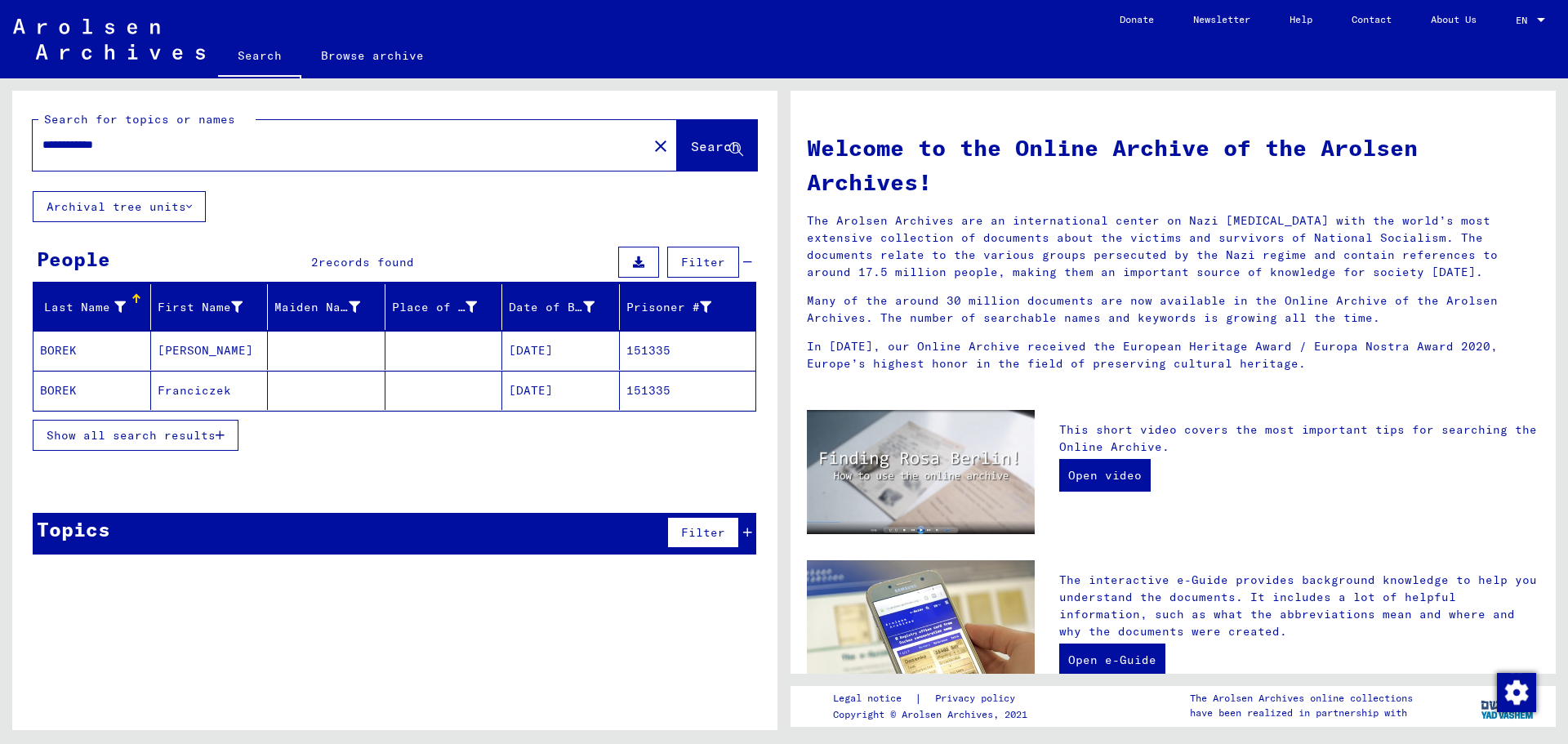
click at [633, 352] on mat-cell "151335" at bounding box center [688, 351] width 136 height 39
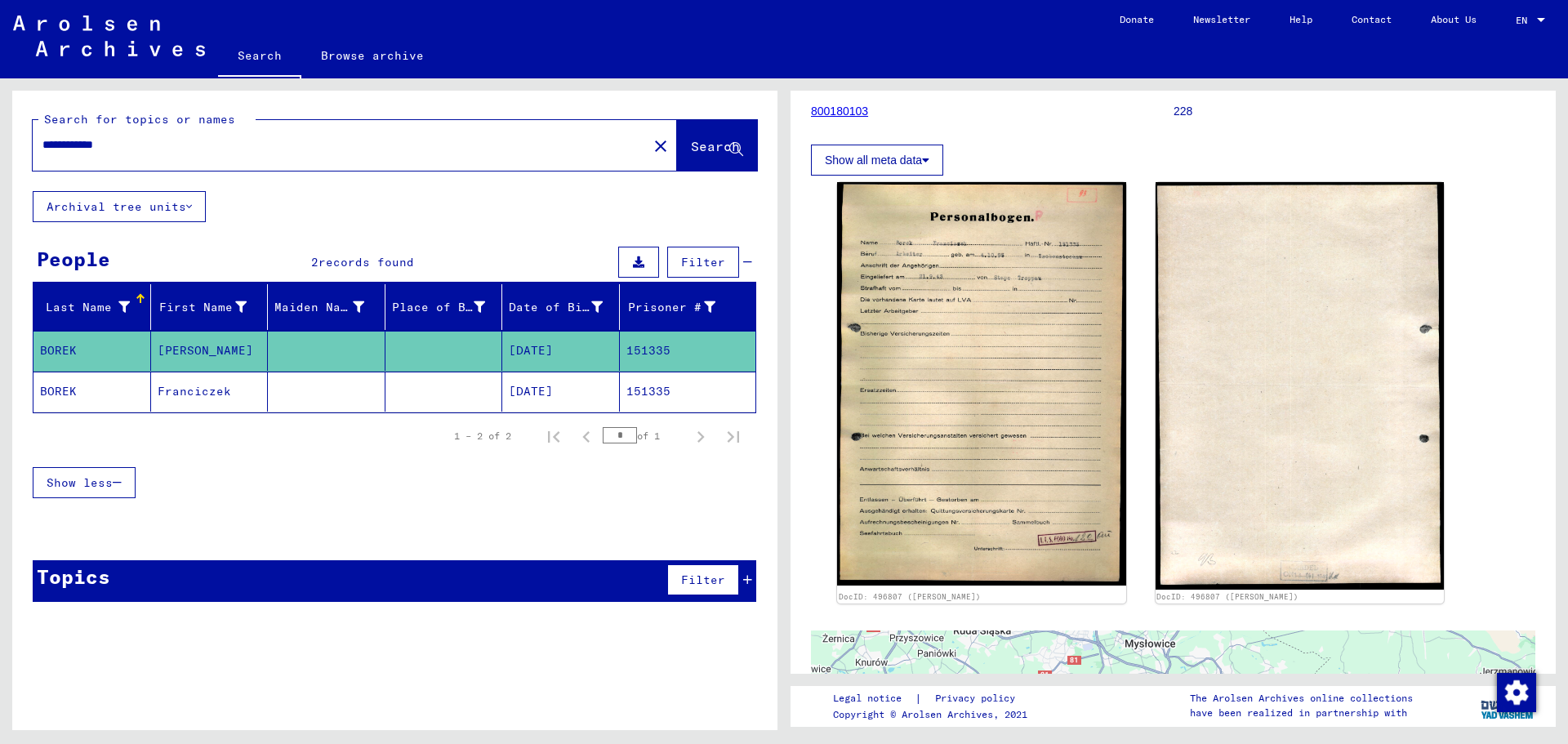
scroll to position [179, 0]
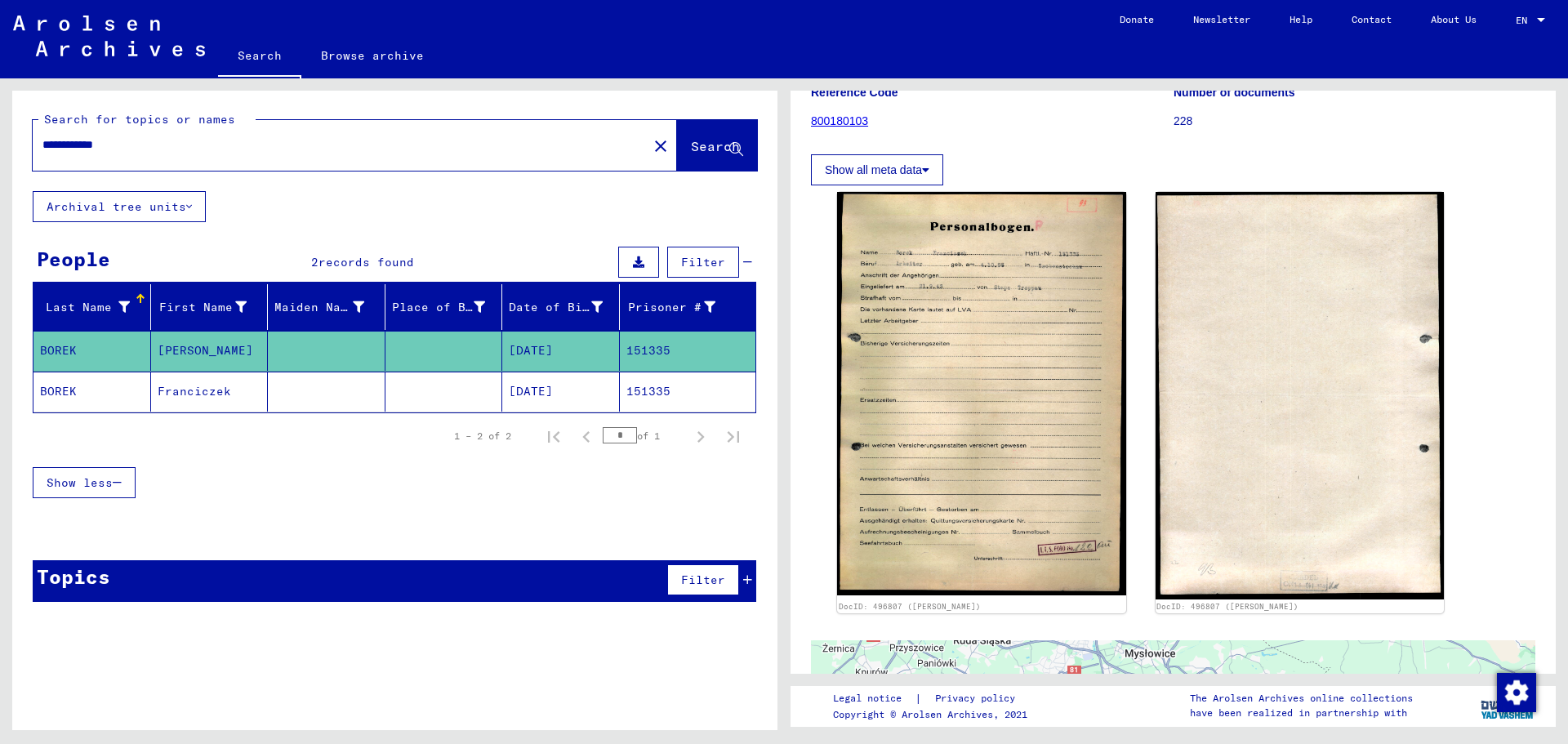
click at [599, 389] on mat-cell "[DATE]" at bounding box center [561, 391] width 118 height 40
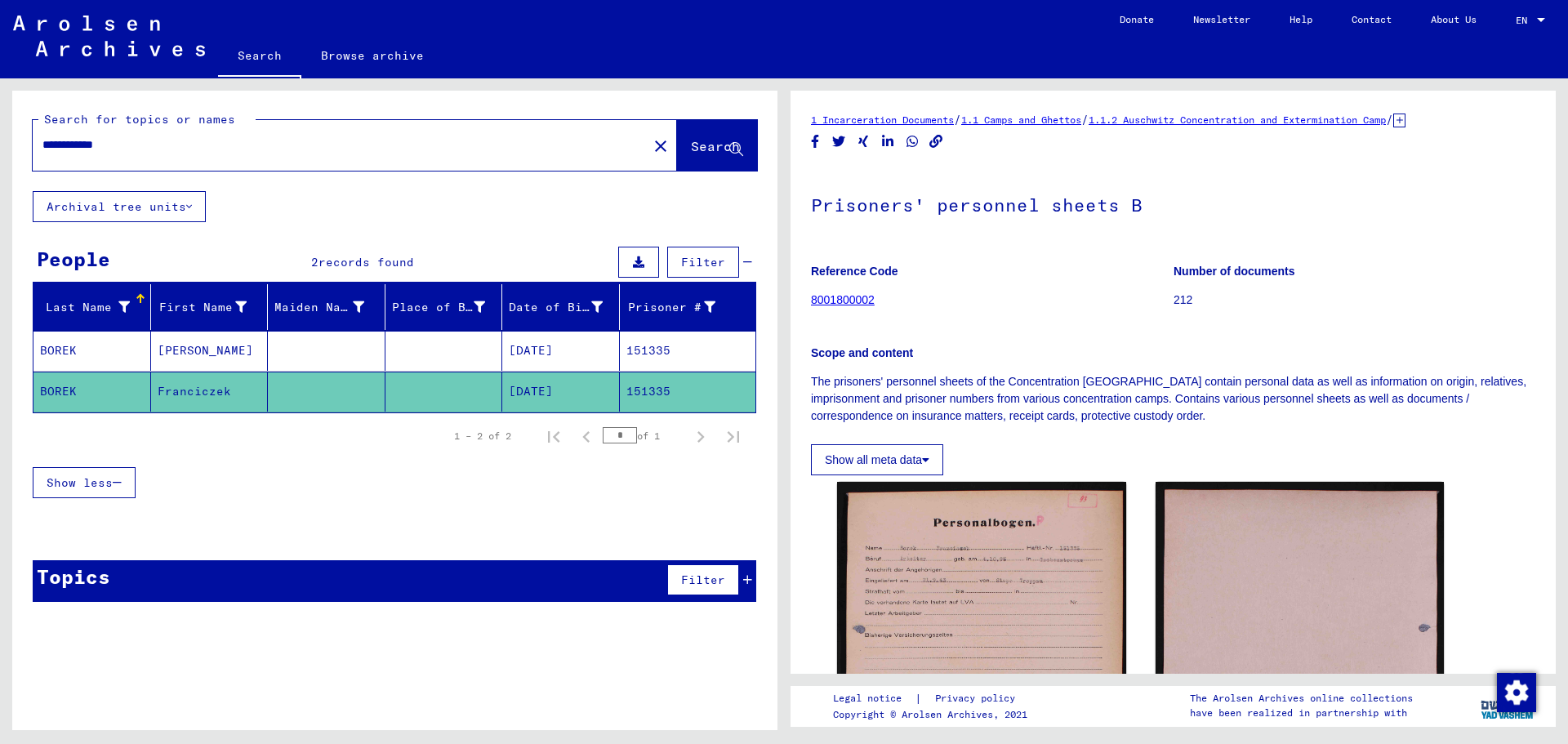
click at [506, 343] on mat-cell "[DATE]" at bounding box center [561, 351] width 118 height 40
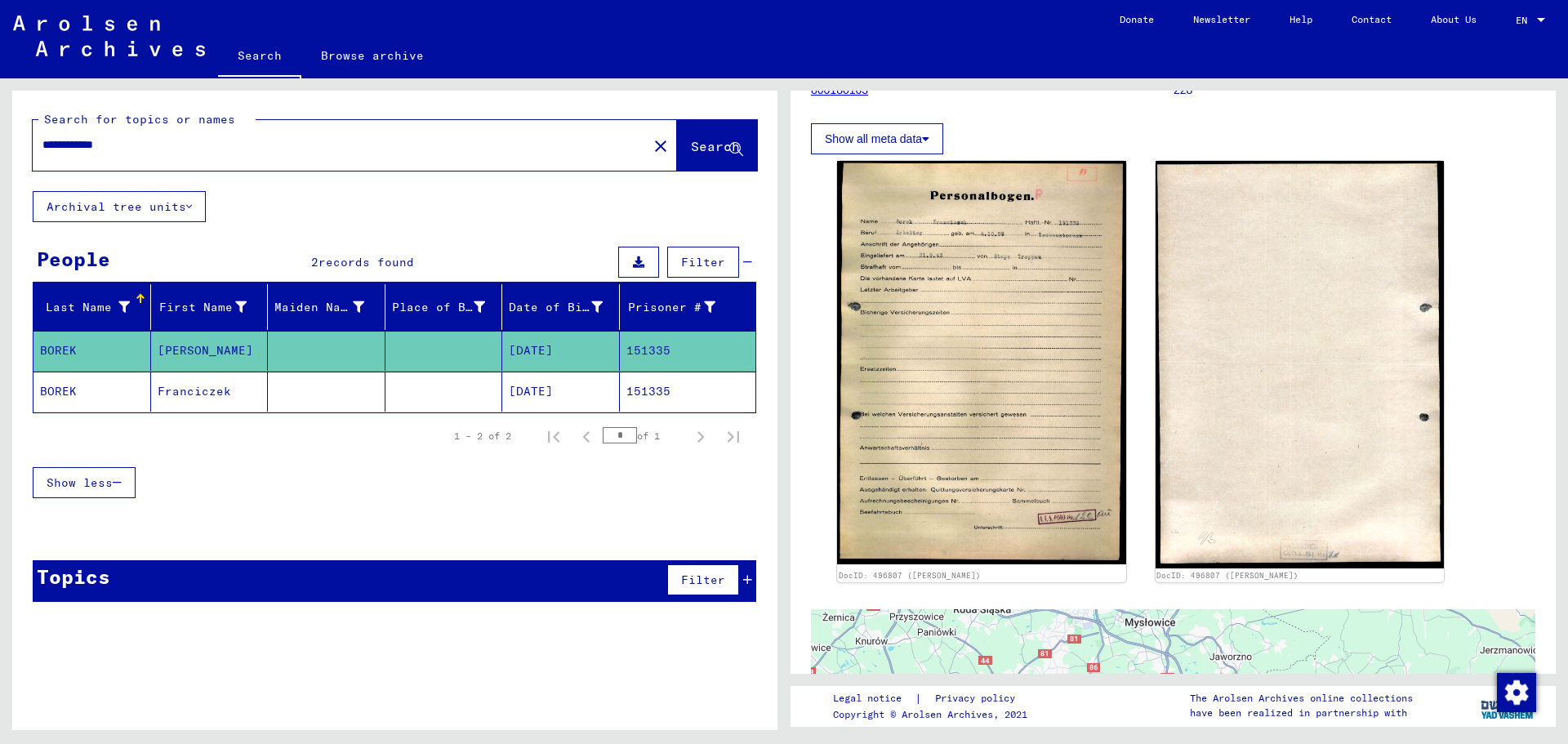
scroll to position [213, 0]
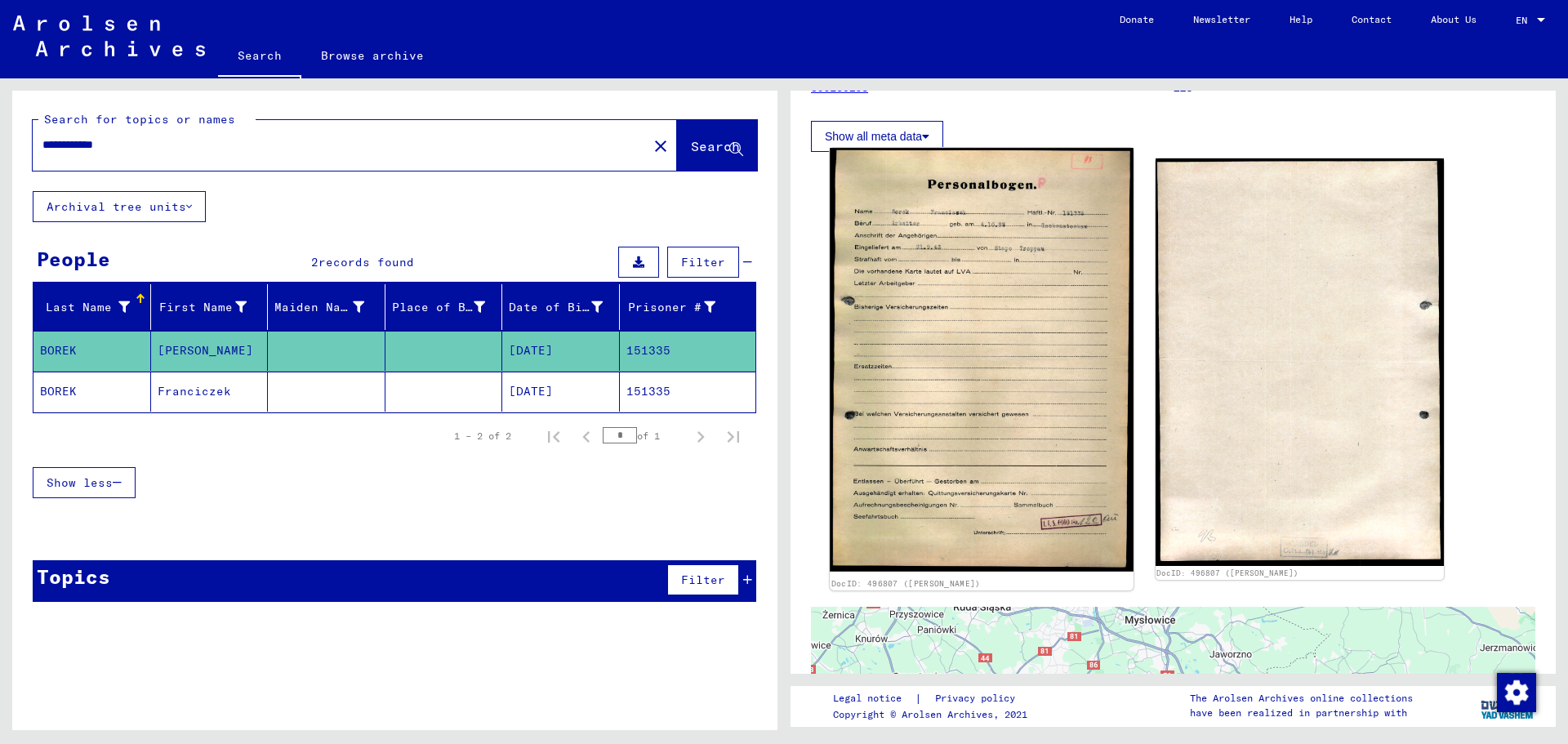
click at [990, 294] on img at bounding box center [982, 359] width 303 height 423
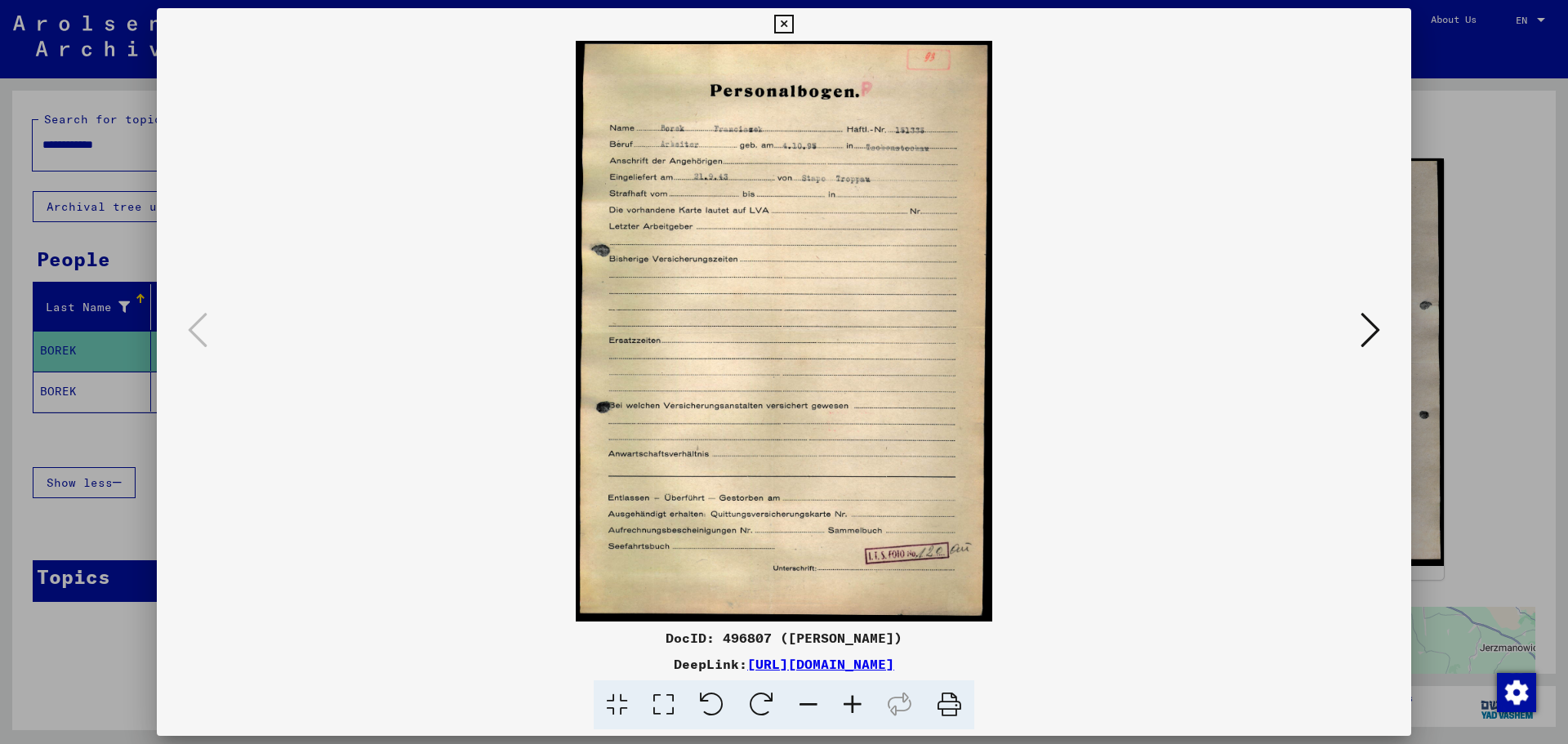
click at [853, 701] on icon at bounding box center [853, 705] width 44 height 50
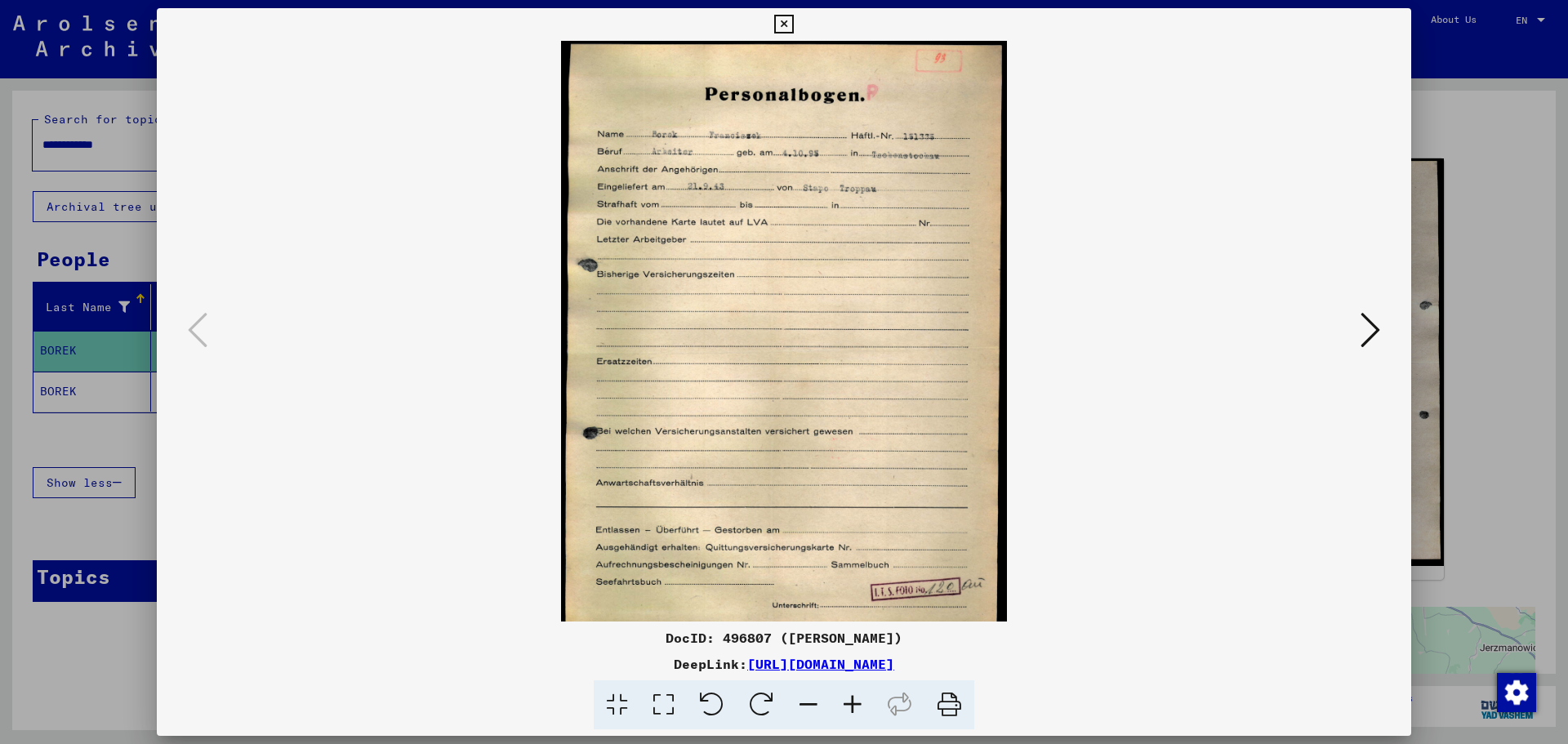
click at [853, 701] on icon at bounding box center [853, 705] width 44 height 50
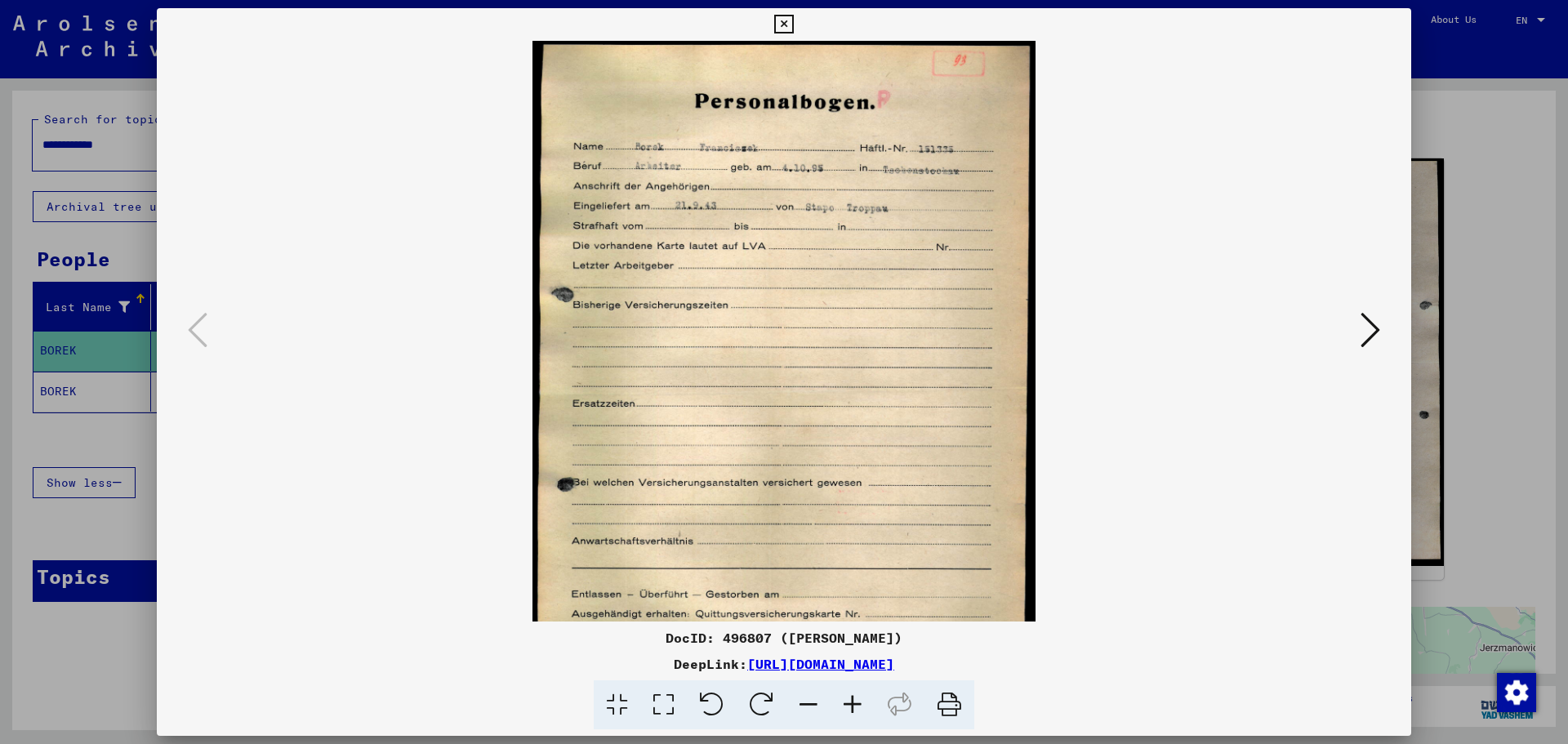
click at [853, 701] on icon at bounding box center [853, 705] width 44 height 50
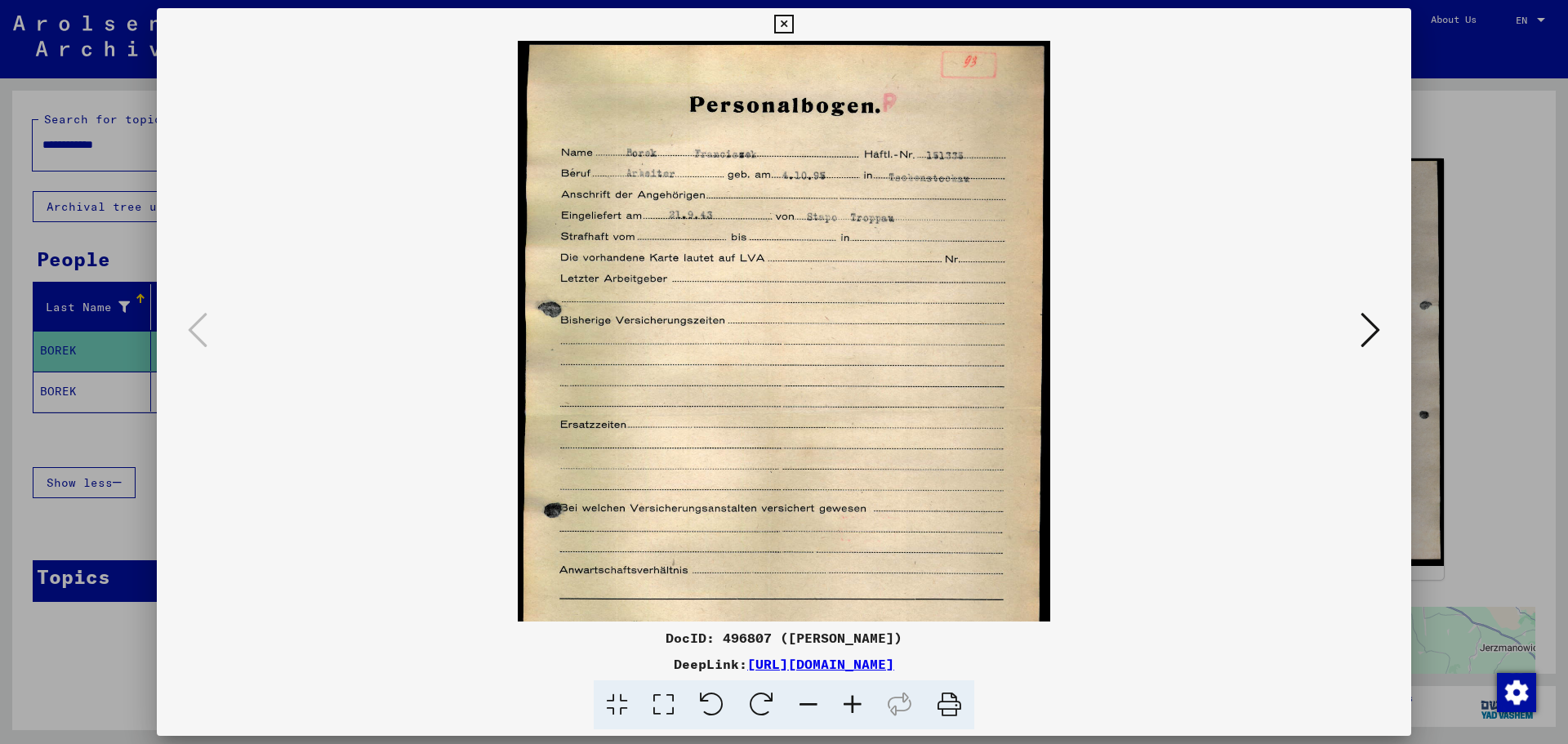
click at [853, 701] on icon at bounding box center [853, 705] width 44 height 50
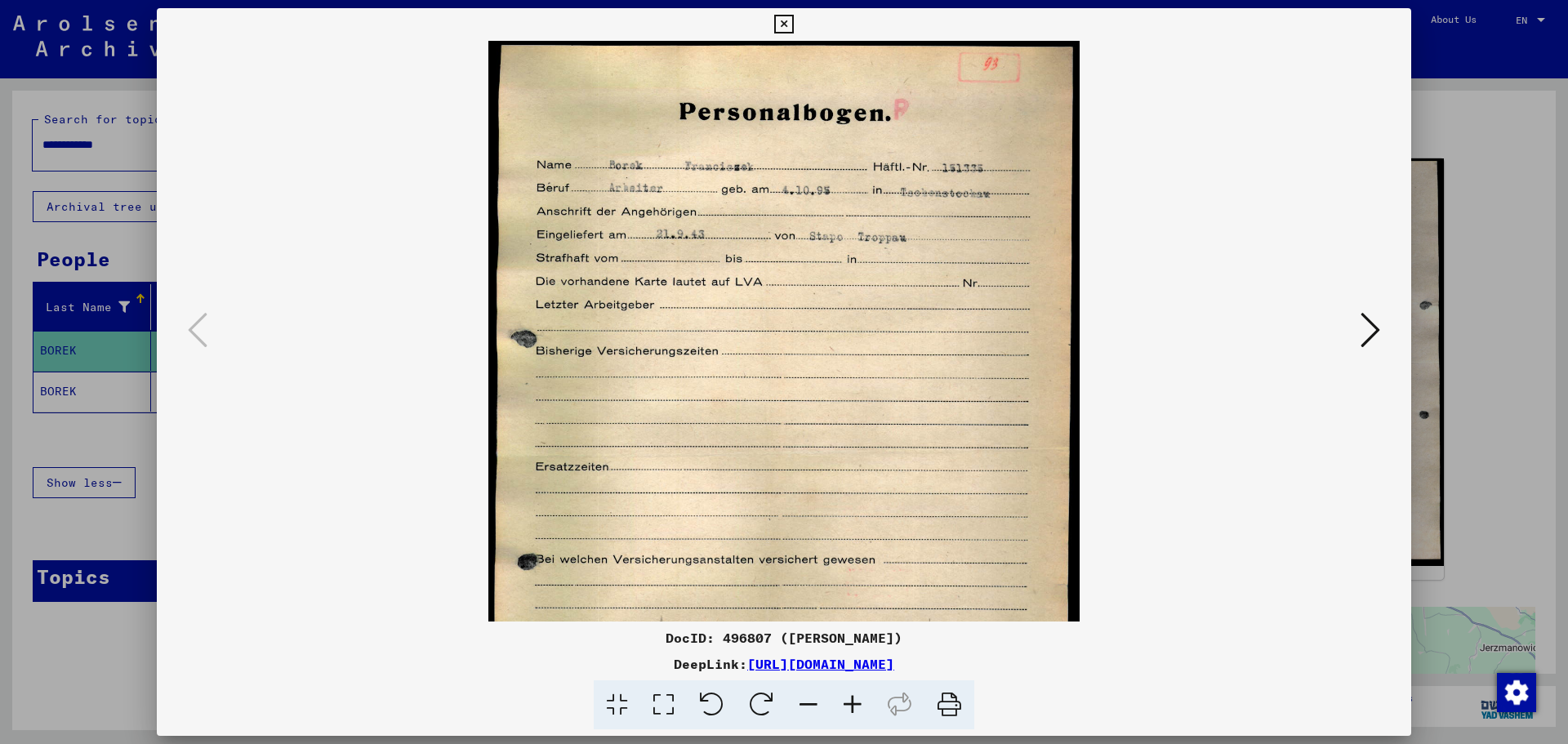
click at [853, 701] on icon at bounding box center [853, 705] width 44 height 50
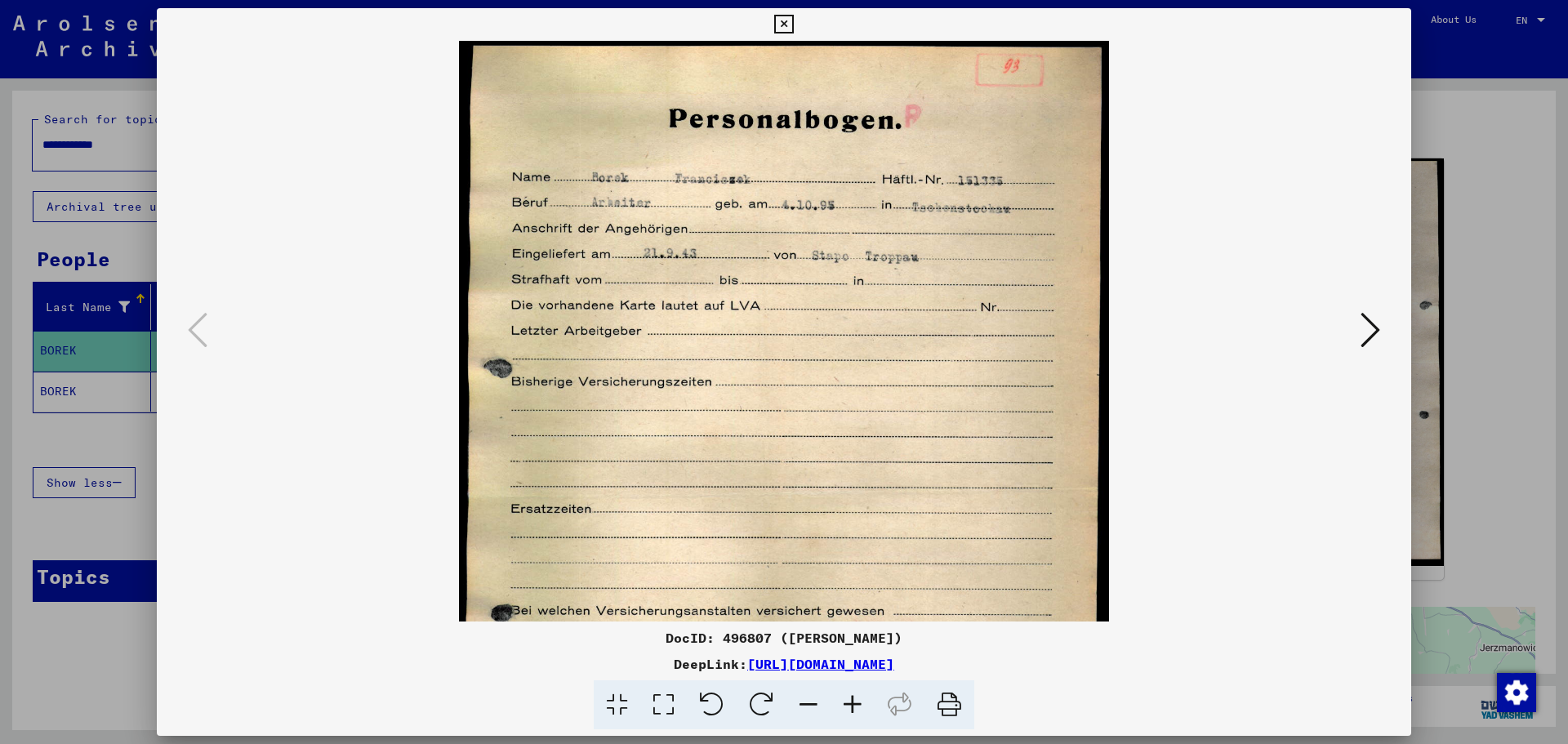
click at [853, 701] on icon at bounding box center [853, 705] width 44 height 50
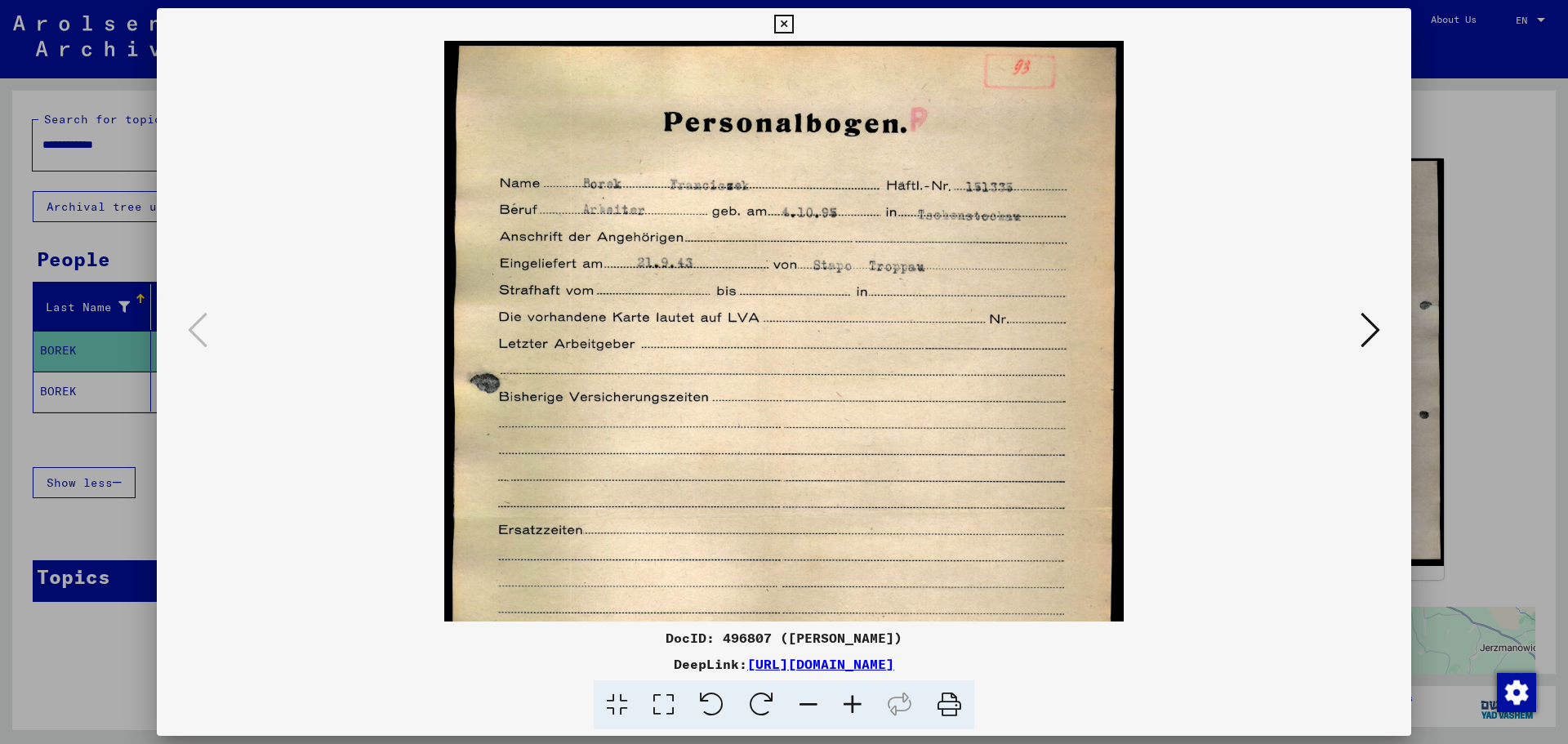
click at [853, 701] on icon at bounding box center [853, 705] width 44 height 50
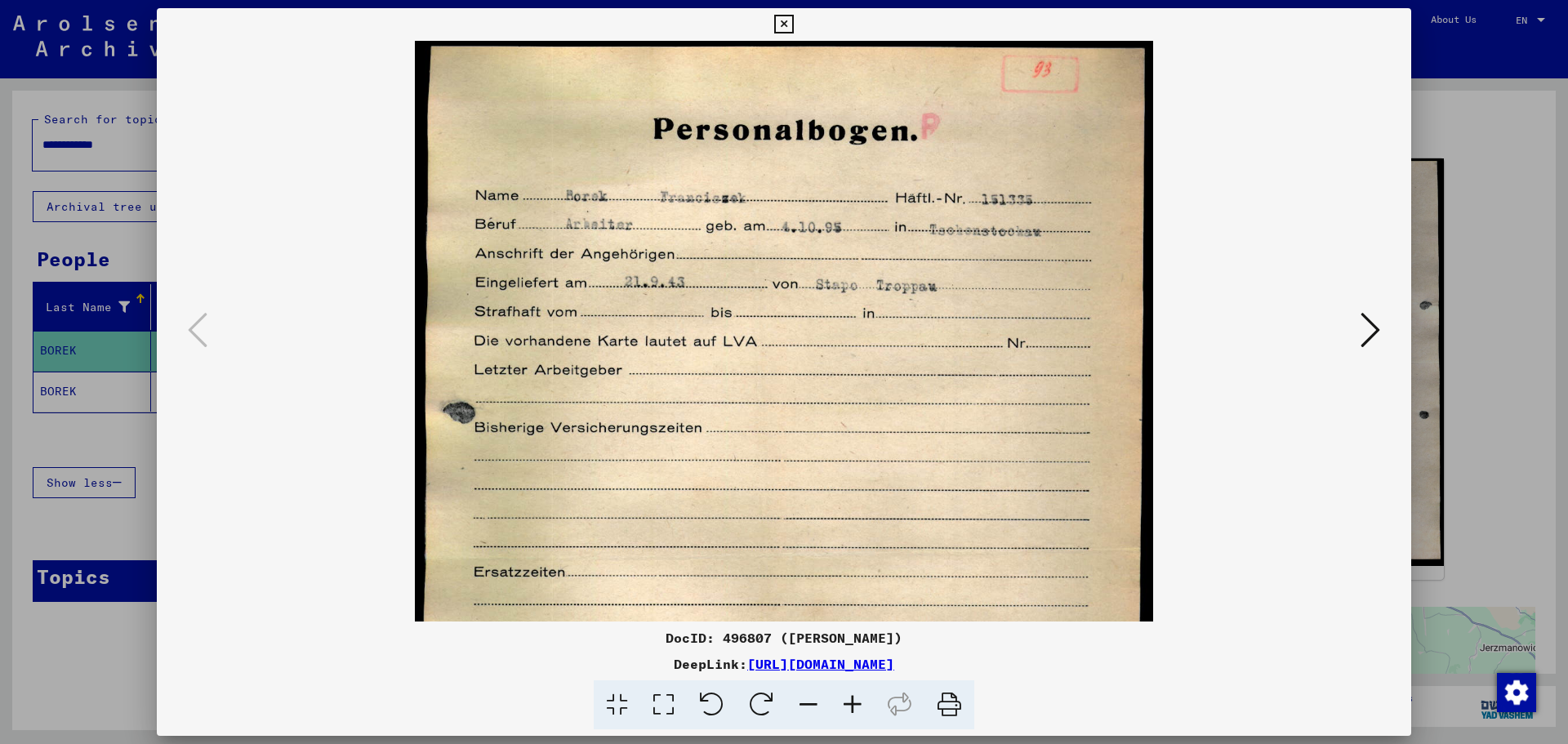
click at [853, 701] on icon at bounding box center [853, 705] width 44 height 50
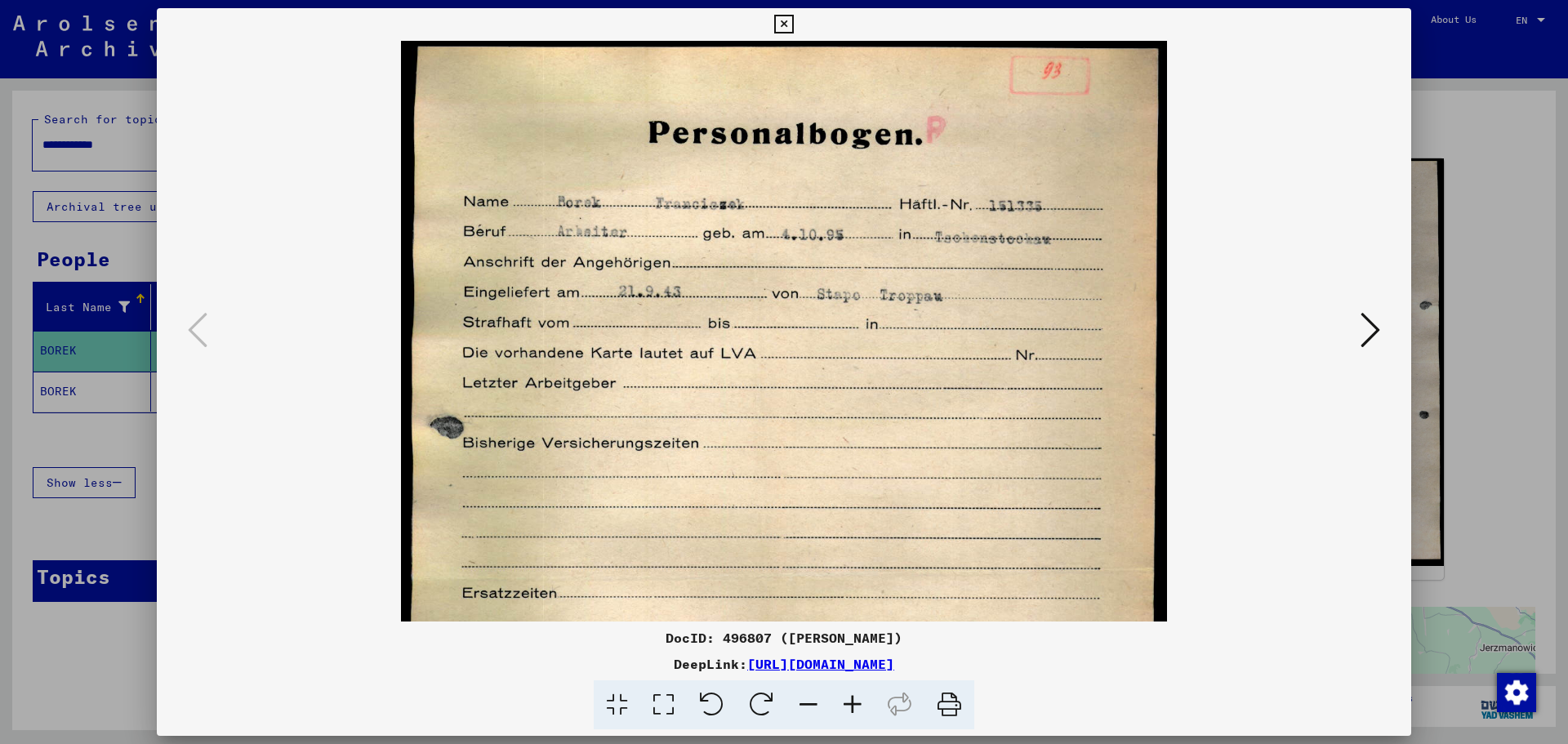
click at [853, 701] on icon at bounding box center [853, 705] width 44 height 50
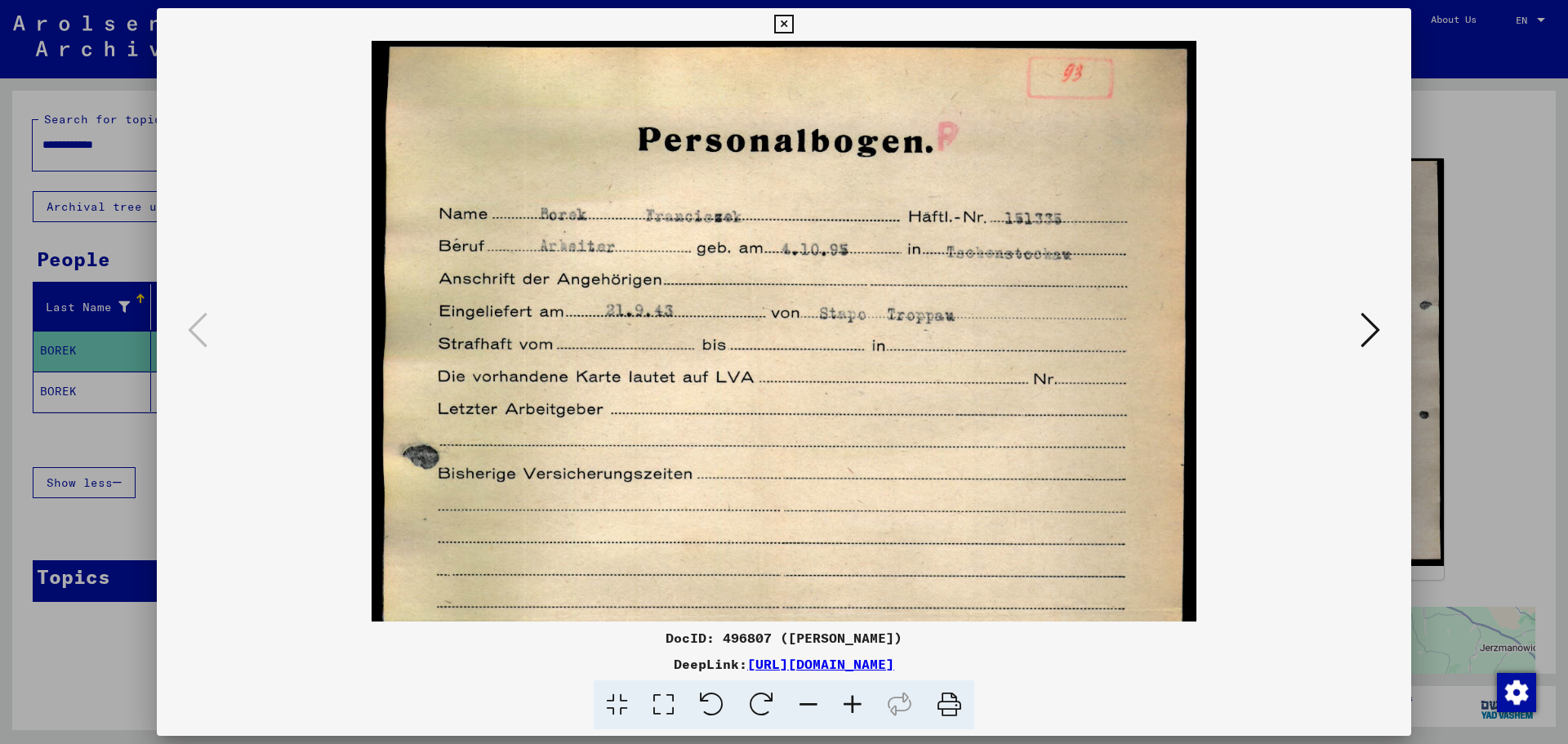
click at [853, 701] on icon at bounding box center [853, 705] width 44 height 50
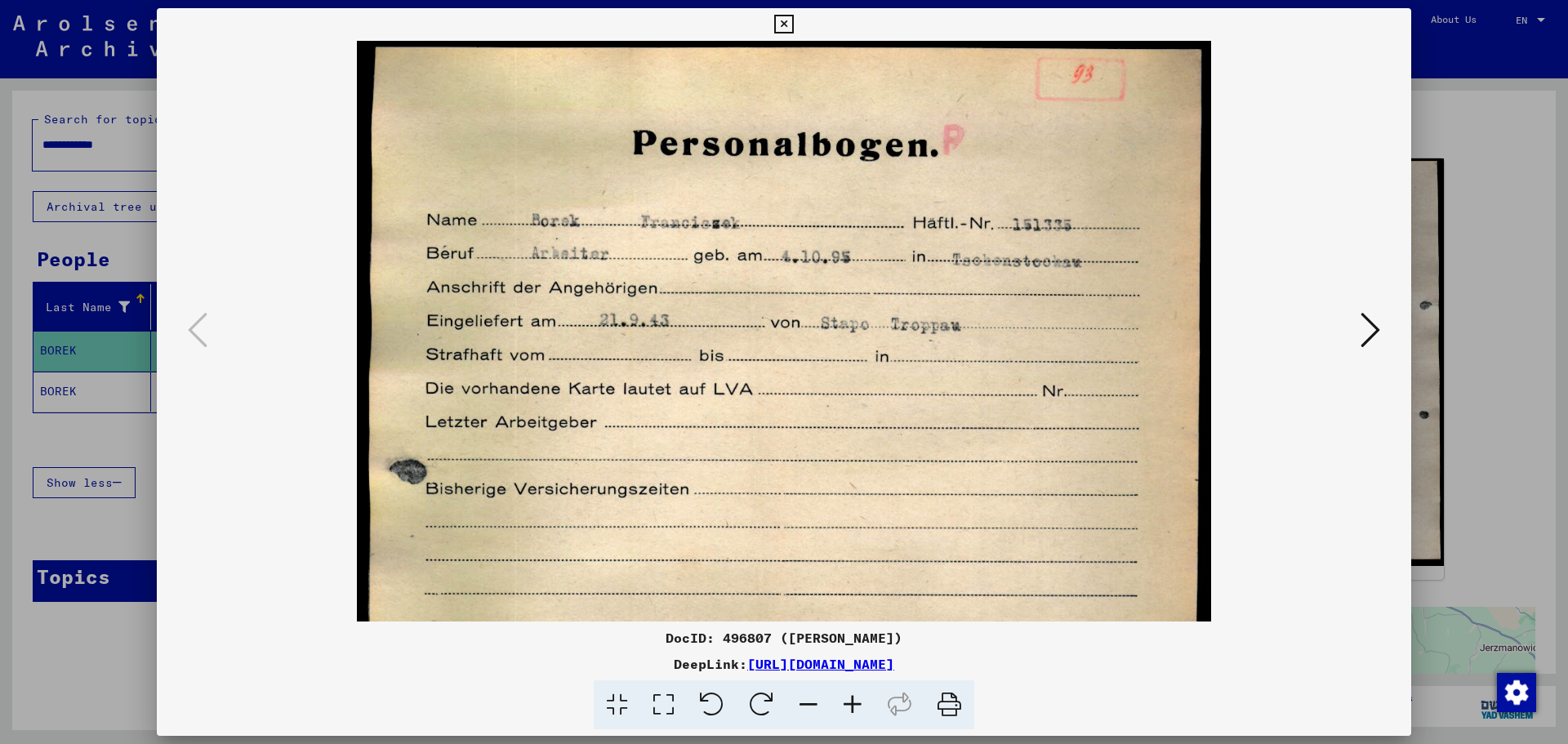
click at [853, 701] on icon at bounding box center [853, 705] width 44 height 50
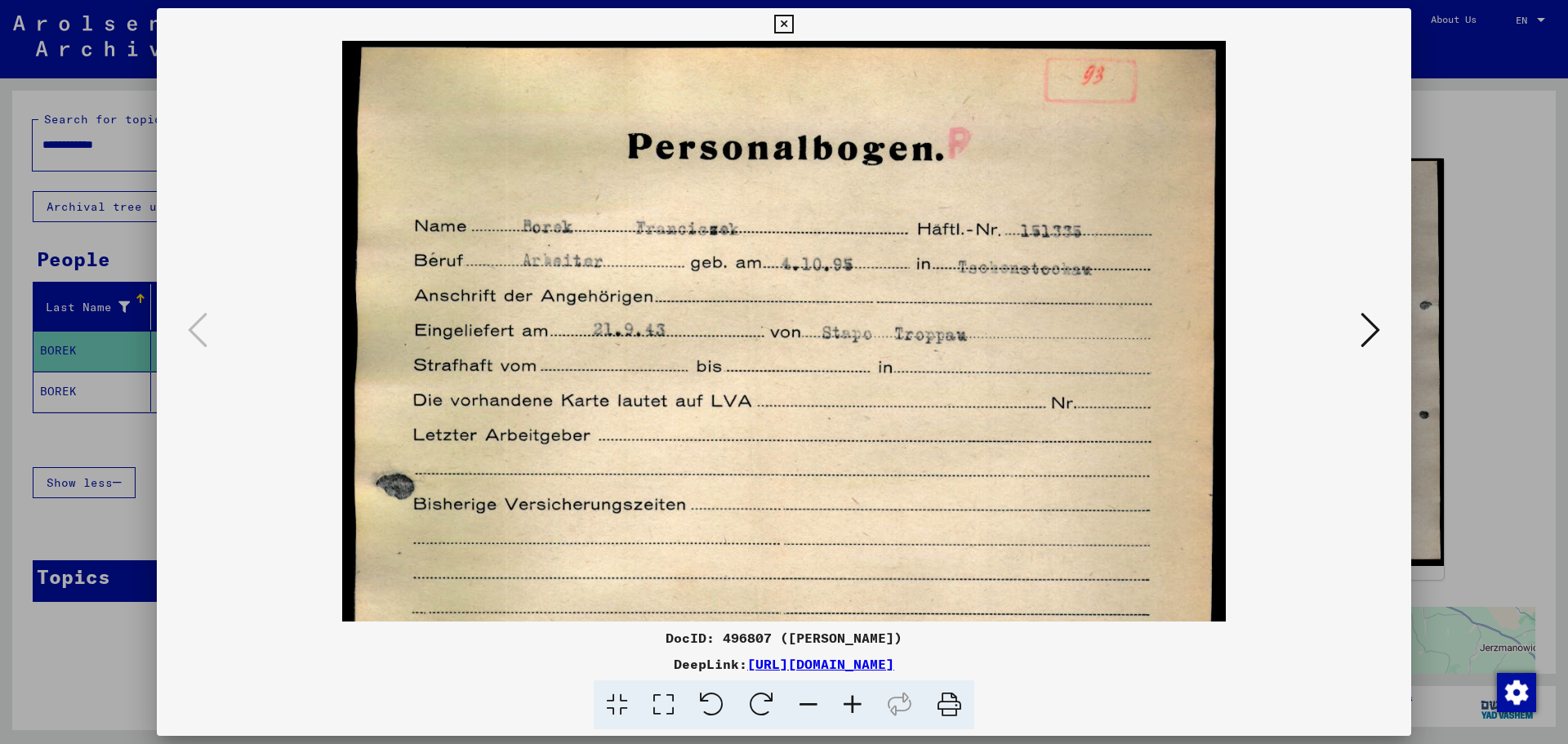
click at [853, 701] on icon at bounding box center [853, 705] width 44 height 50
click at [787, 30] on icon at bounding box center [784, 24] width 19 height 19
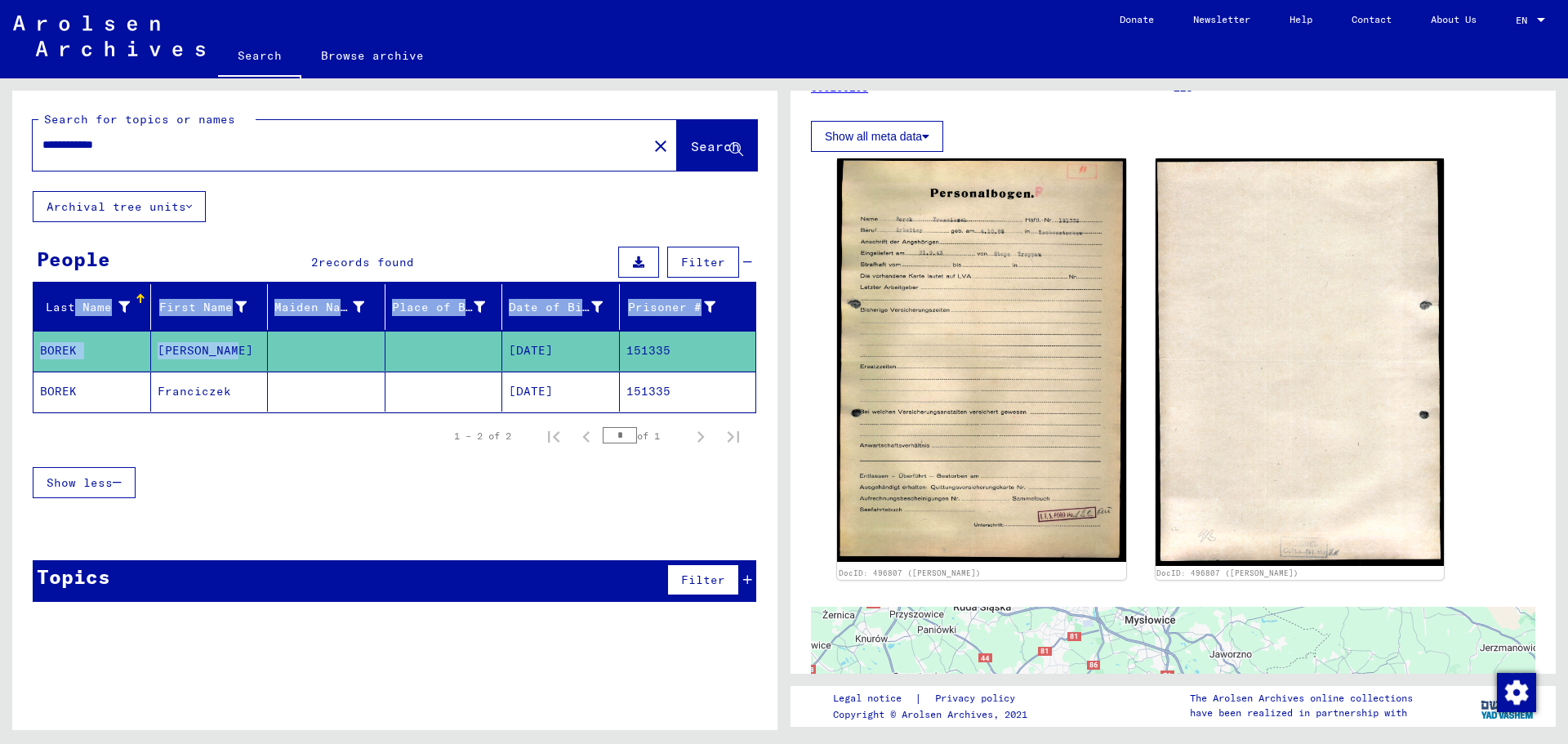
drag, startPoint x: 259, startPoint y: 342, endPoint x: 72, endPoint y: 321, distance: 188.2
click at [72, 321] on mat-table "Last Name First Name Maiden Name Place of Birth Date of Birth Prisoner # [PERSO…" at bounding box center [395, 349] width 723 height 129
copy mat-table "t Name First Name Maiden Name Place of Birth Date of Birth Prisoner # [PERSON_N…"
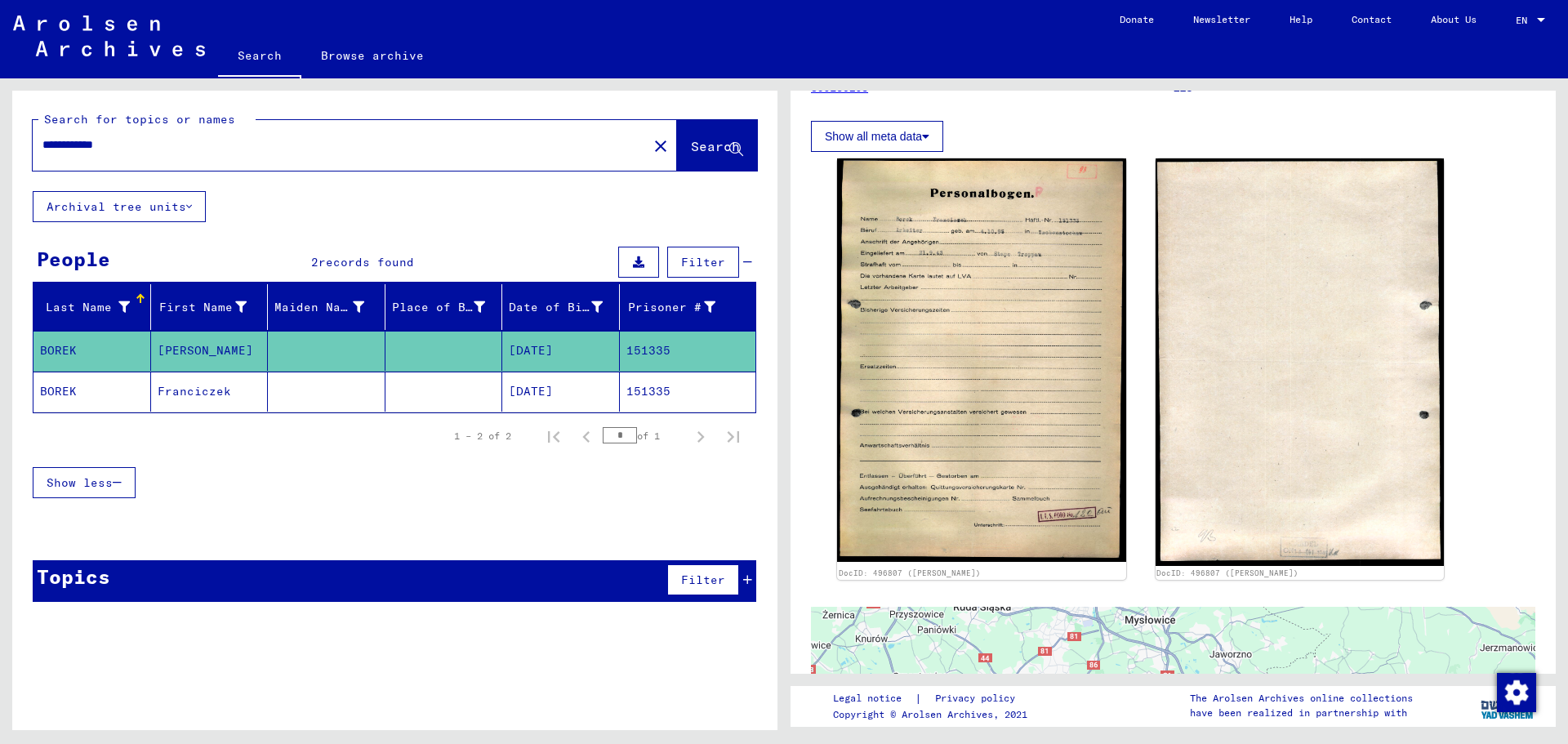
click at [240, 412] on mat-row "[PERSON_NAME] [DATE] 151335" at bounding box center [395, 392] width 722 height 41
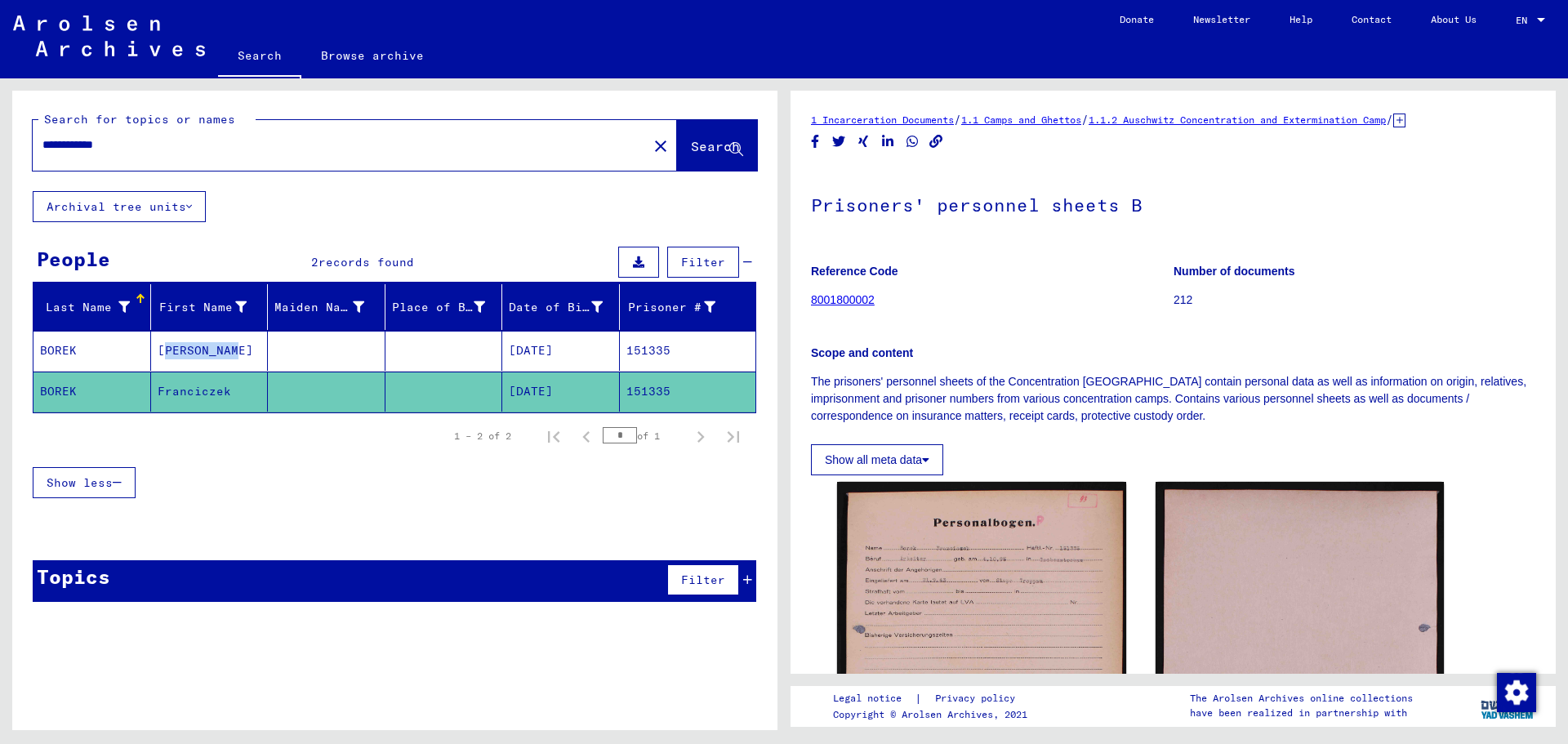
drag, startPoint x: 234, startPoint y: 349, endPoint x: 152, endPoint y: 354, distance: 82.2
click at [152, 354] on mat-cell "[PERSON_NAME]" at bounding box center [209, 351] width 118 height 40
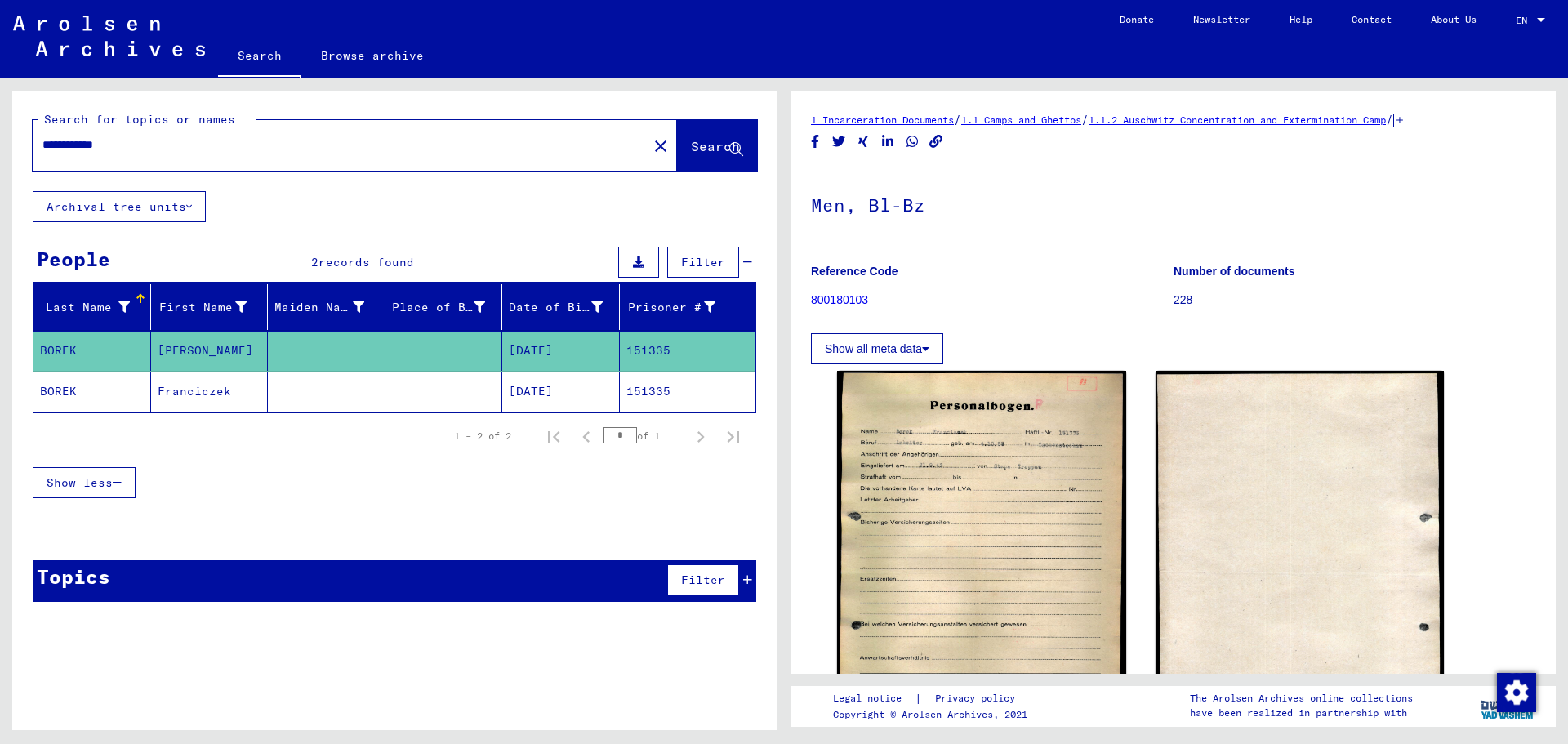
click at [291, 346] on mat-cell at bounding box center [326, 351] width 118 height 40
drag, startPoint x: 246, startPoint y: 343, endPoint x: 158, endPoint y: 342, distance: 88.0
click at [158, 342] on mat-cell "[PERSON_NAME]" at bounding box center [209, 351] width 118 height 40
copy mat-cell "[PERSON_NAME]"
click at [80, 136] on input "**********" at bounding box center [340, 145] width 596 height 17
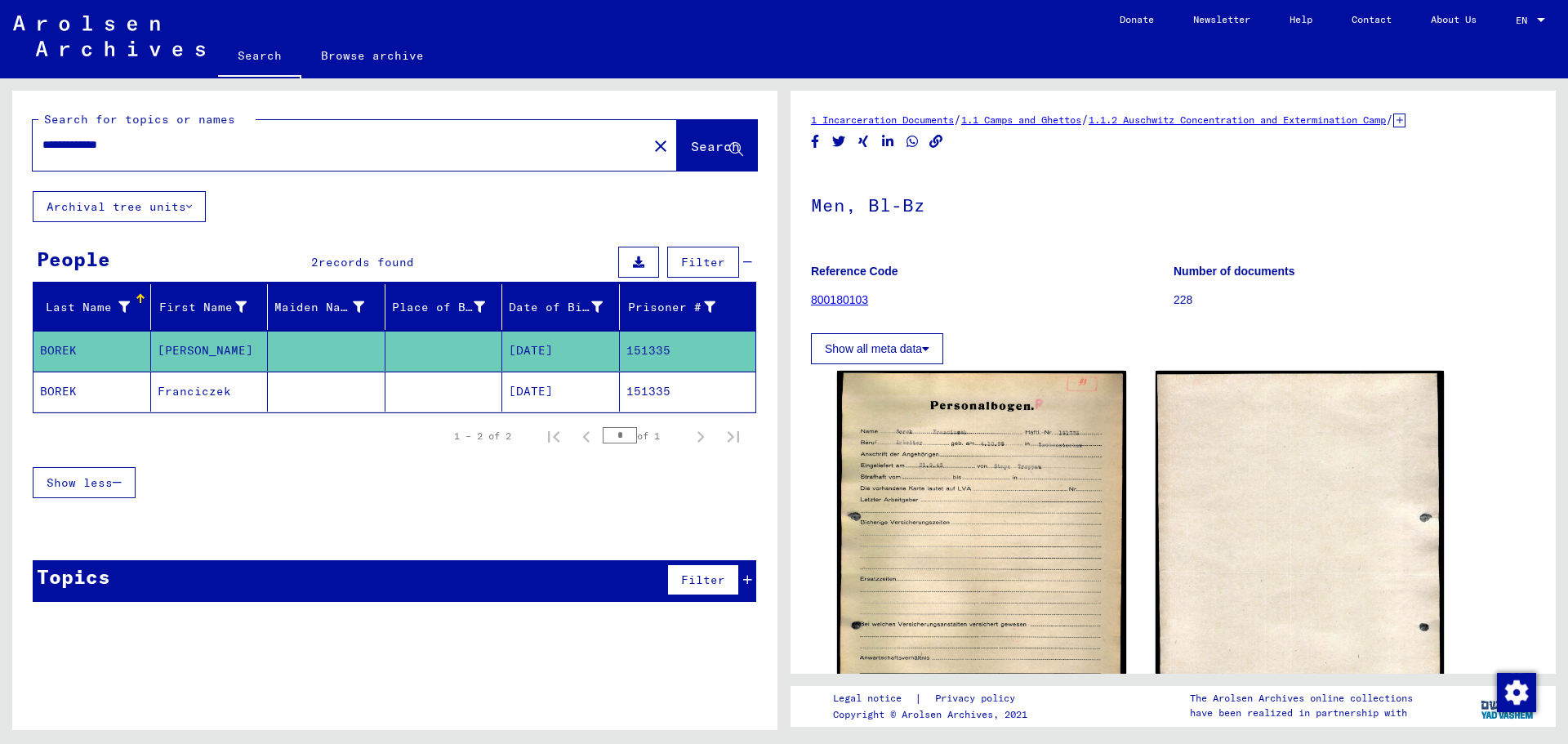
paste input "**********"
click at [707, 138] on span "Search" at bounding box center [716, 146] width 49 height 16
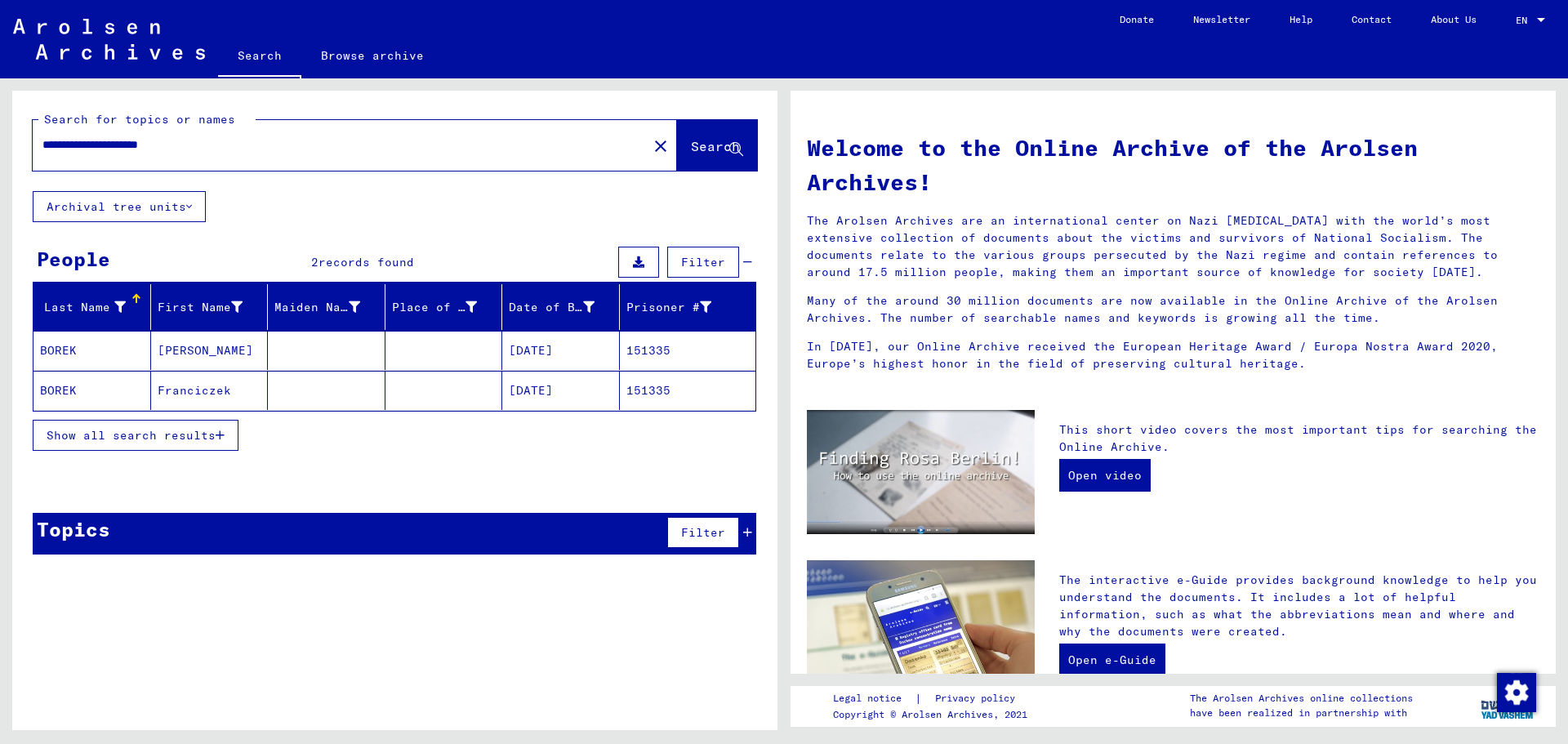
click at [228, 149] on input "**********" at bounding box center [335, 145] width 585 height 17
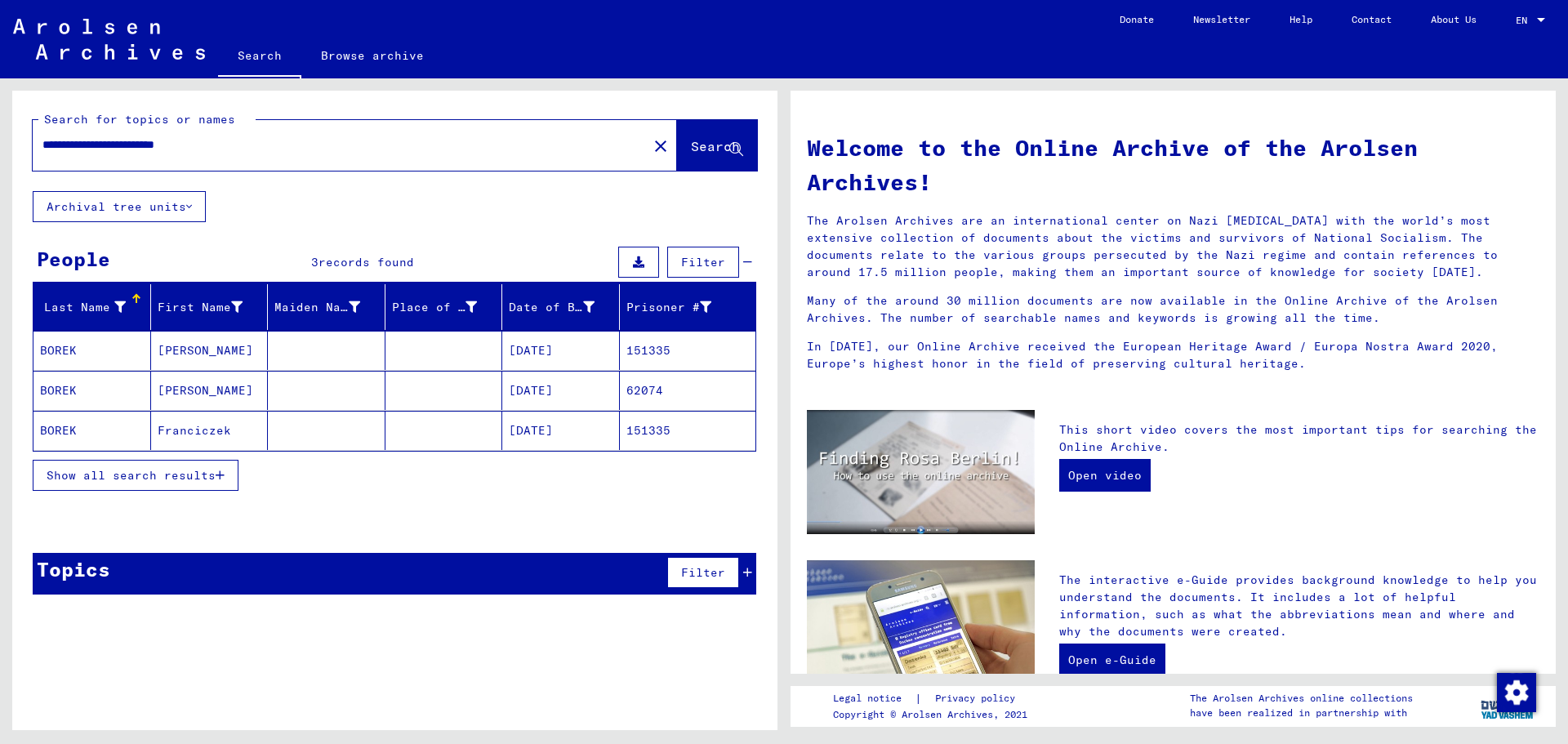
click at [175, 470] on span "Show all search results" at bounding box center [131, 475] width 169 height 14
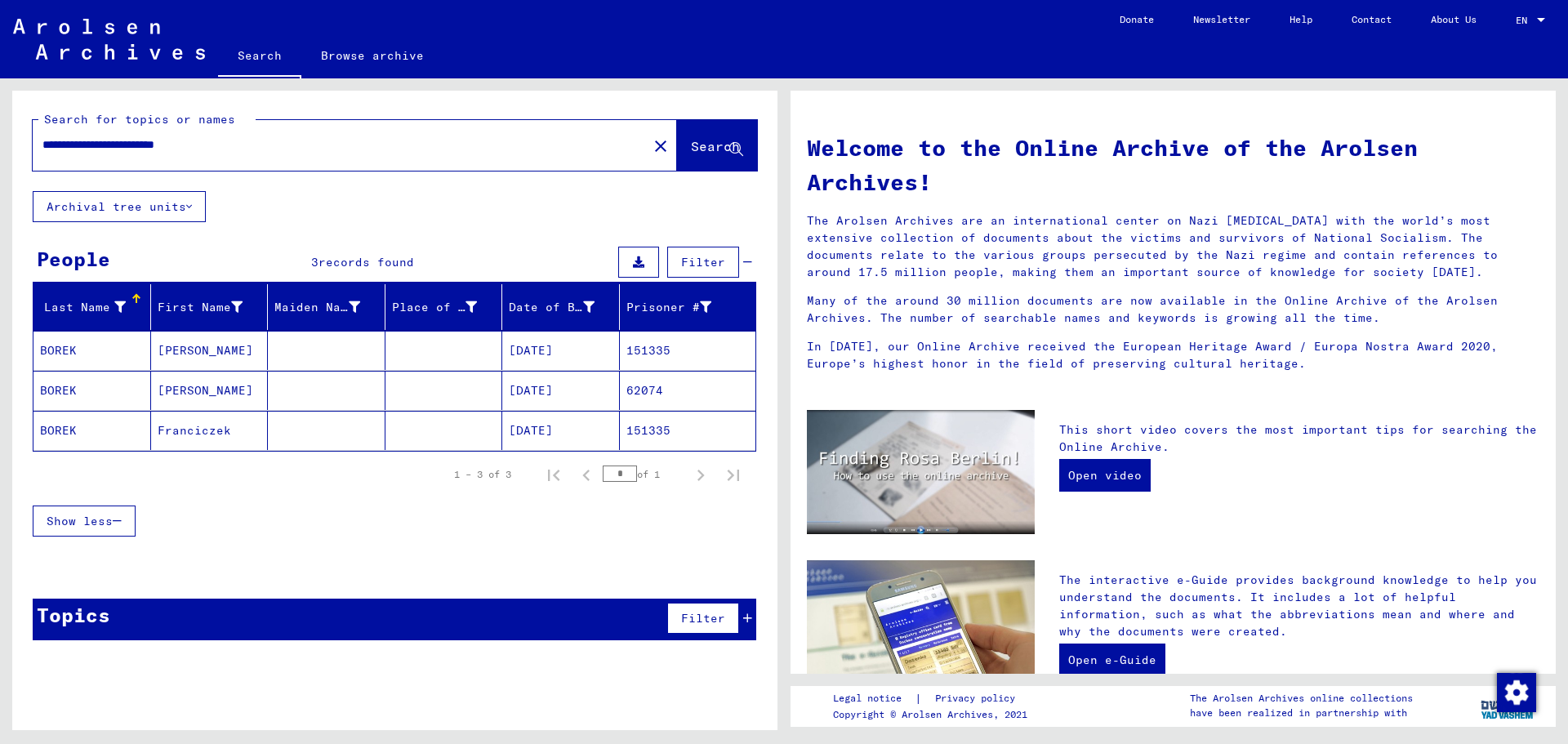
drag, startPoint x: 239, startPoint y: 146, endPoint x: 158, endPoint y: 145, distance: 81.0
click at [158, 145] on input "**********" at bounding box center [335, 145] width 585 height 17
click at [691, 140] on span "Search" at bounding box center [716, 146] width 49 height 16
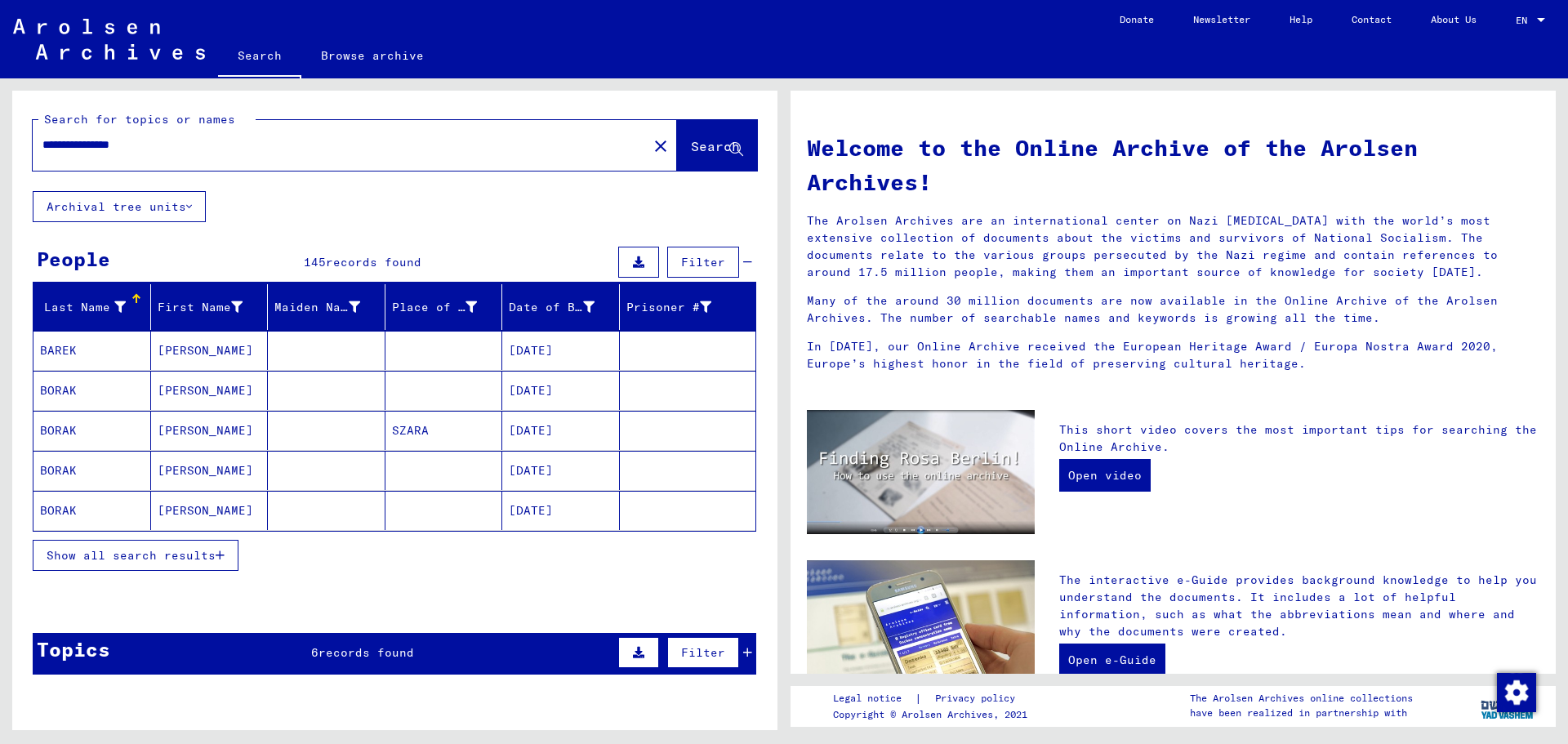
click at [139, 550] on span "Show all search results" at bounding box center [131, 555] width 169 height 14
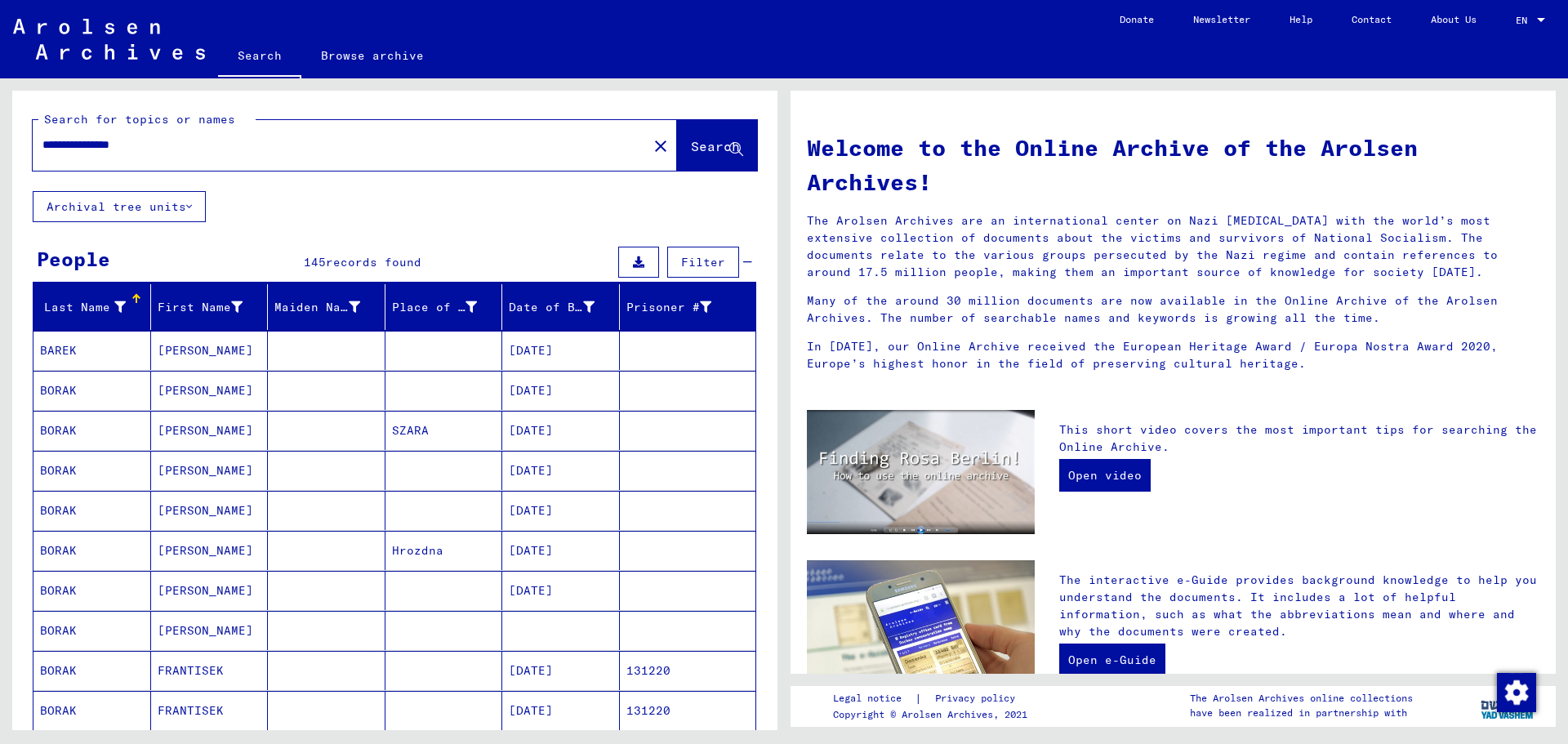
click at [69, 140] on input "**********" at bounding box center [335, 145] width 585 height 17
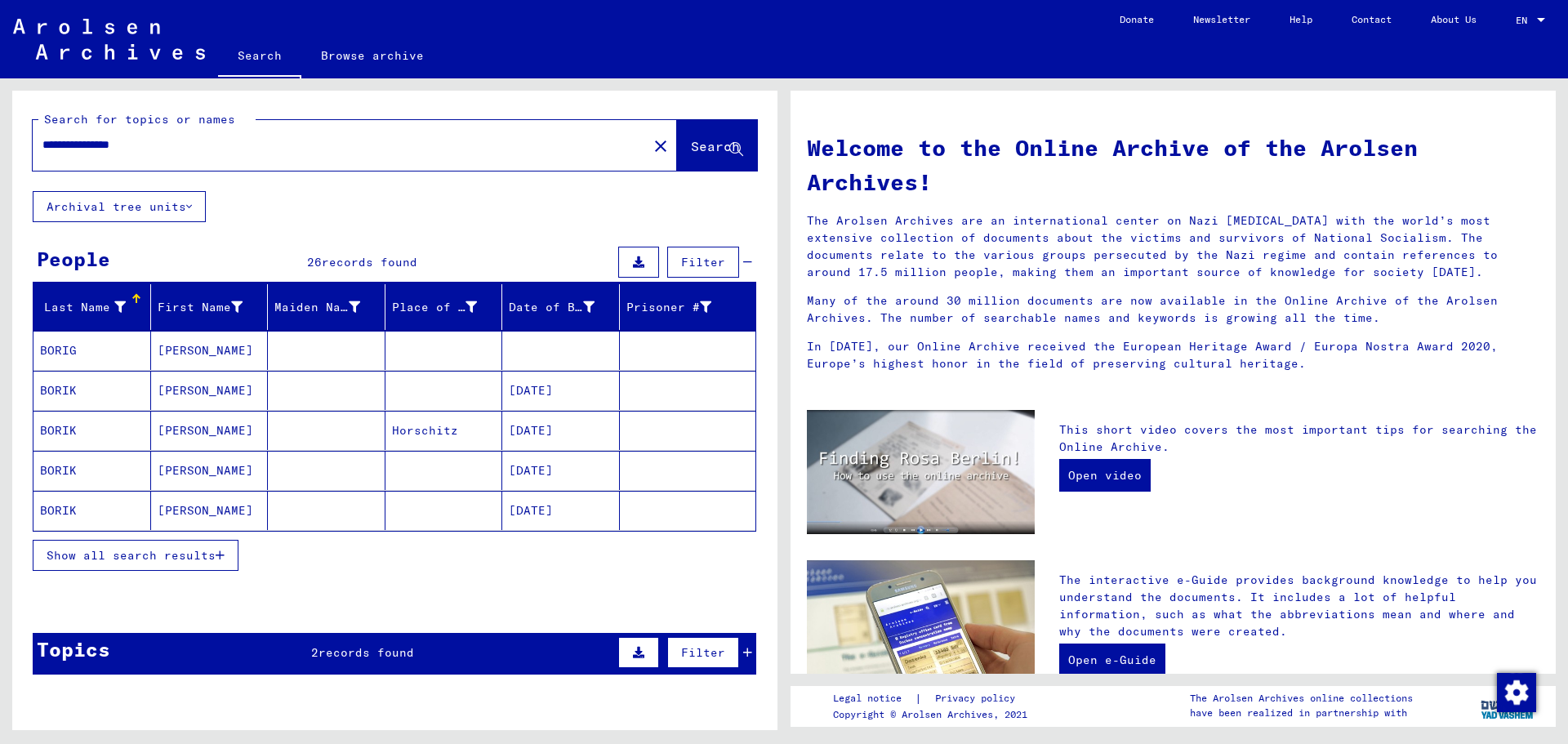
click at [204, 556] on span "Show all search results" at bounding box center [131, 555] width 169 height 14
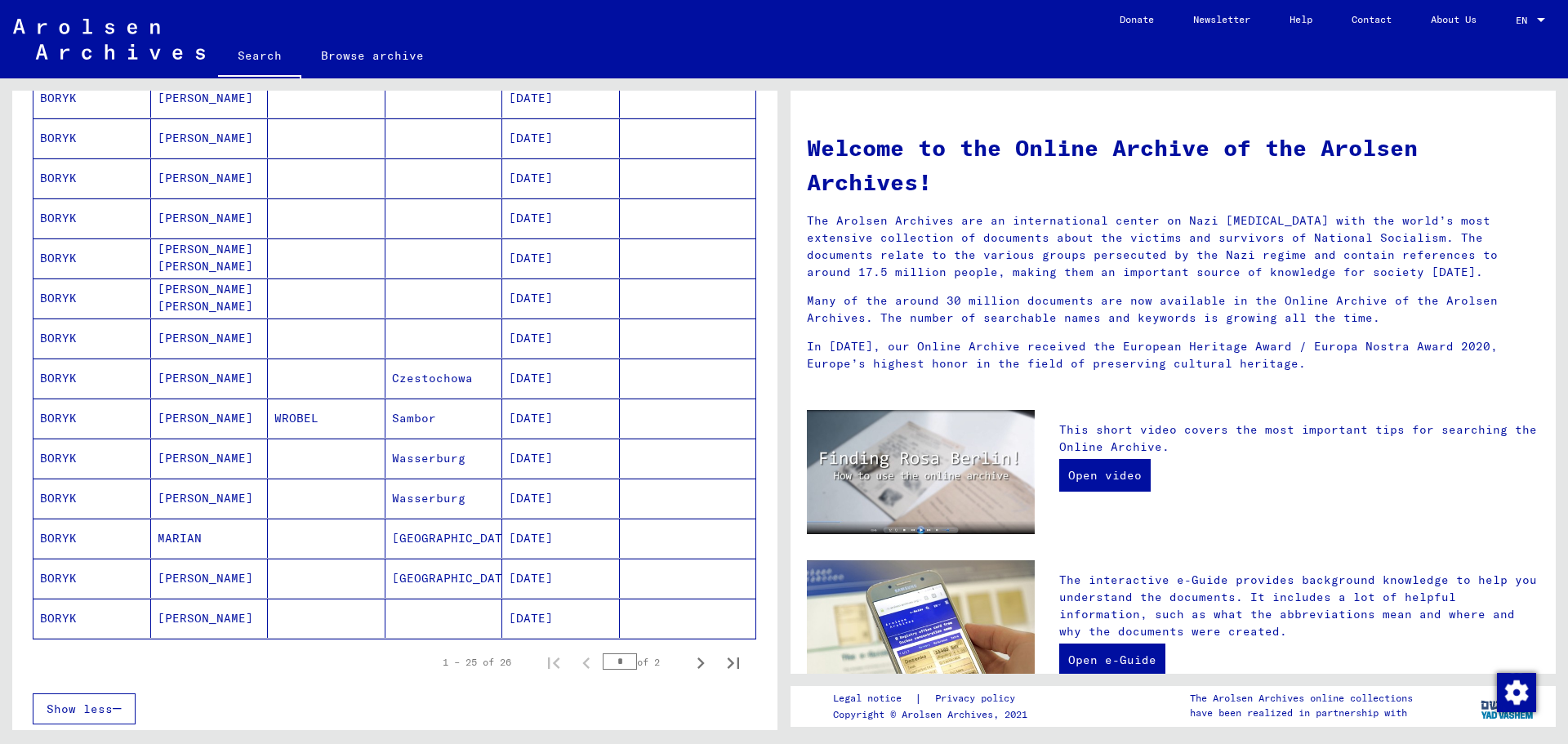
scroll to position [708, 0]
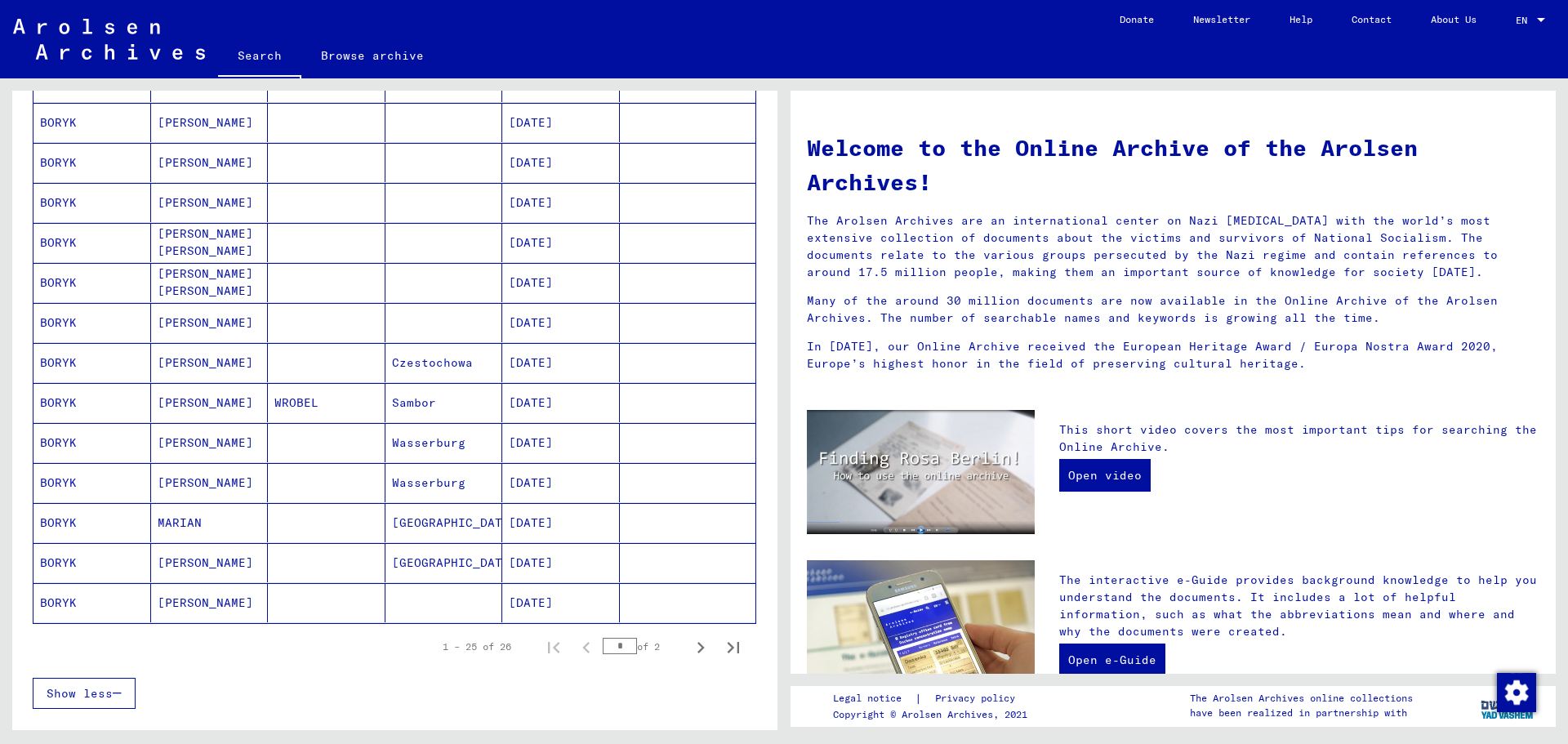
drag, startPoint x: 476, startPoint y: 361, endPoint x: 389, endPoint y: 368, distance: 87.3
click at [389, 368] on mat-cell "Czestochowa" at bounding box center [444, 363] width 118 height 39
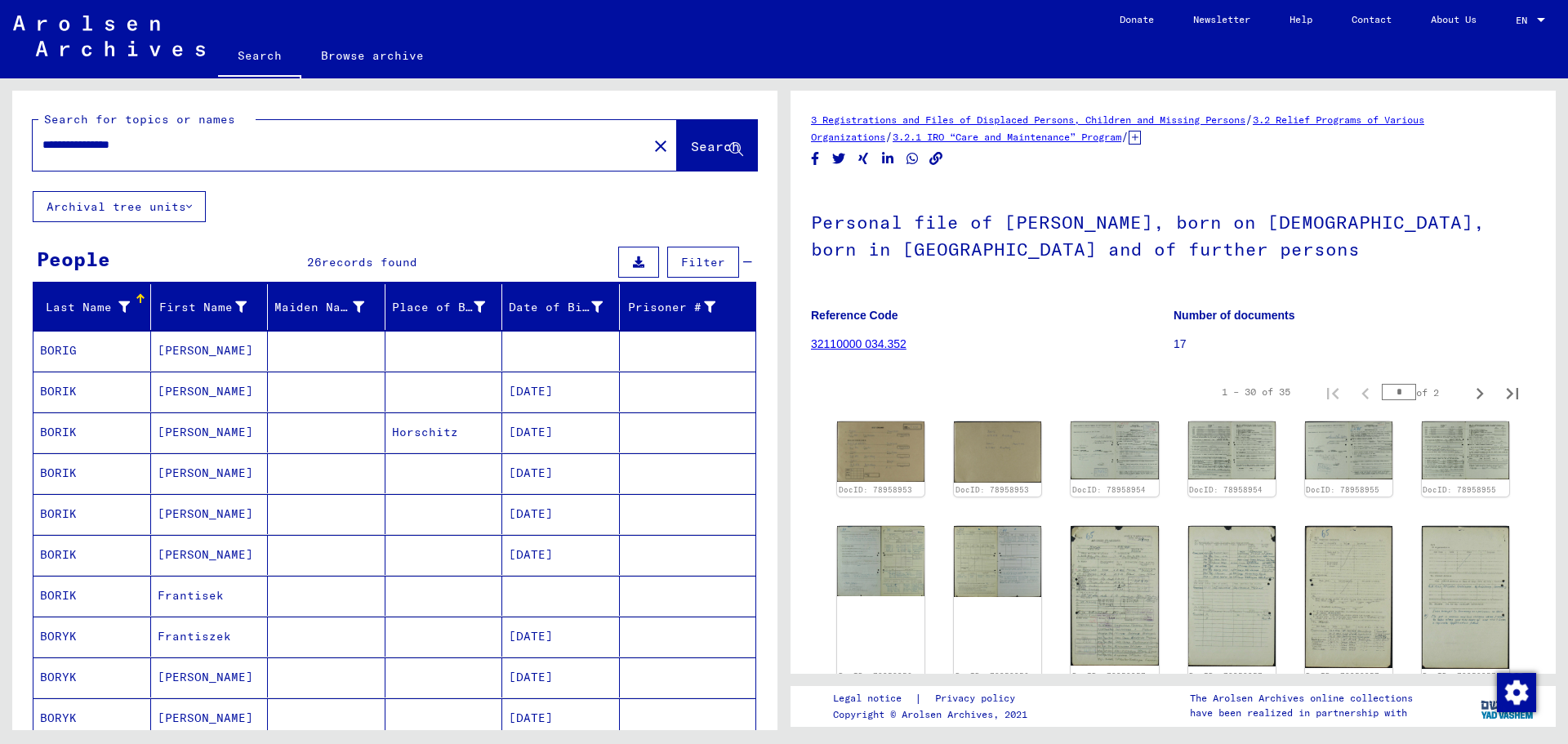
click at [71, 144] on input "**********" at bounding box center [340, 145] width 596 height 17
type input "**********"
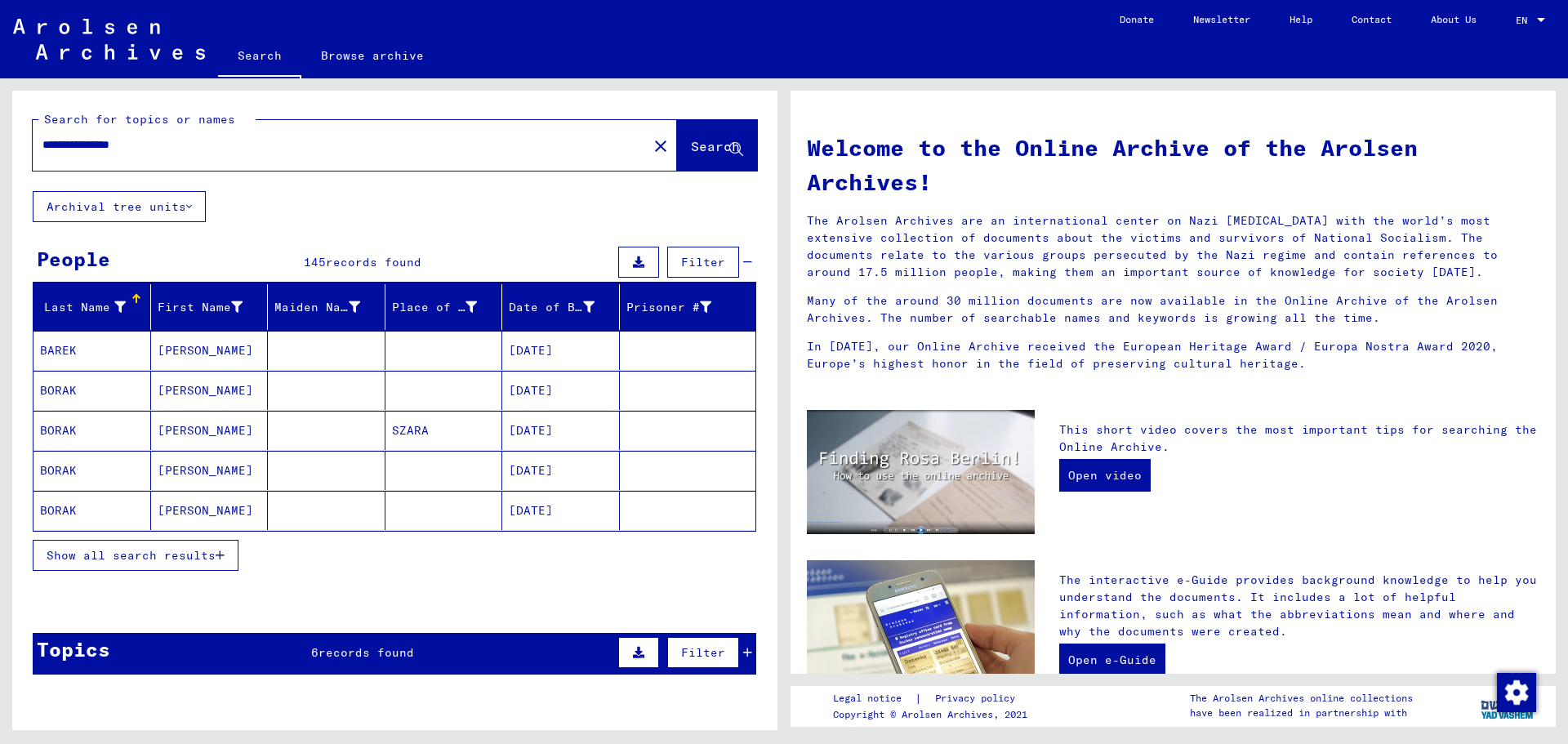
click at [137, 552] on span "Show all search results" at bounding box center [131, 555] width 169 height 14
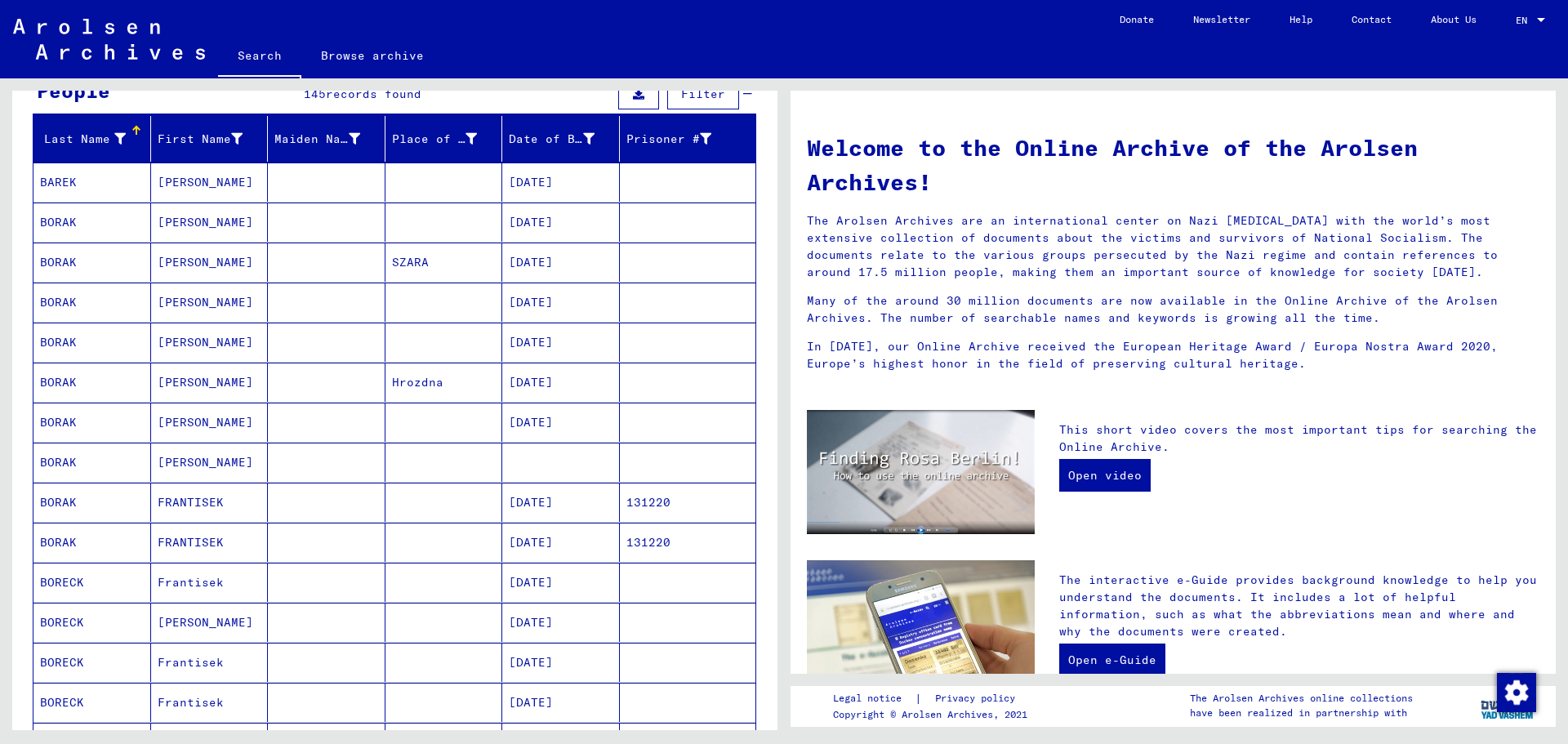
scroll to position [136, 0]
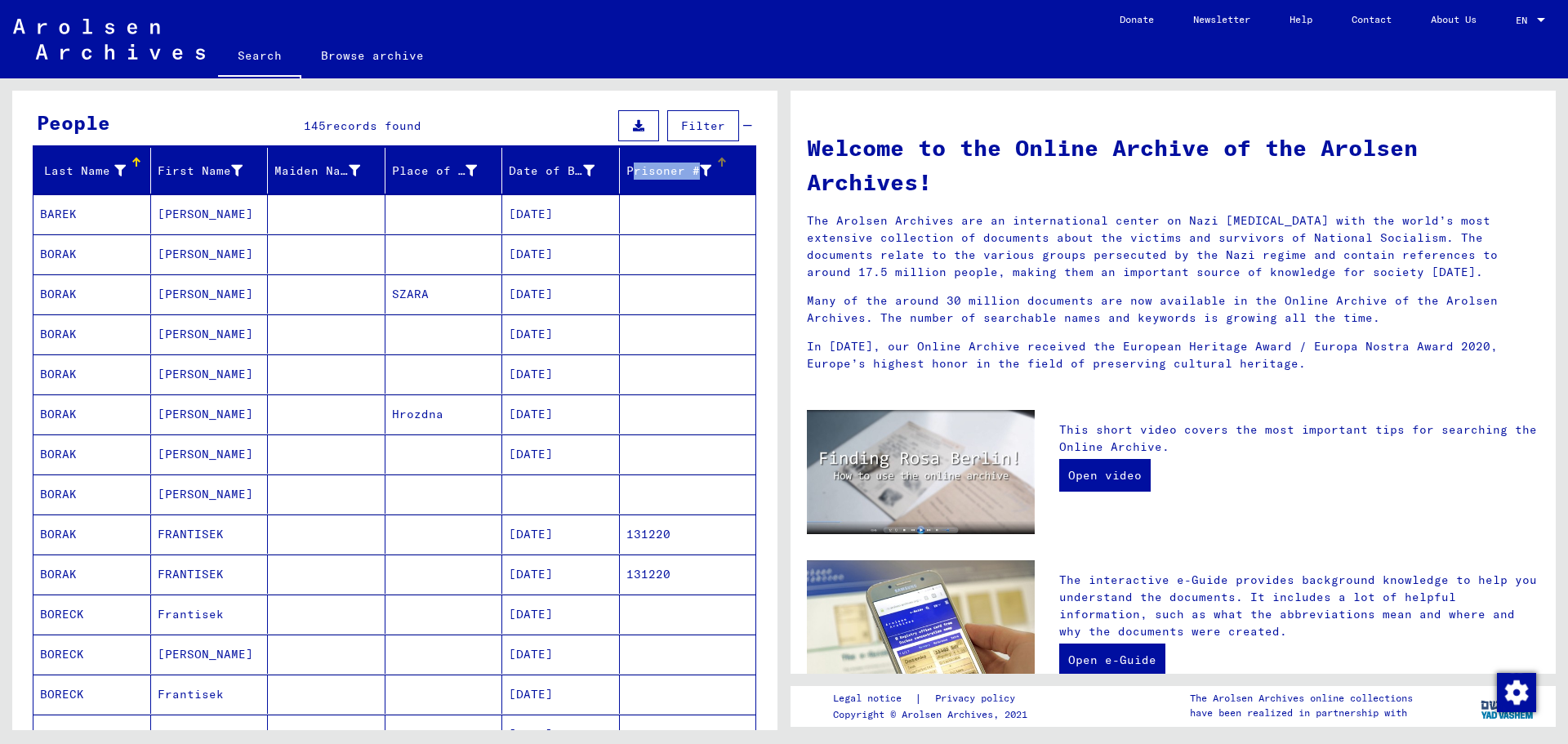
drag, startPoint x: 612, startPoint y: 169, endPoint x: 684, endPoint y: 174, distance: 72.2
click at [684, 174] on mat-header-cell "Prisoner #" at bounding box center [688, 171] width 136 height 46
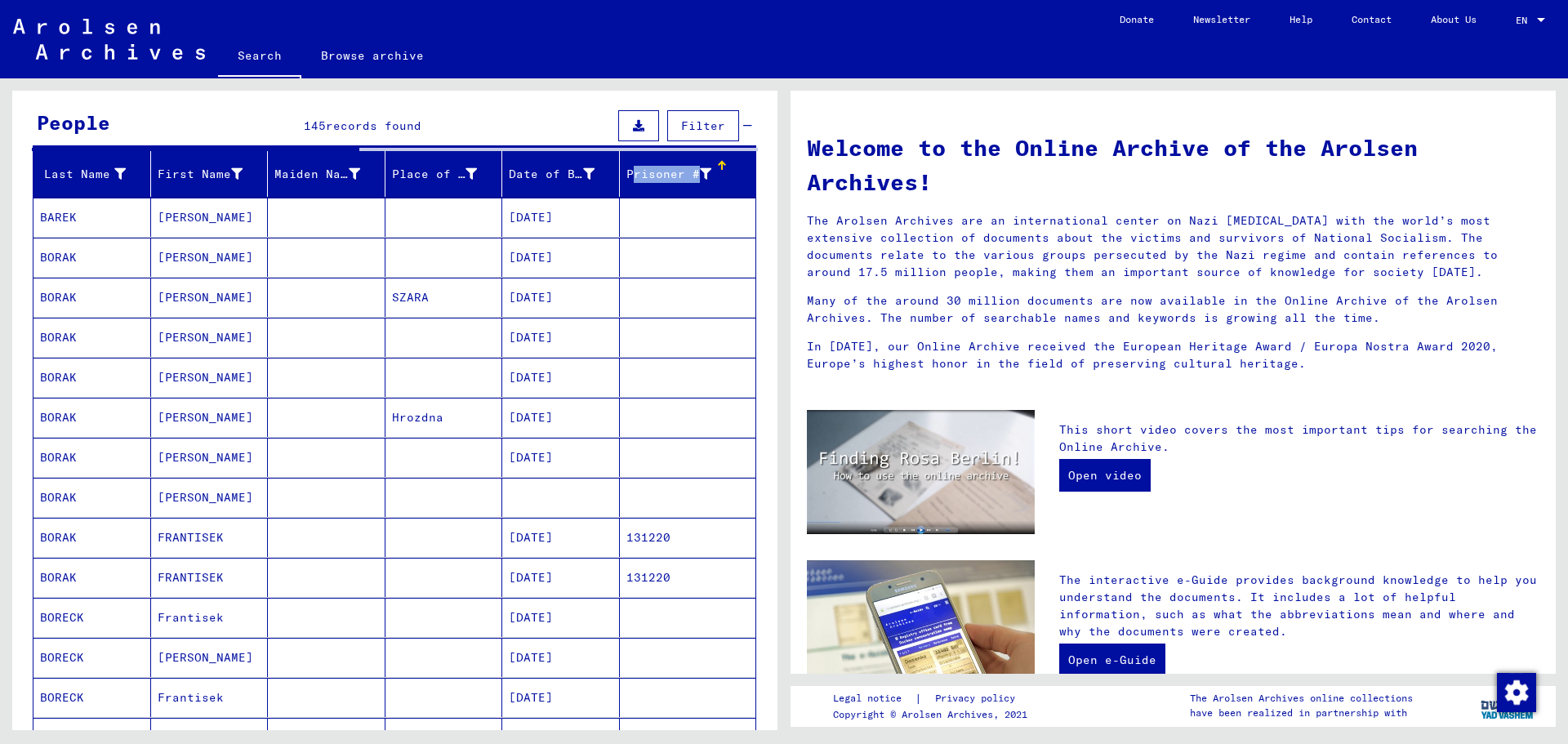
copy div "Prisoner"
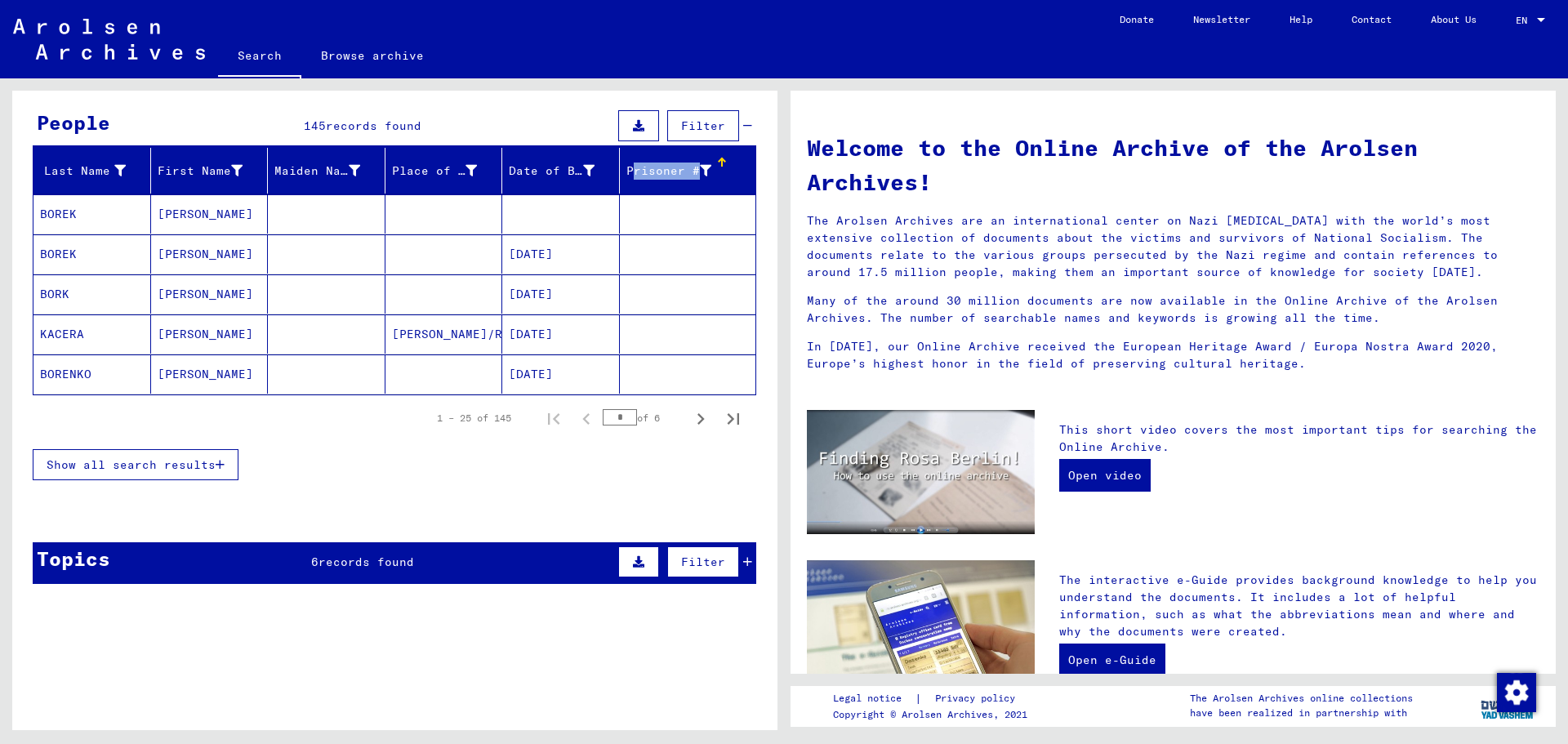
click at [136, 469] on span "Show all search results" at bounding box center [131, 464] width 169 height 14
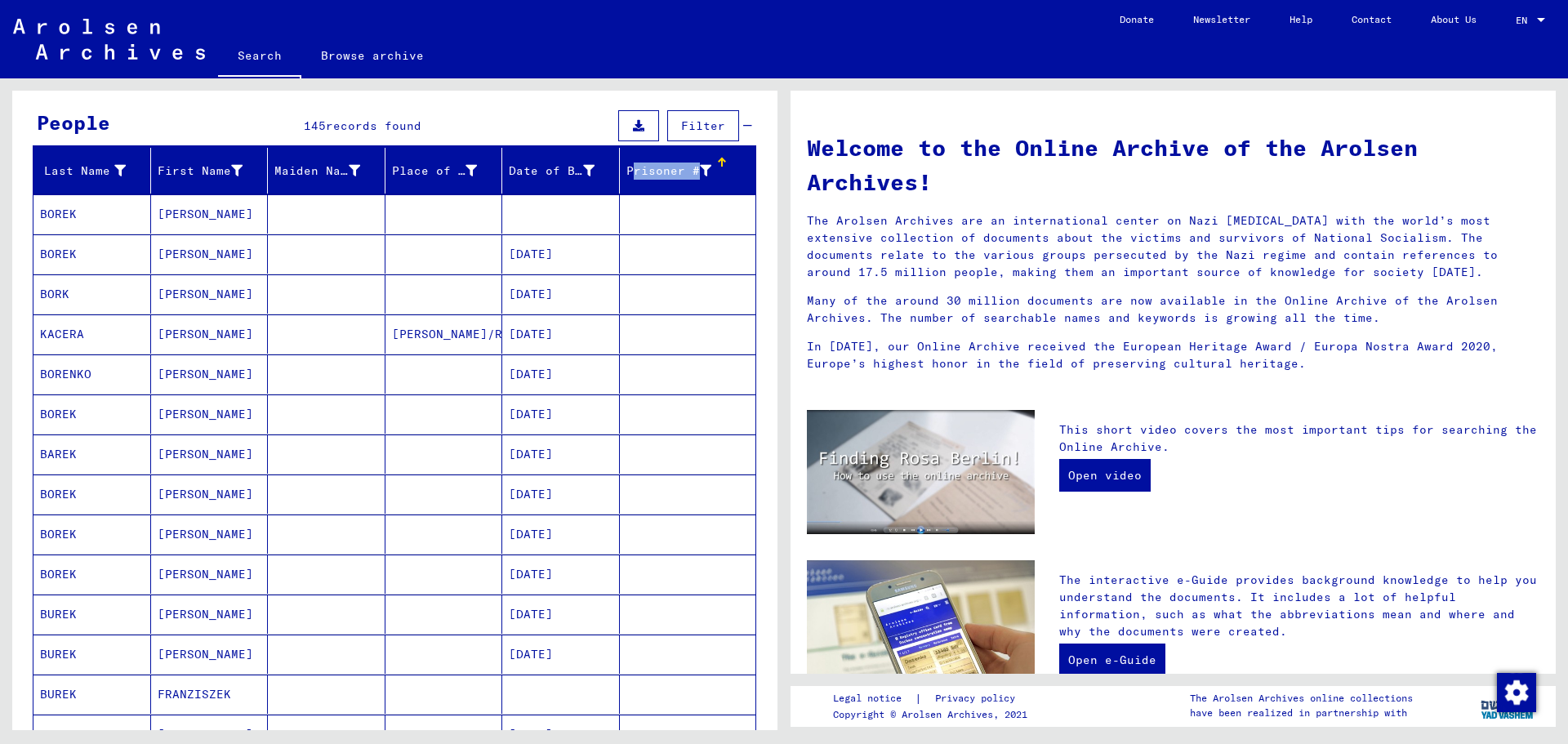
scroll to position [0, 0]
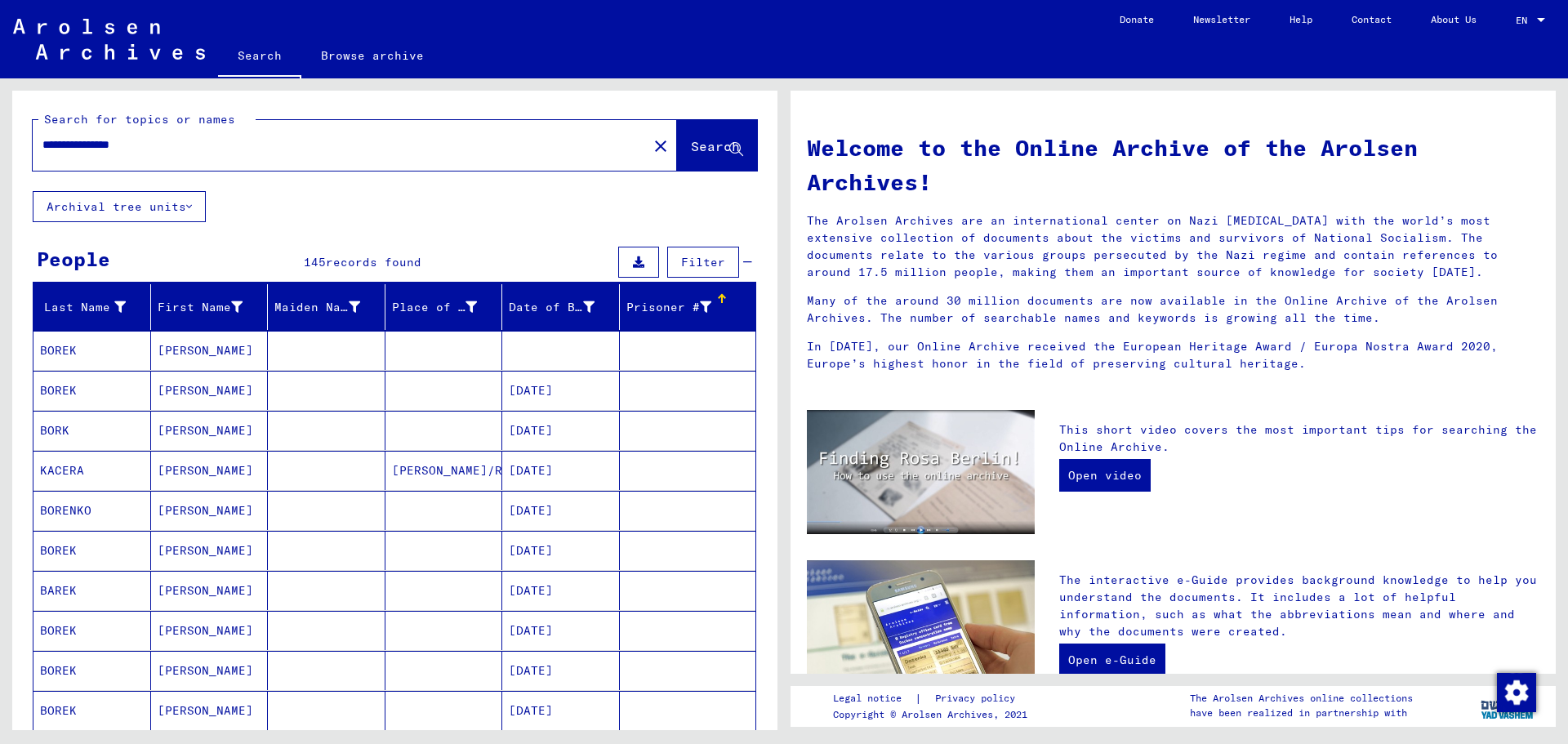
click at [69, 145] on input "**********" at bounding box center [335, 145] width 585 height 17
